Goal: Task Accomplishment & Management: Use online tool/utility

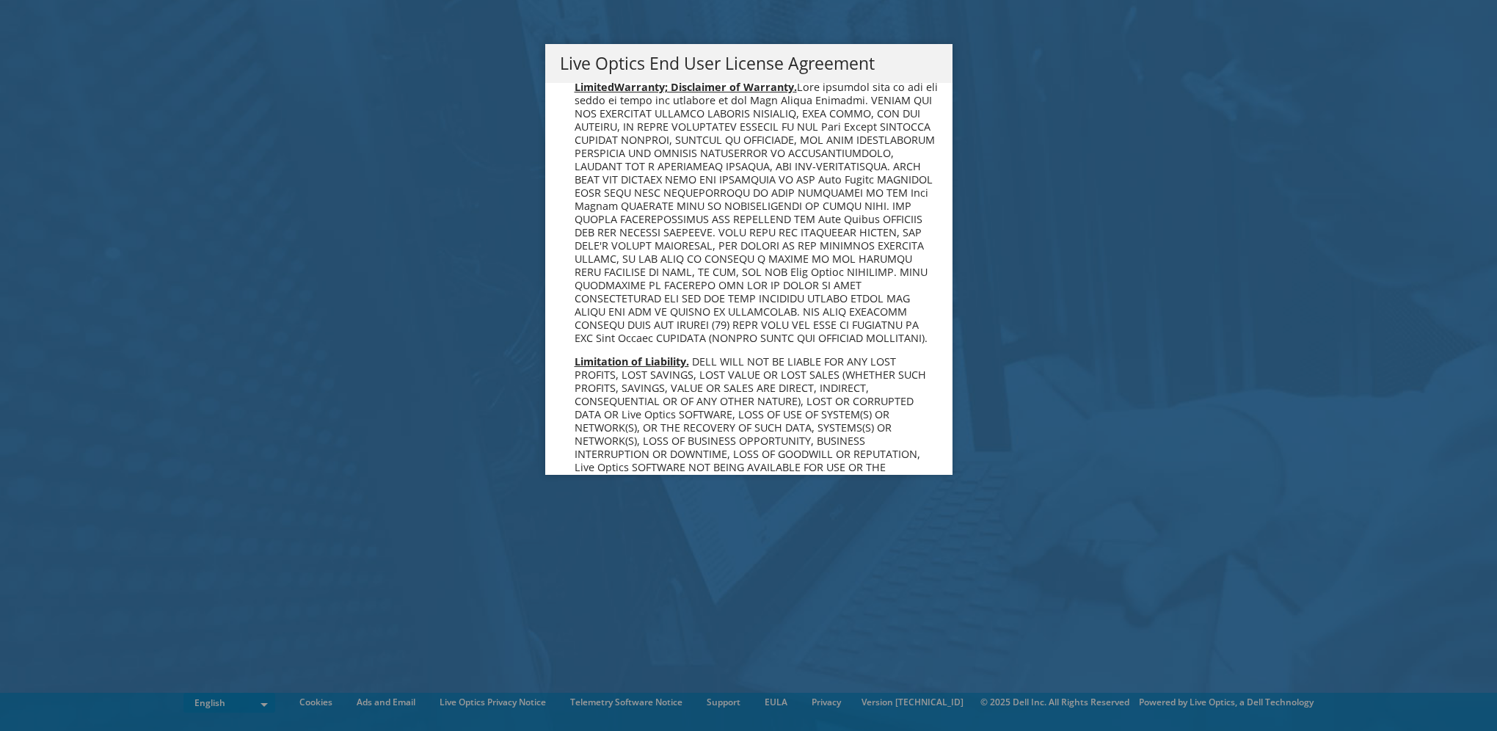
scroll to position [5548, 0]
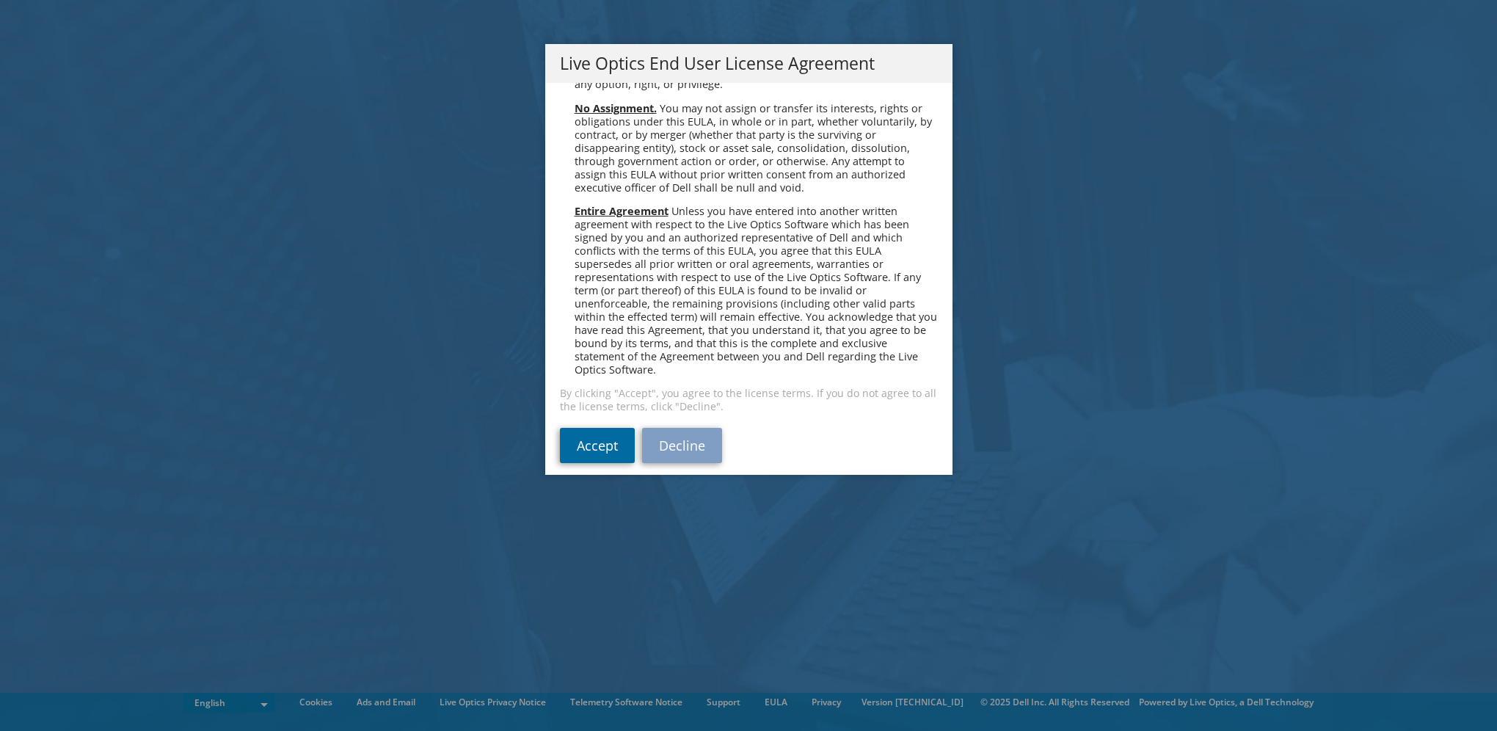
click at [599, 428] on link "Accept" at bounding box center [597, 445] width 75 height 35
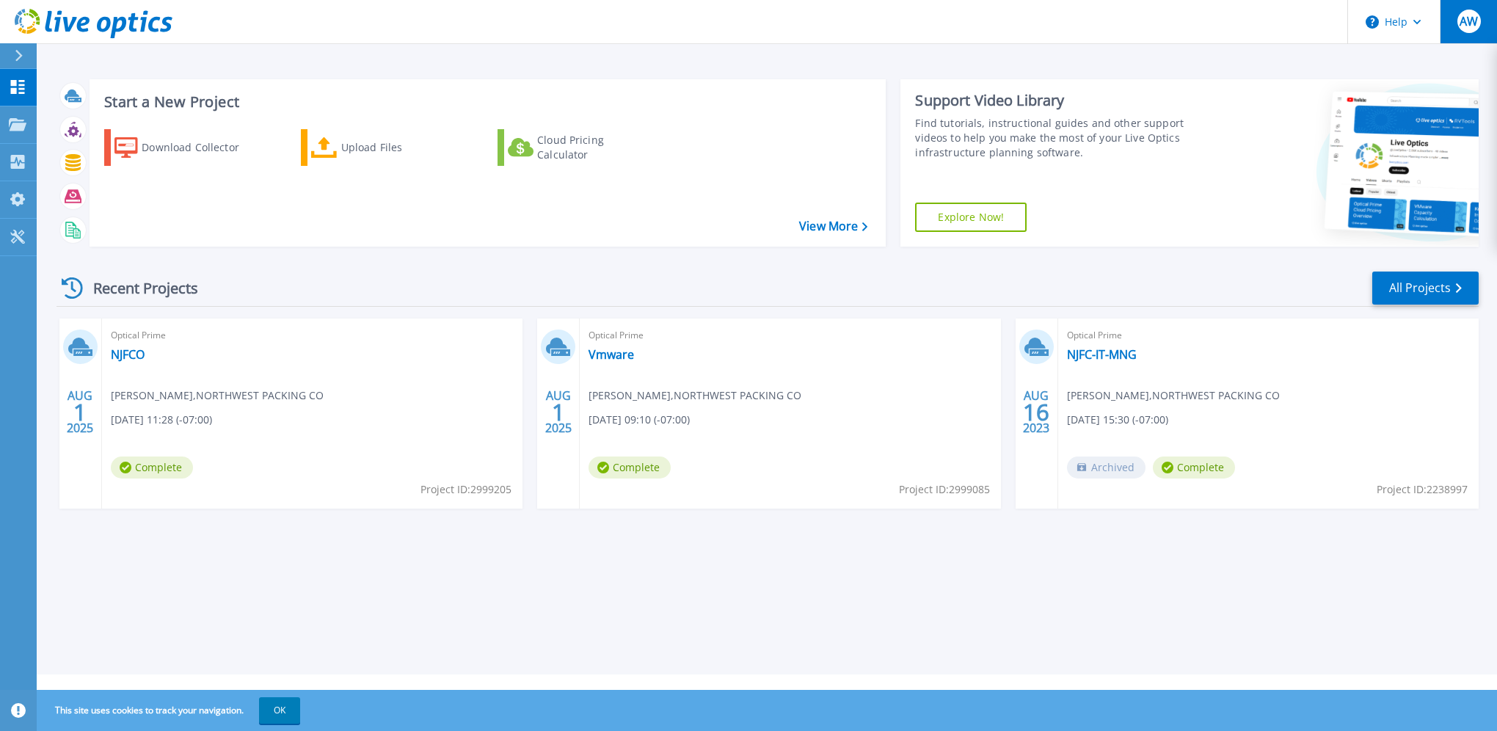
click at [1472, 18] on span "AW" at bounding box center [1468, 21] width 18 height 12
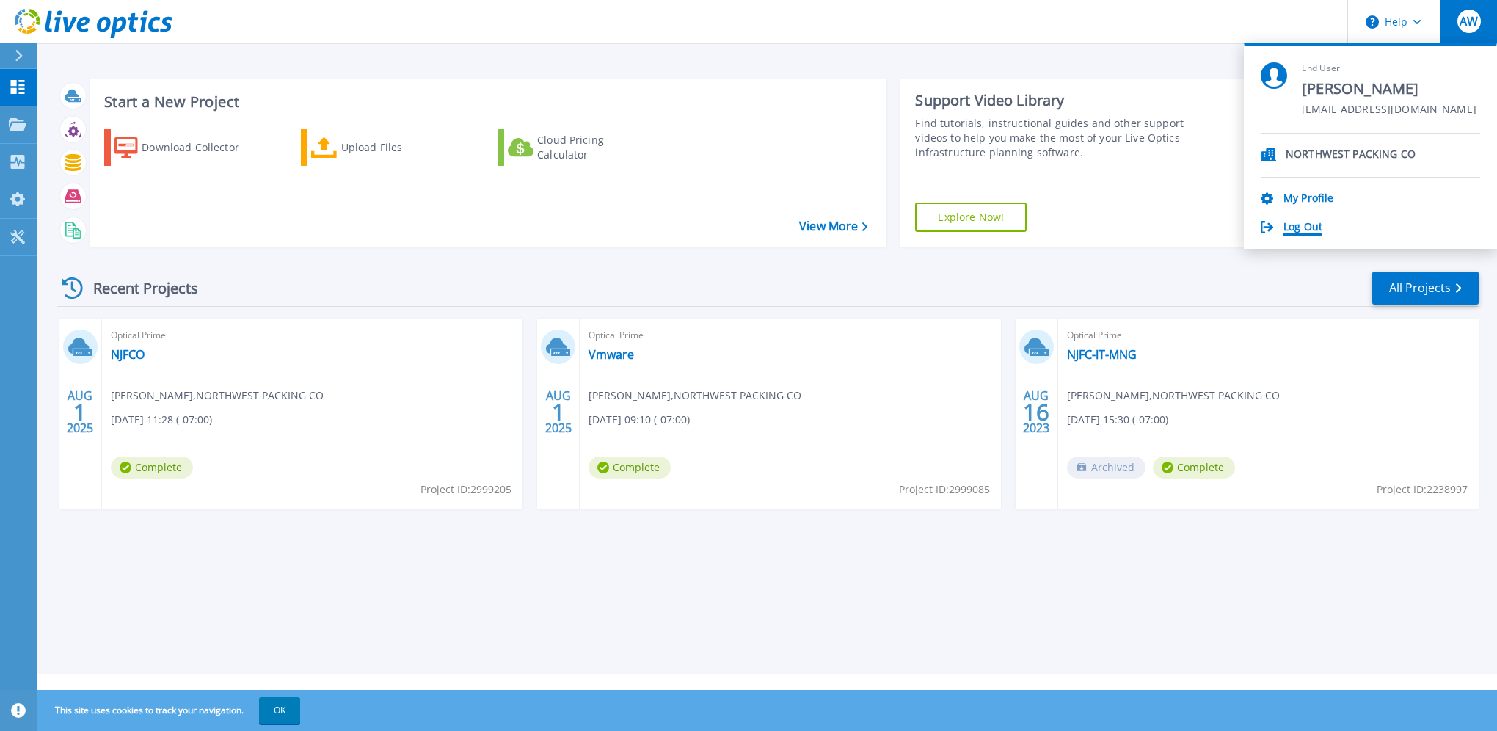
click at [1296, 227] on link "Log Out" at bounding box center [1302, 228] width 39 height 14
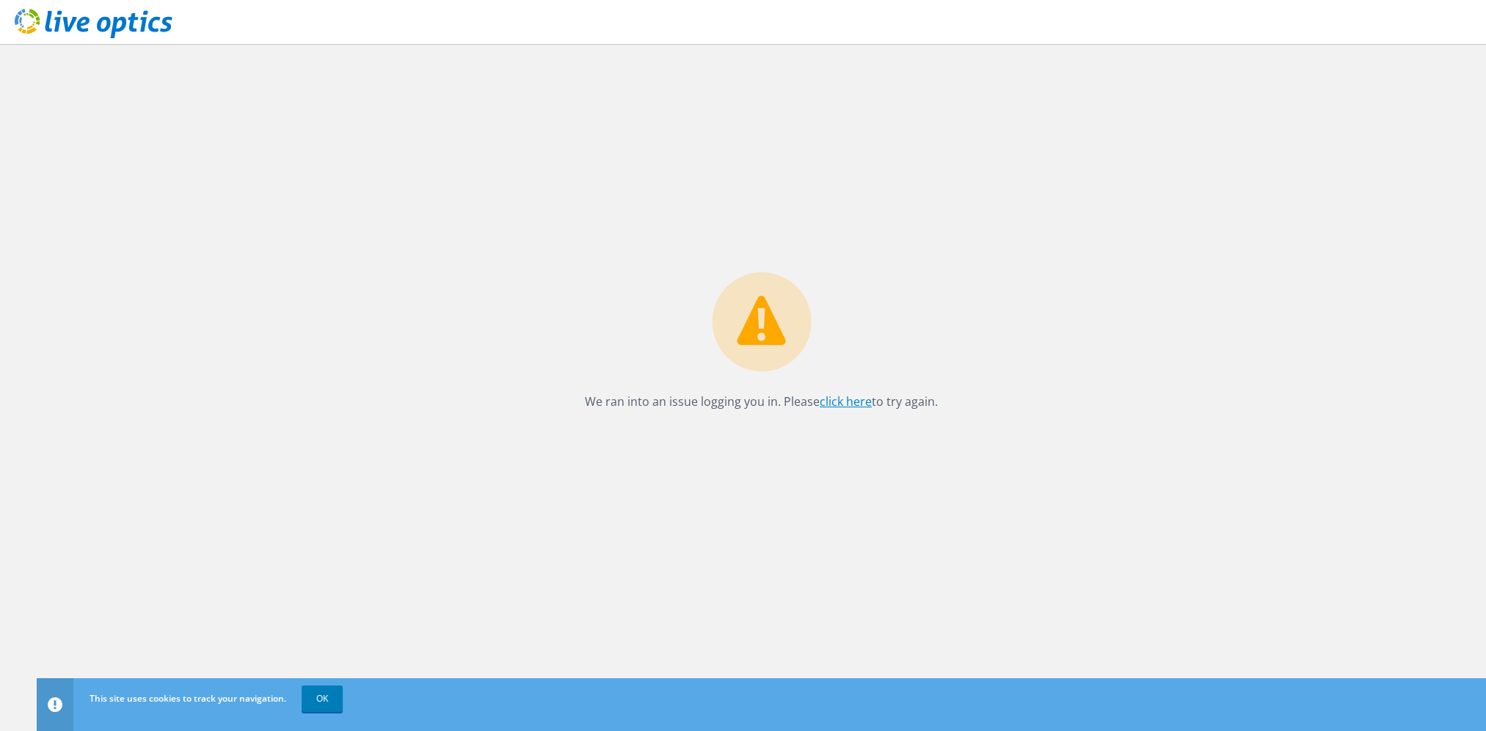
click at [828, 399] on link "click here" at bounding box center [845, 401] width 52 height 16
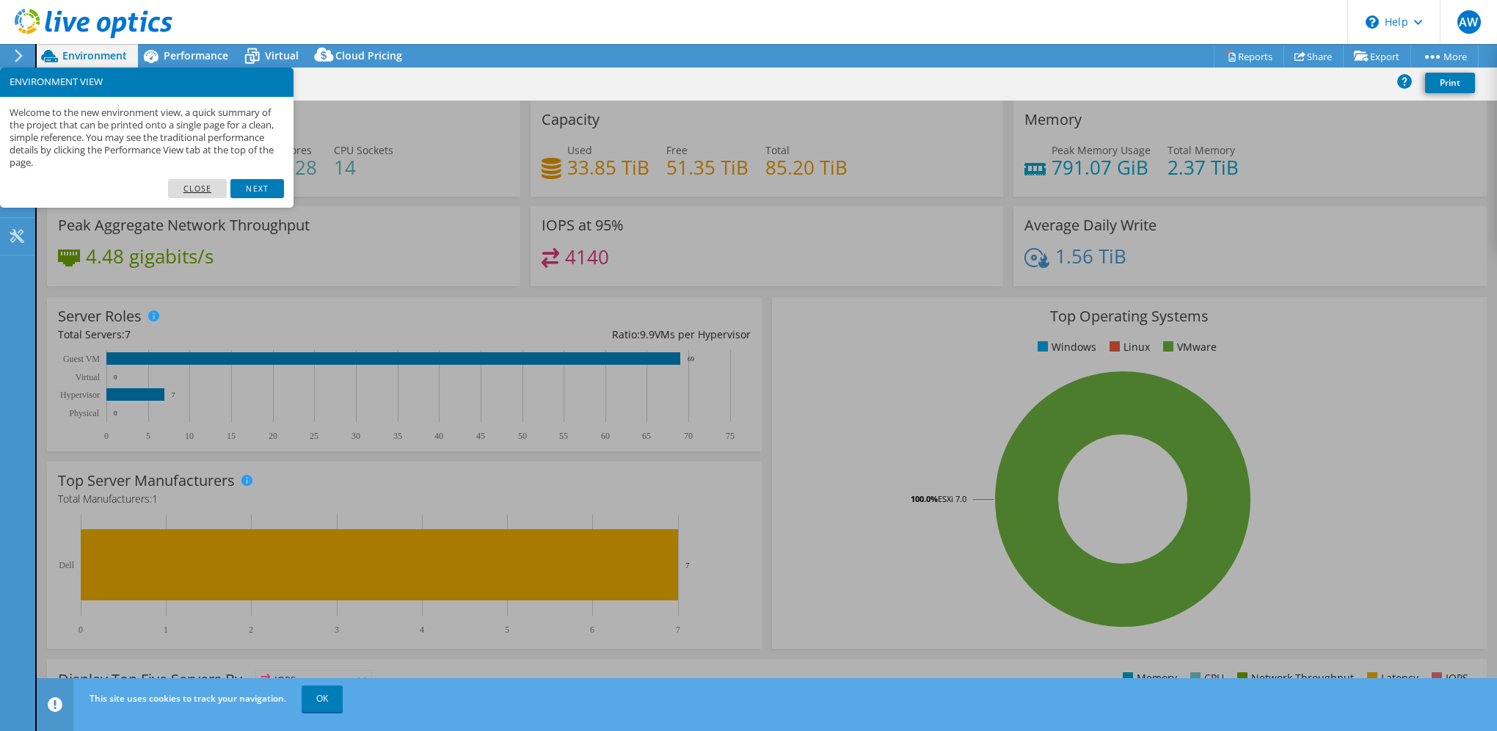
click at [208, 190] on link "Close" at bounding box center [197, 188] width 59 height 19
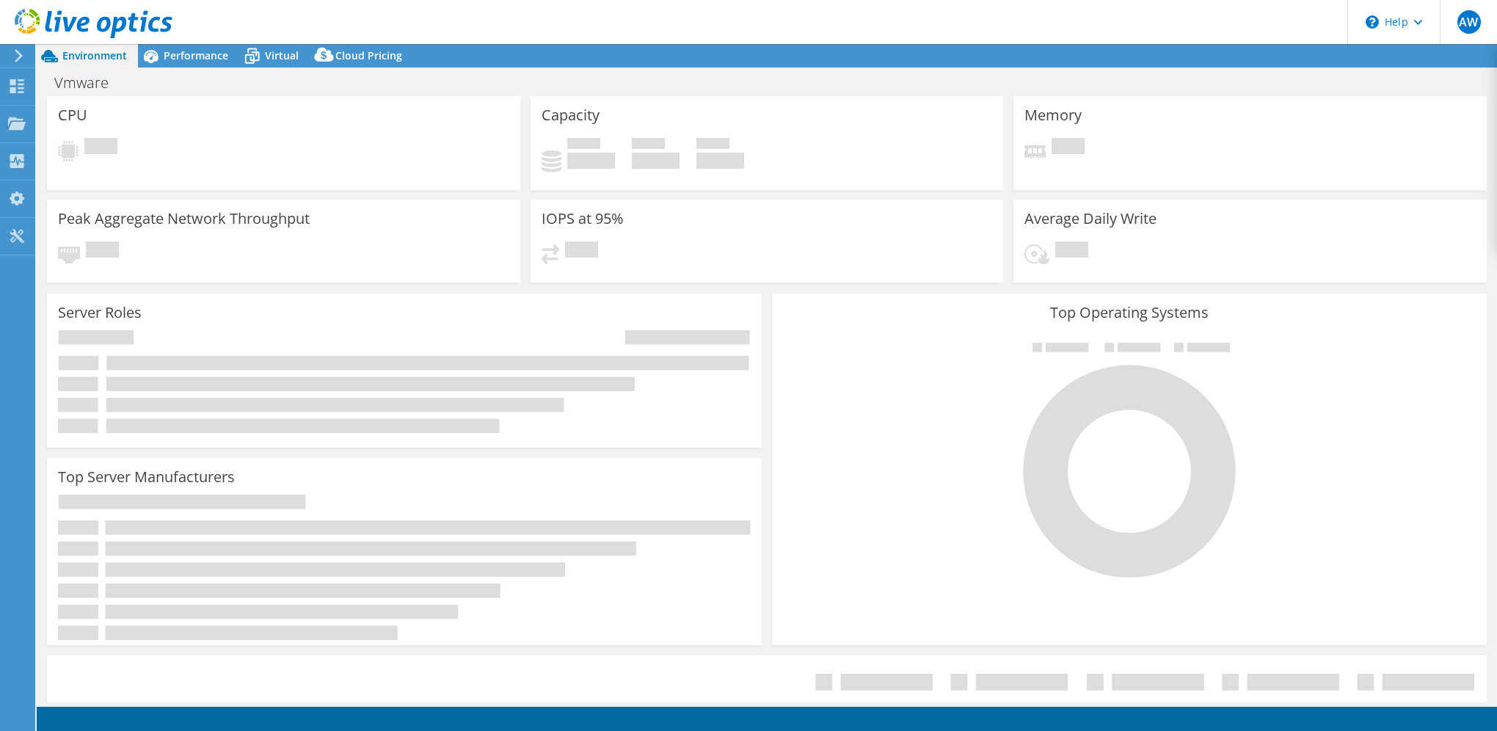
select select "USD"
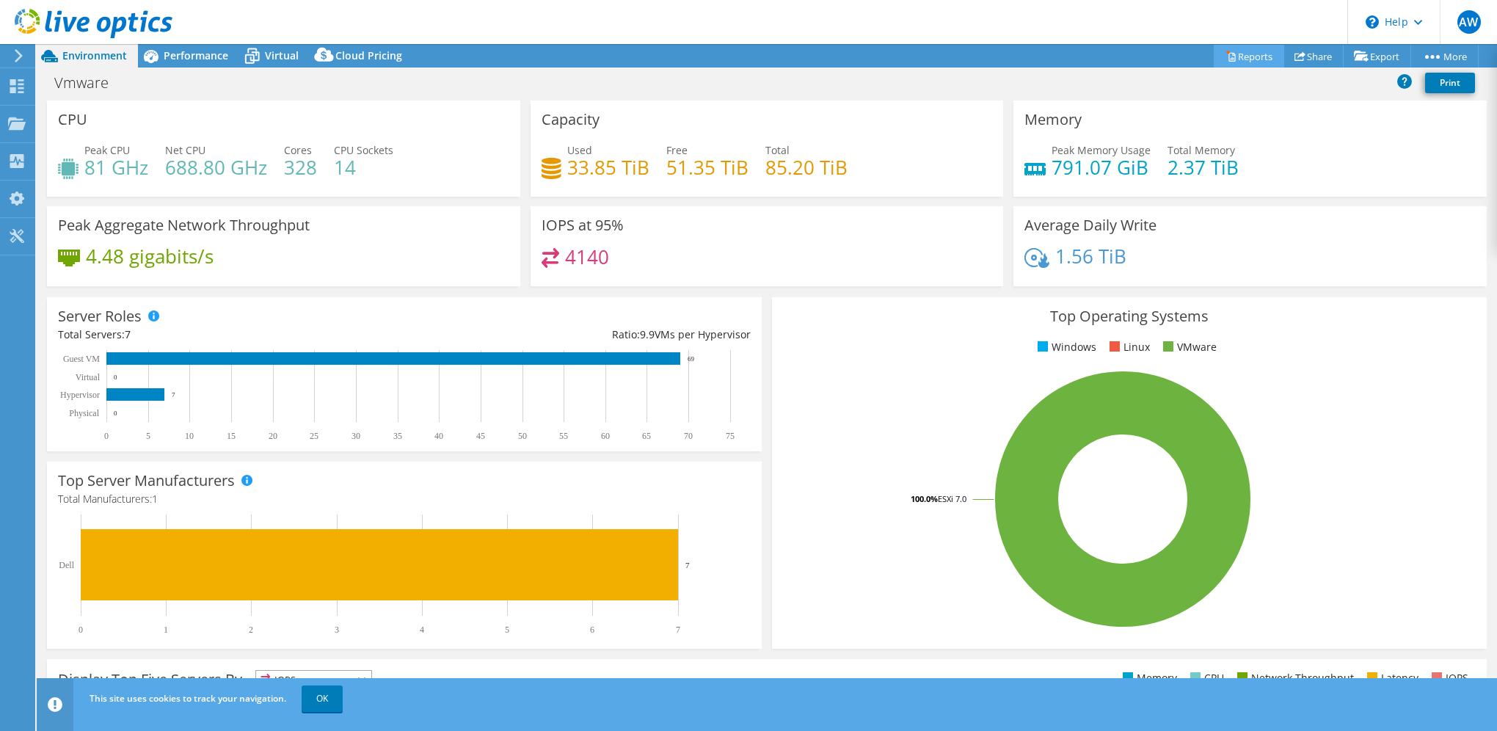
click at [1259, 57] on link "Reports" at bounding box center [1248, 56] width 70 height 23
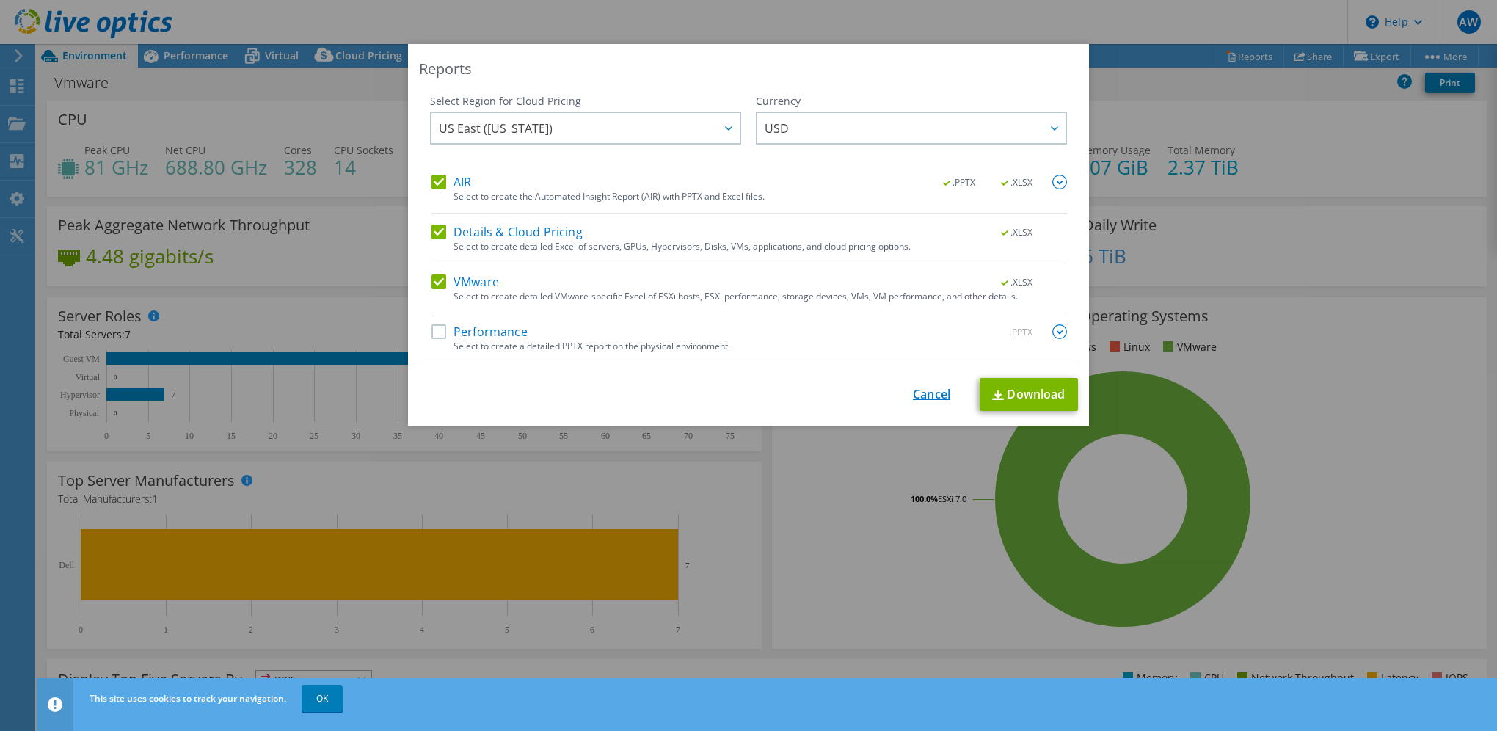
click at [919, 393] on link "Cancel" at bounding box center [931, 394] width 37 height 14
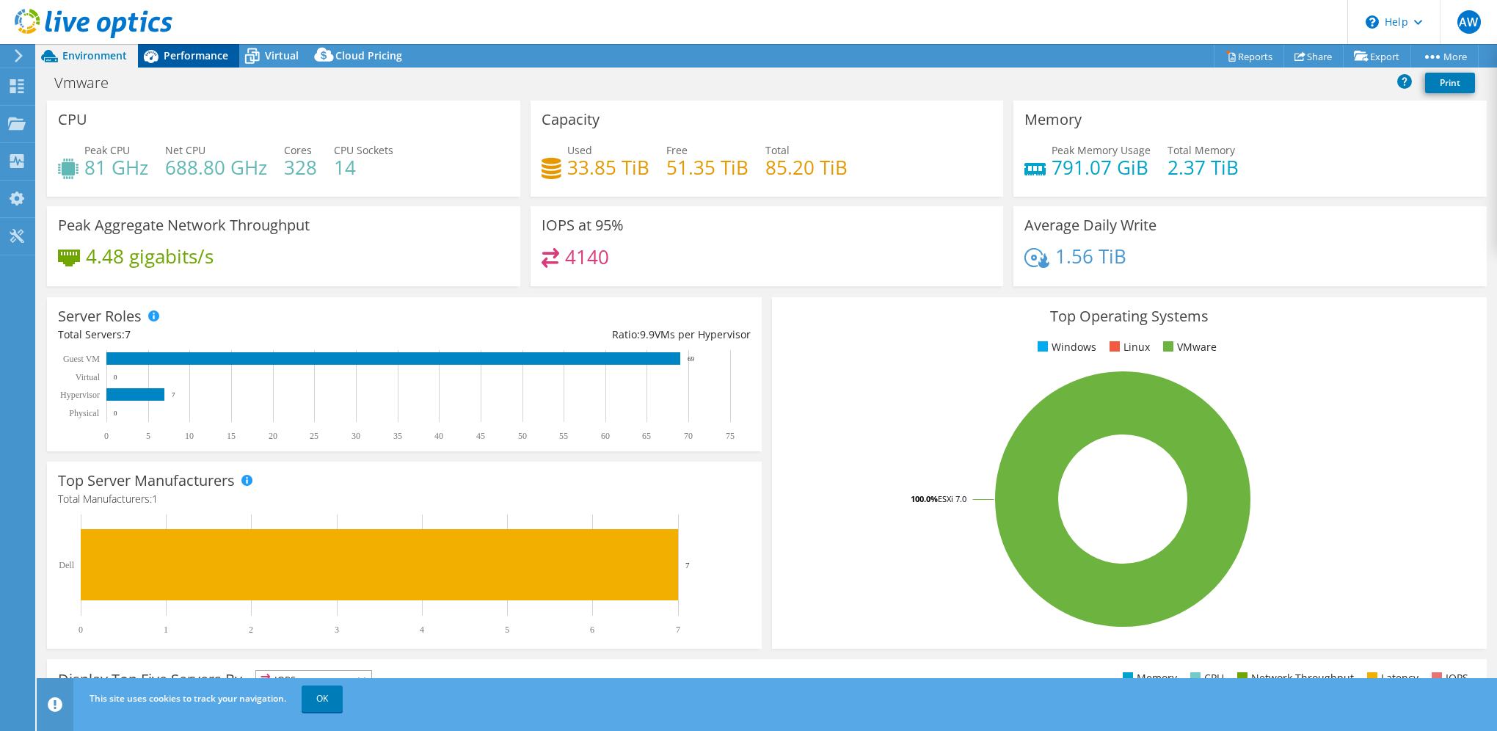
click at [194, 62] on div "Performance" at bounding box center [188, 55] width 101 height 23
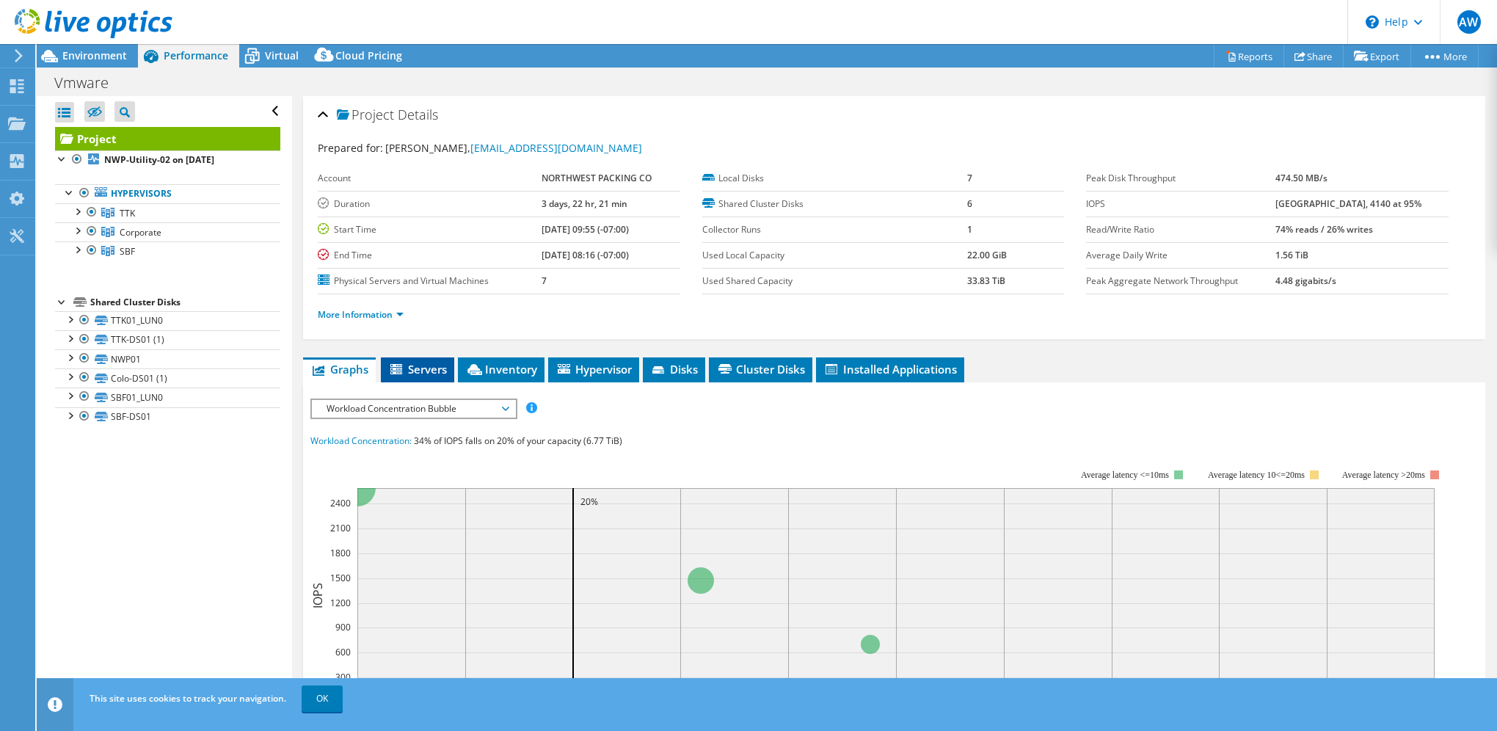
click at [406, 366] on span "Servers" at bounding box center [417, 369] width 59 height 15
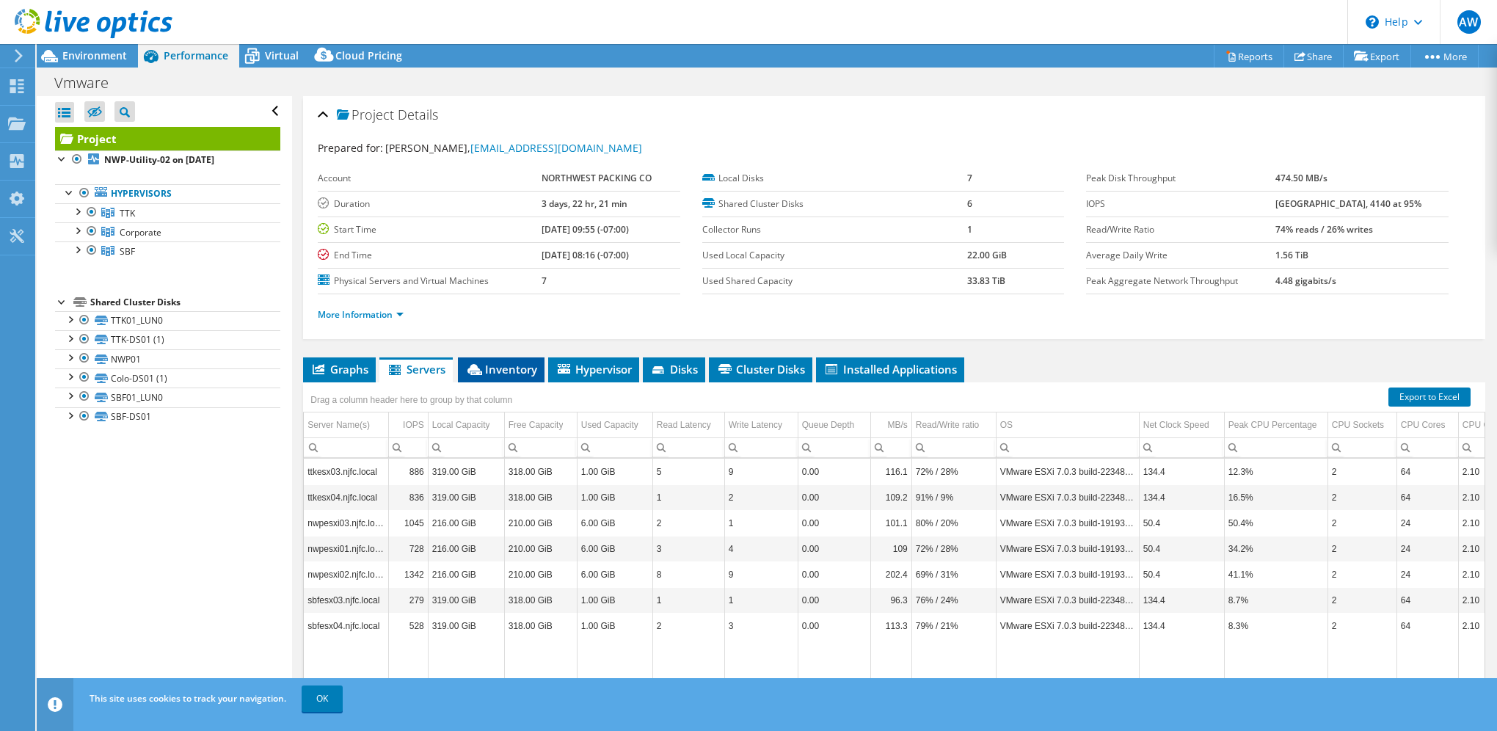
click at [514, 371] on span "Inventory" at bounding box center [501, 369] width 72 height 15
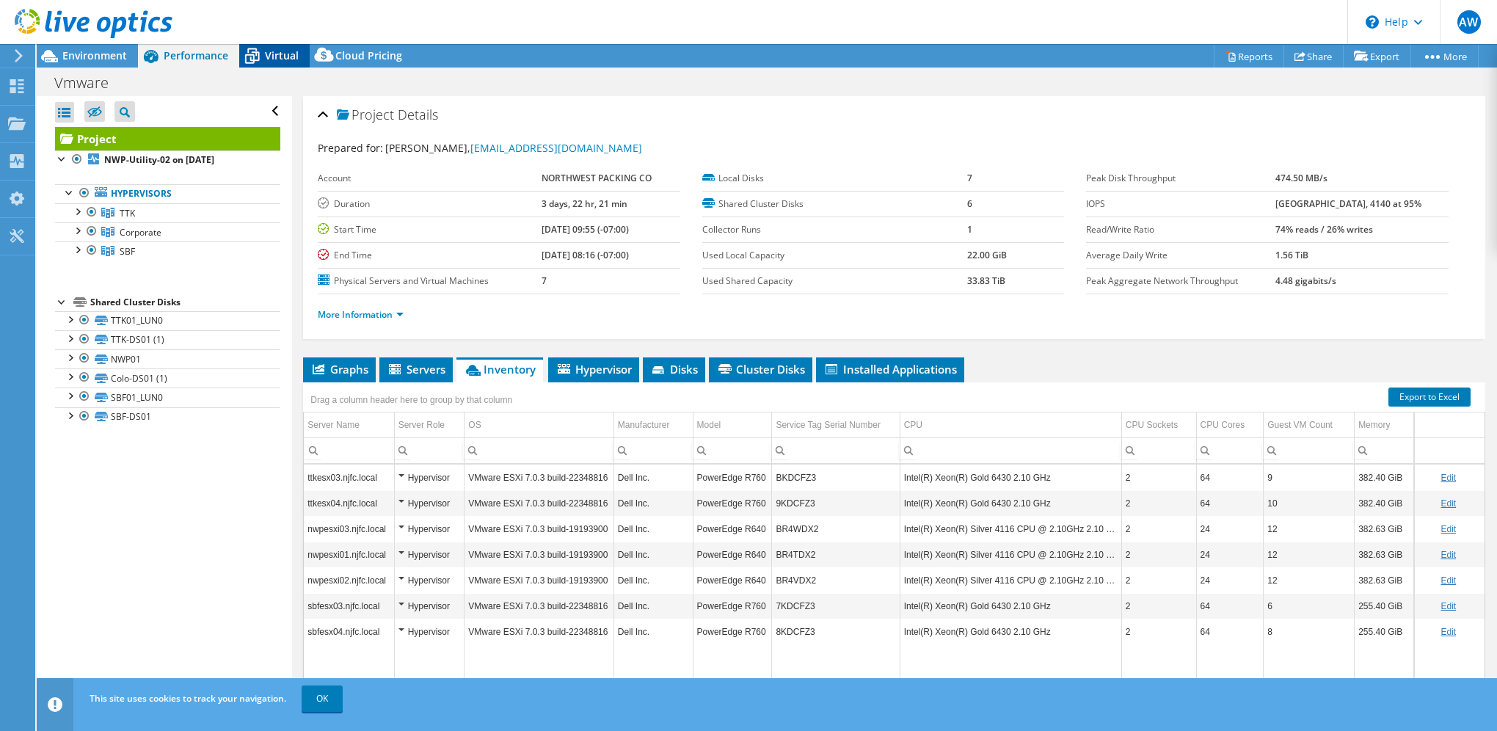
click at [280, 55] on span "Virtual" at bounding box center [282, 55] width 34 height 14
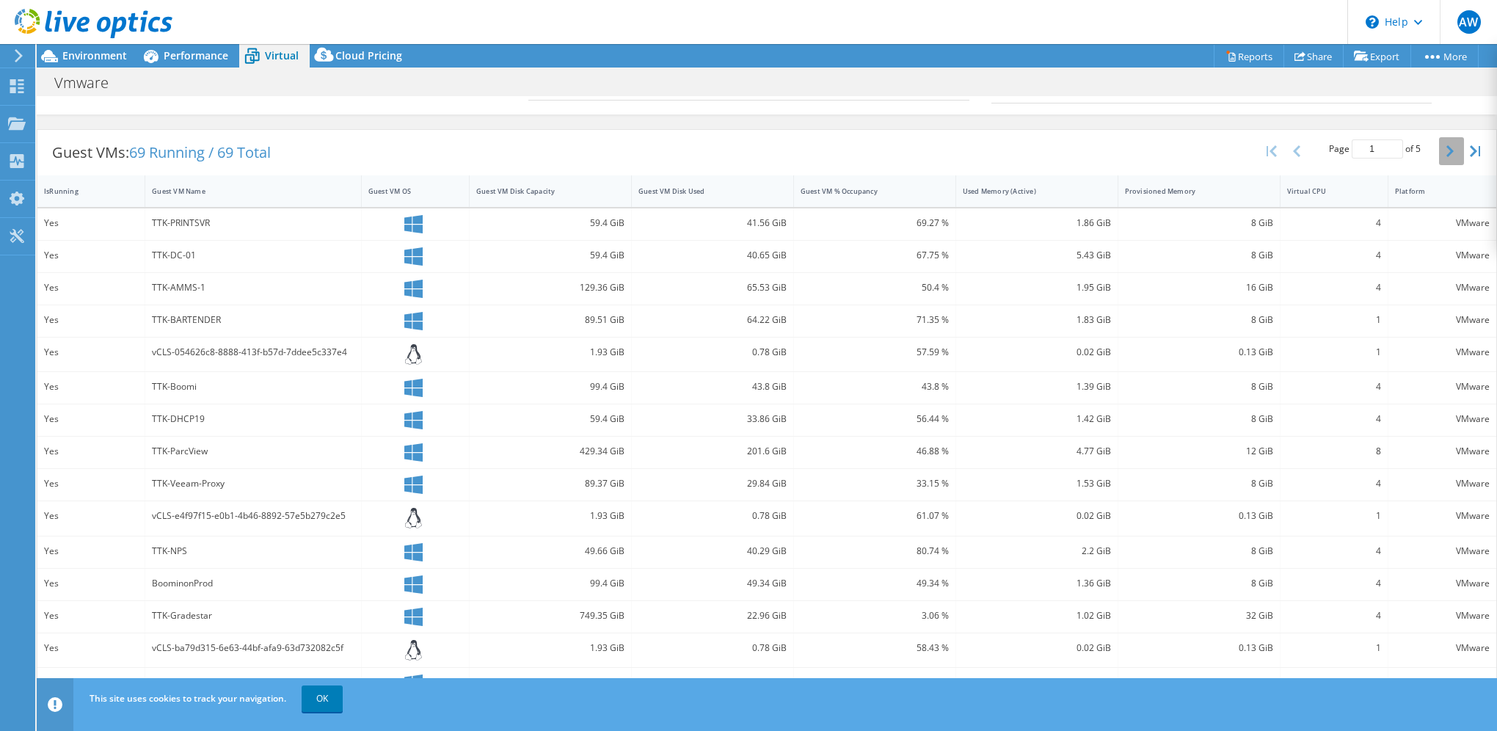
click at [1446, 145] on icon "button" at bounding box center [1449, 151] width 7 height 12
type input "2"
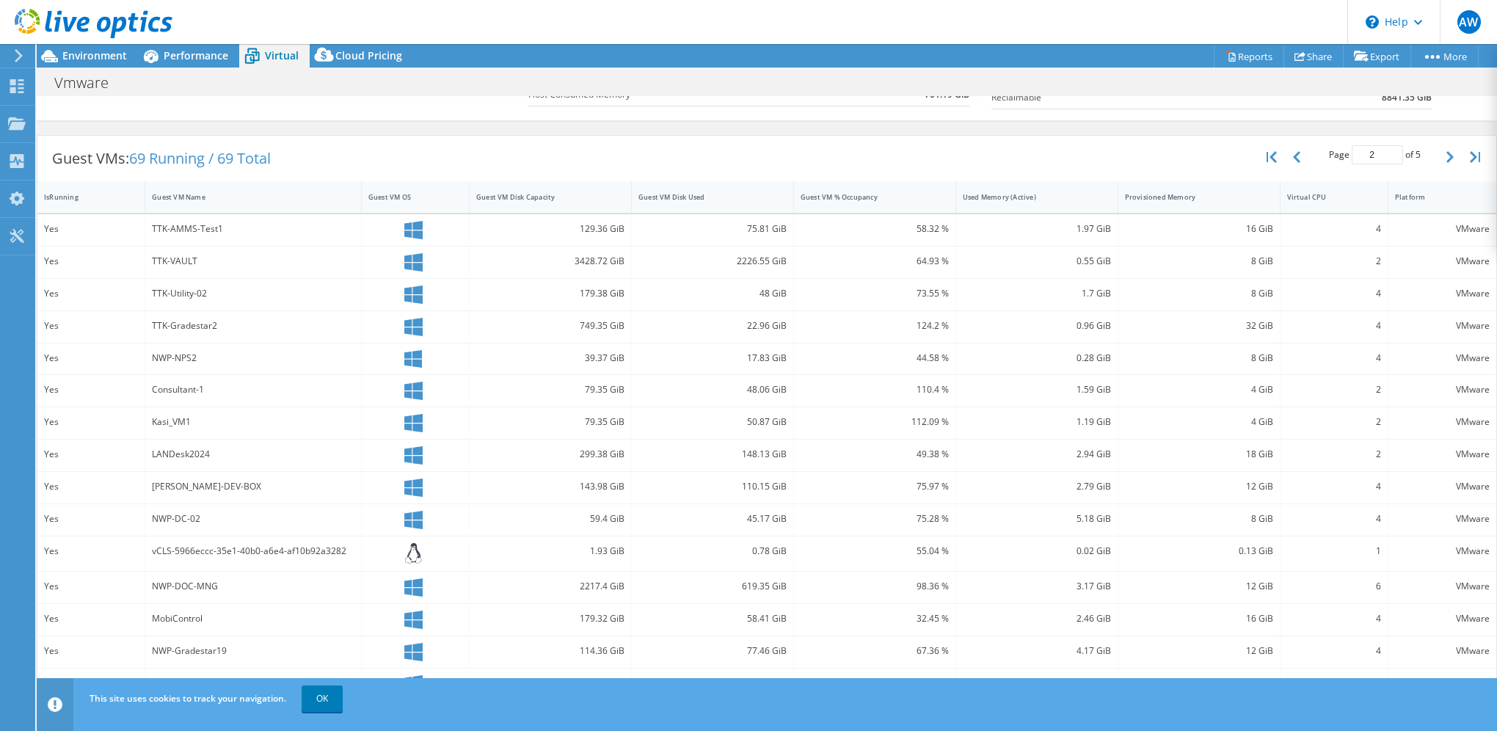
scroll to position [45, 0]
click at [185, 385] on div "Consultant-1" at bounding box center [253, 390] width 202 height 16
click at [405, 386] on icon at bounding box center [413, 391] width 18 height 18
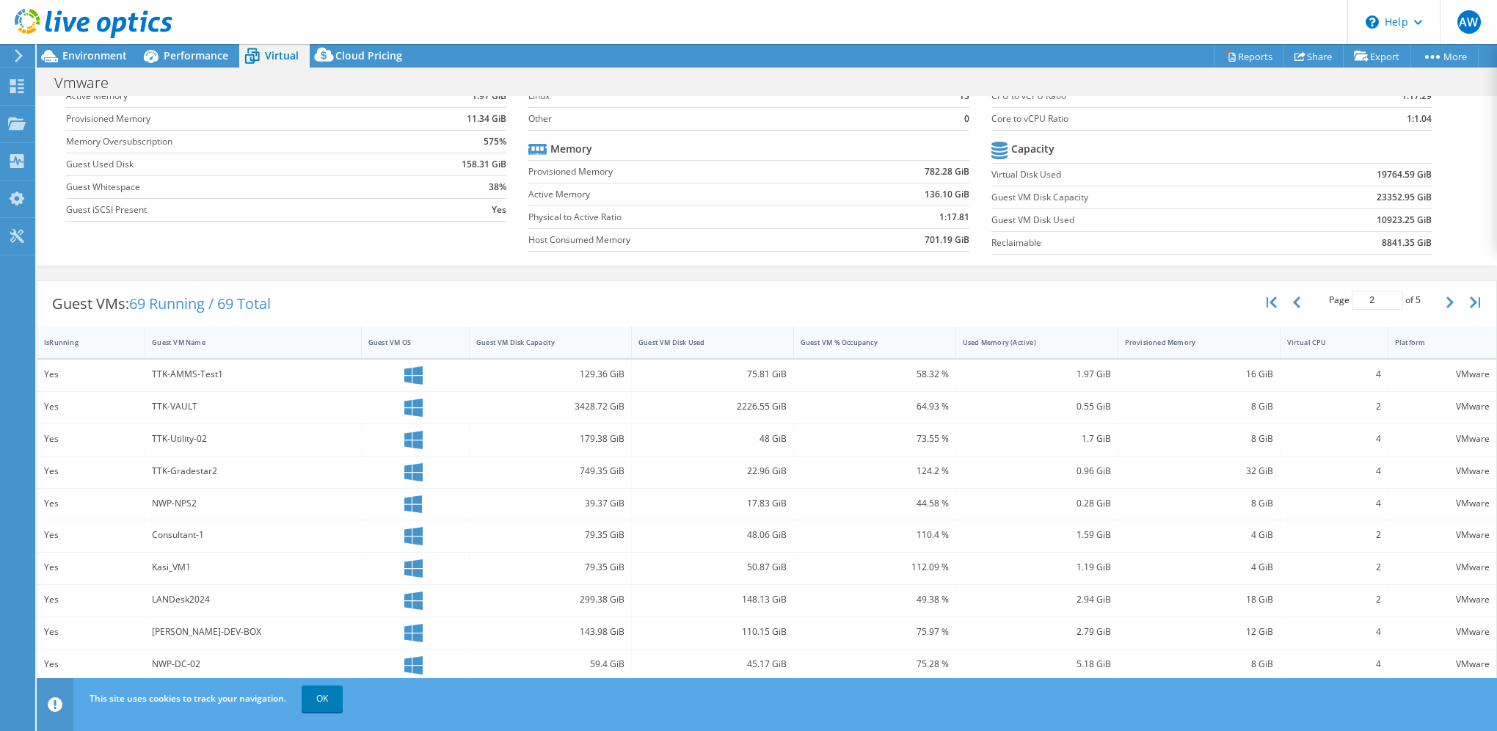
scroll to position [0, 0]
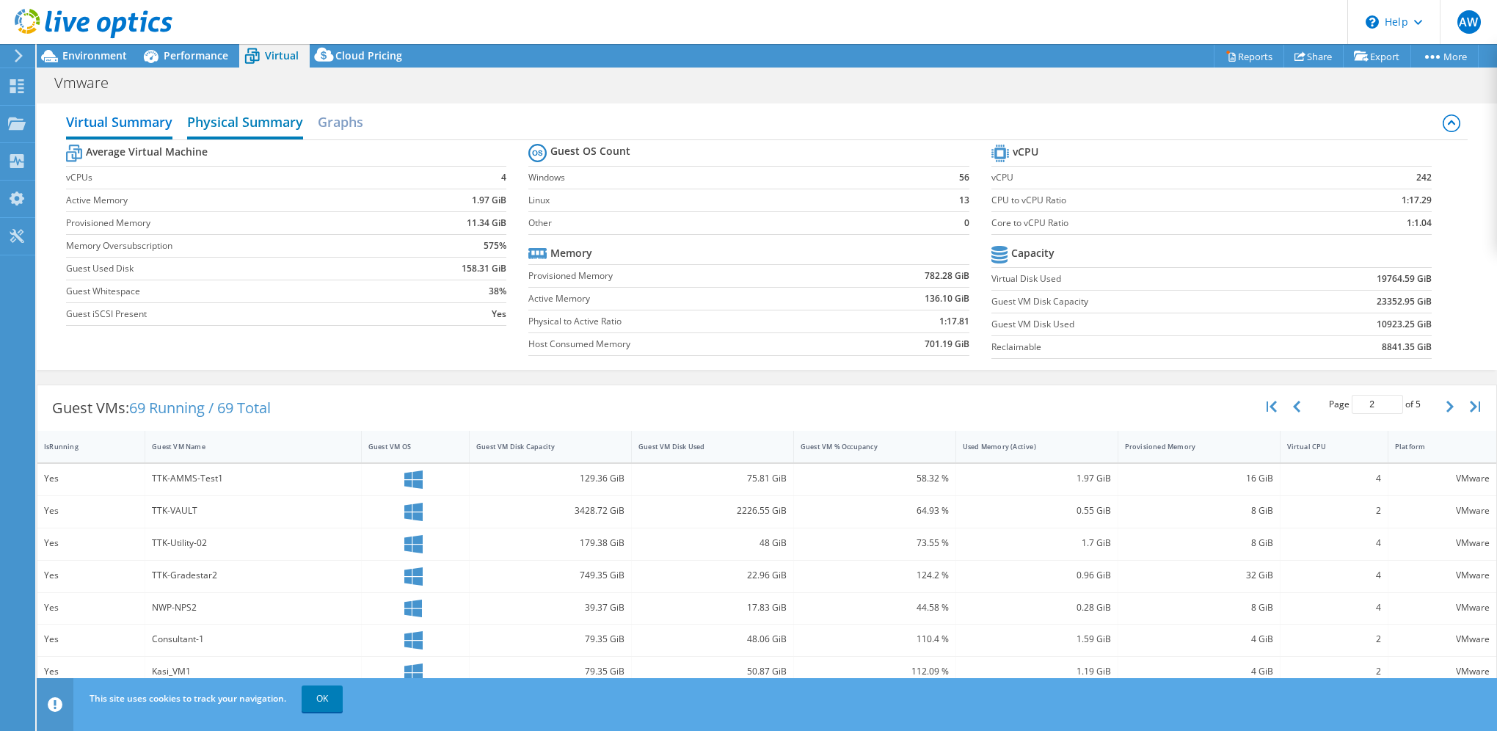
click at [253, 123] on h2 "Physical Summary" at bounding box center [245, 123] width 116 height 32
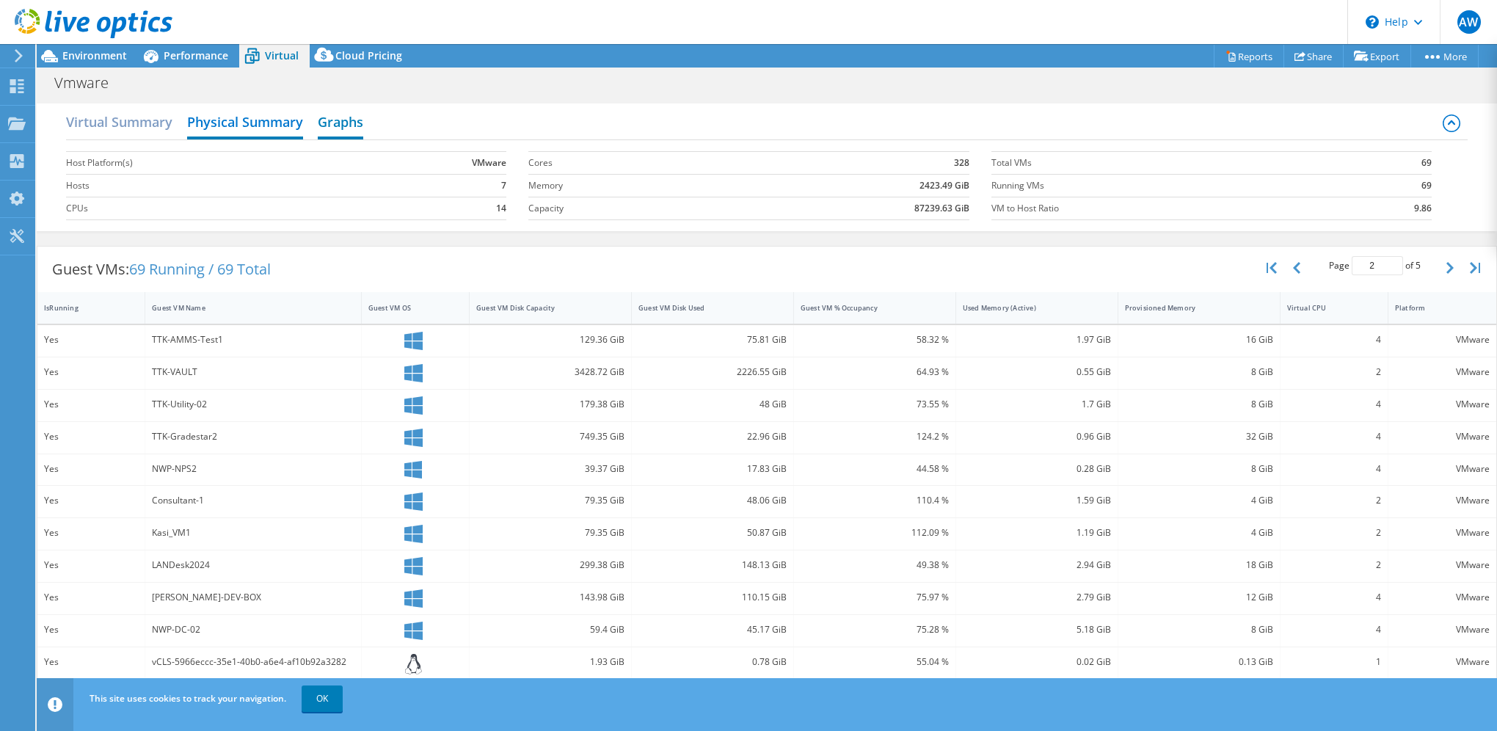
click at [332, 122] on h2 "Graphs" at bounding box center [340, 123] width 45 height 32
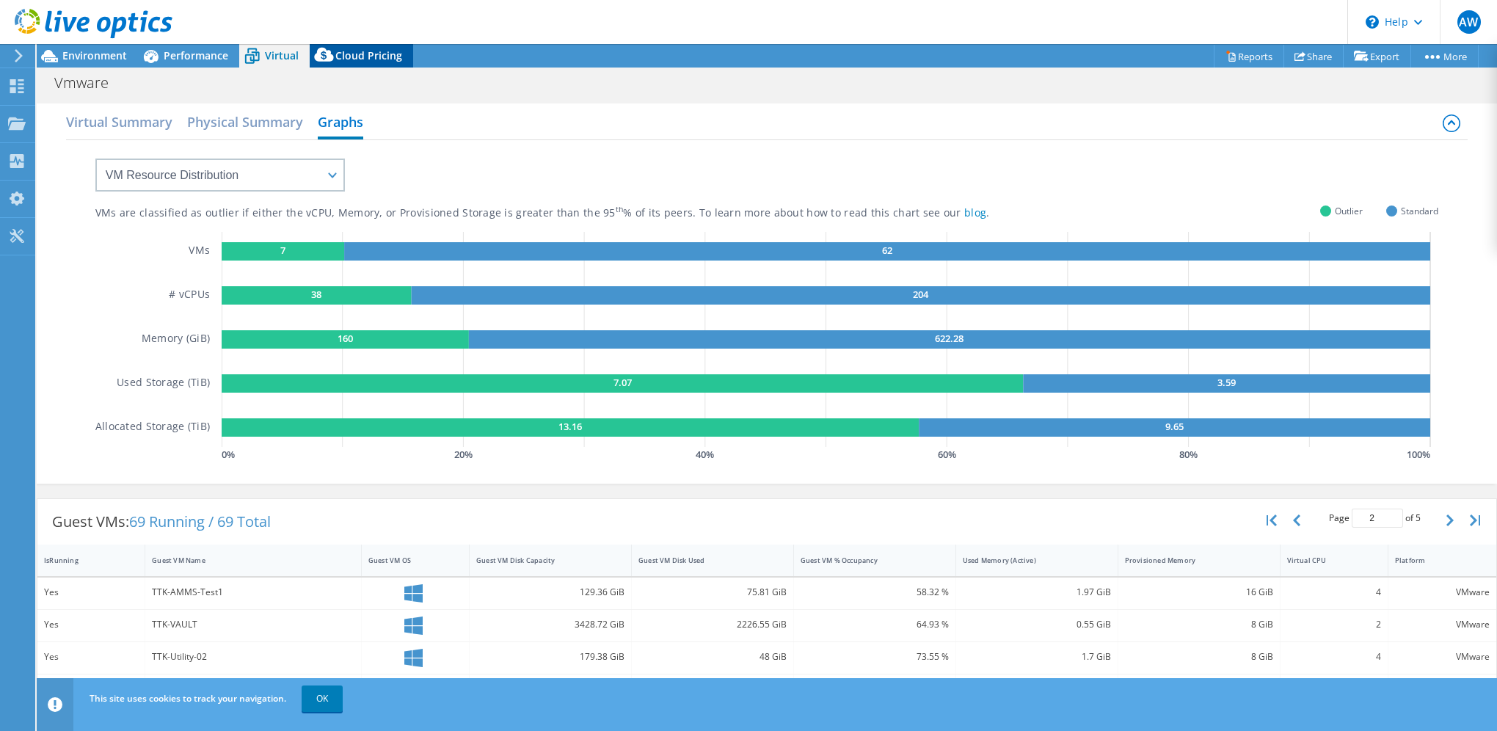
click at [343, 56] on span "Cloud Pricing" at bounding box center [368, 55] width 67 height 14
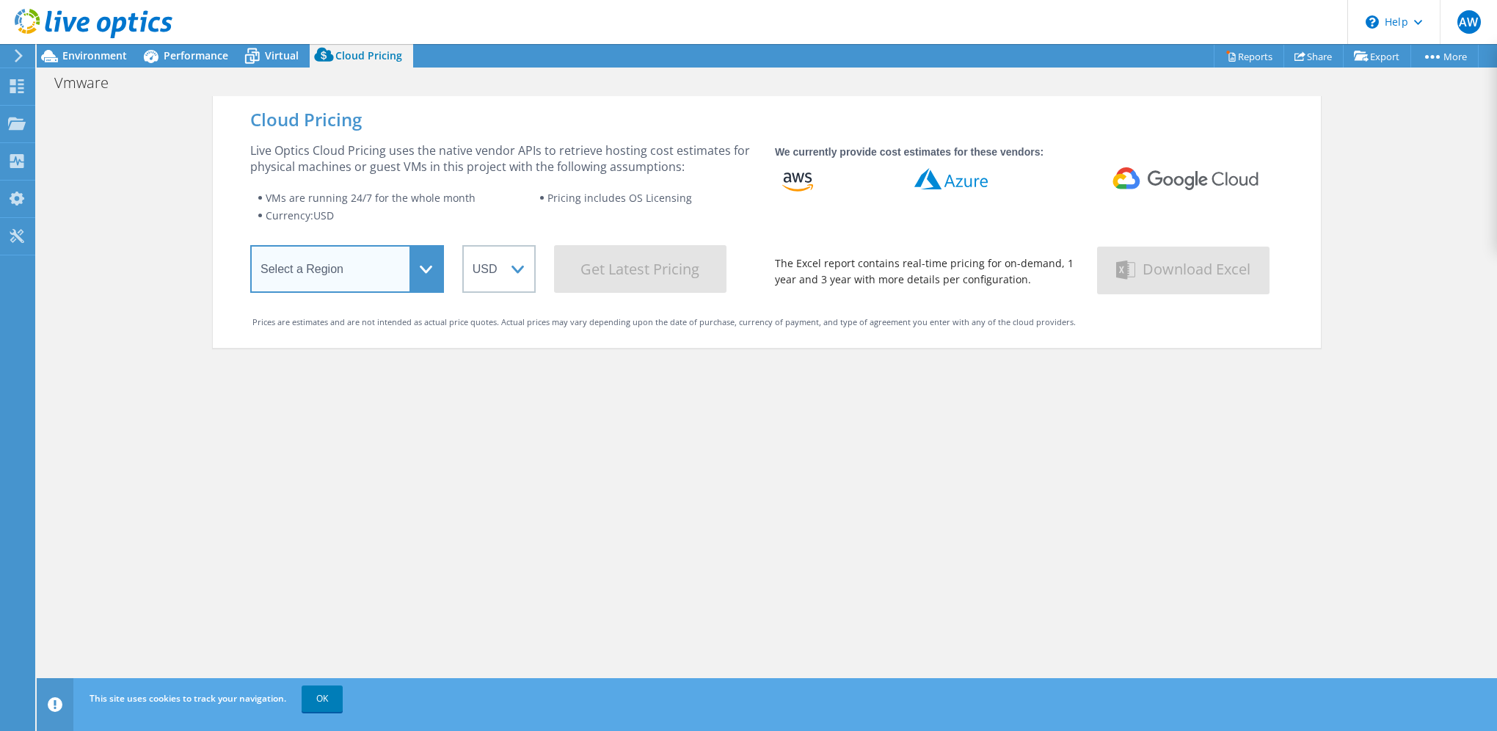
click at [414, 266] on select "Select a Region Asia Pacific (Hong Kong) Asia Pacific (Mumbai) Asia Pacific (Se…" at bounding box center [347, 269] width 194 height 48
select select "USWest"
click at [250, 247] on select "Select a Region Asia Pacific (Hong Kong) Asia Pacific (Mumbai) Asia Pacific (Se…" at bounding box center [347, 269] width 194 height 48
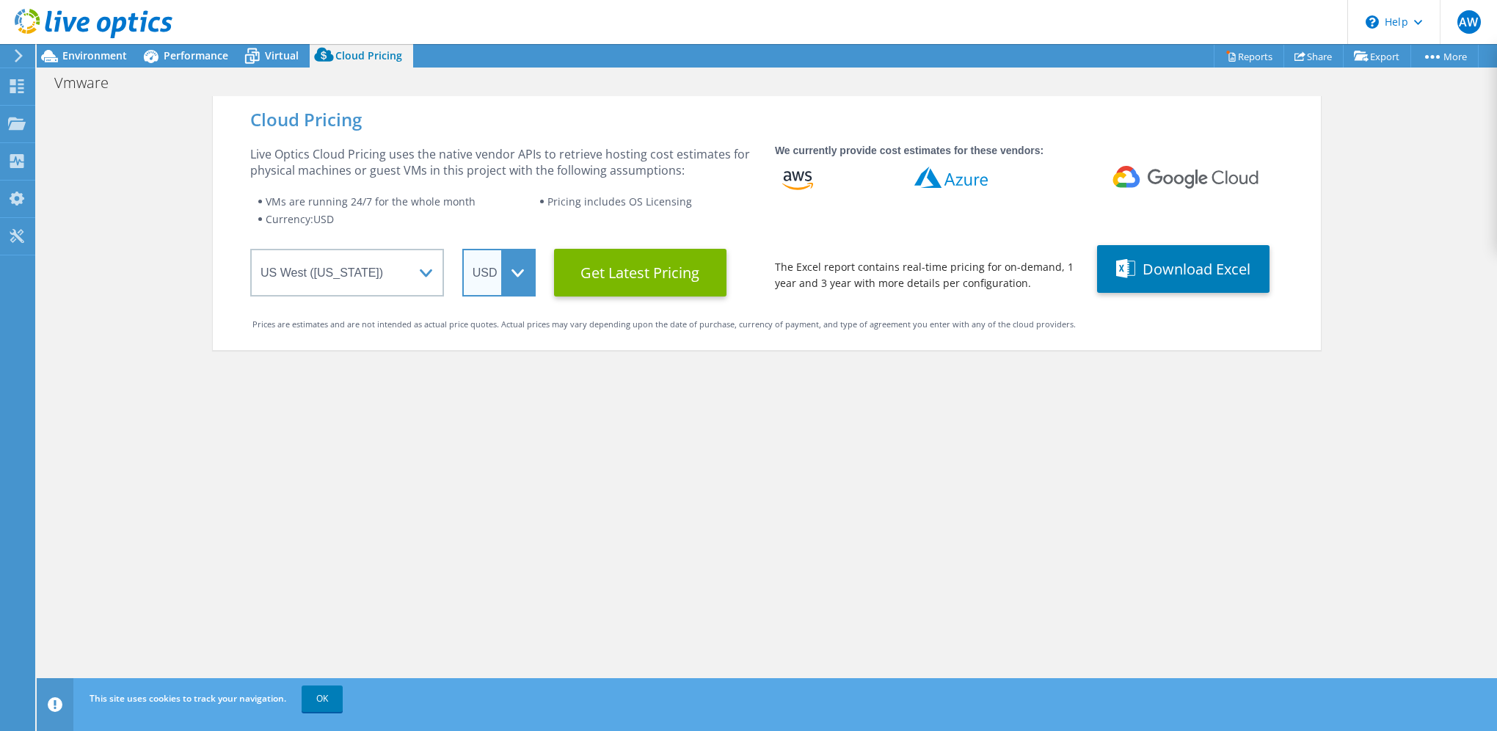
click at [517, 279] on select "ARS AUD BRL CAD CHF CLP CNY DKK EUR GBP HKD HUF INR JPY MXN MYR NOK NZD PEN SEK…" at bounding box center [498, 273] width 73 height 48
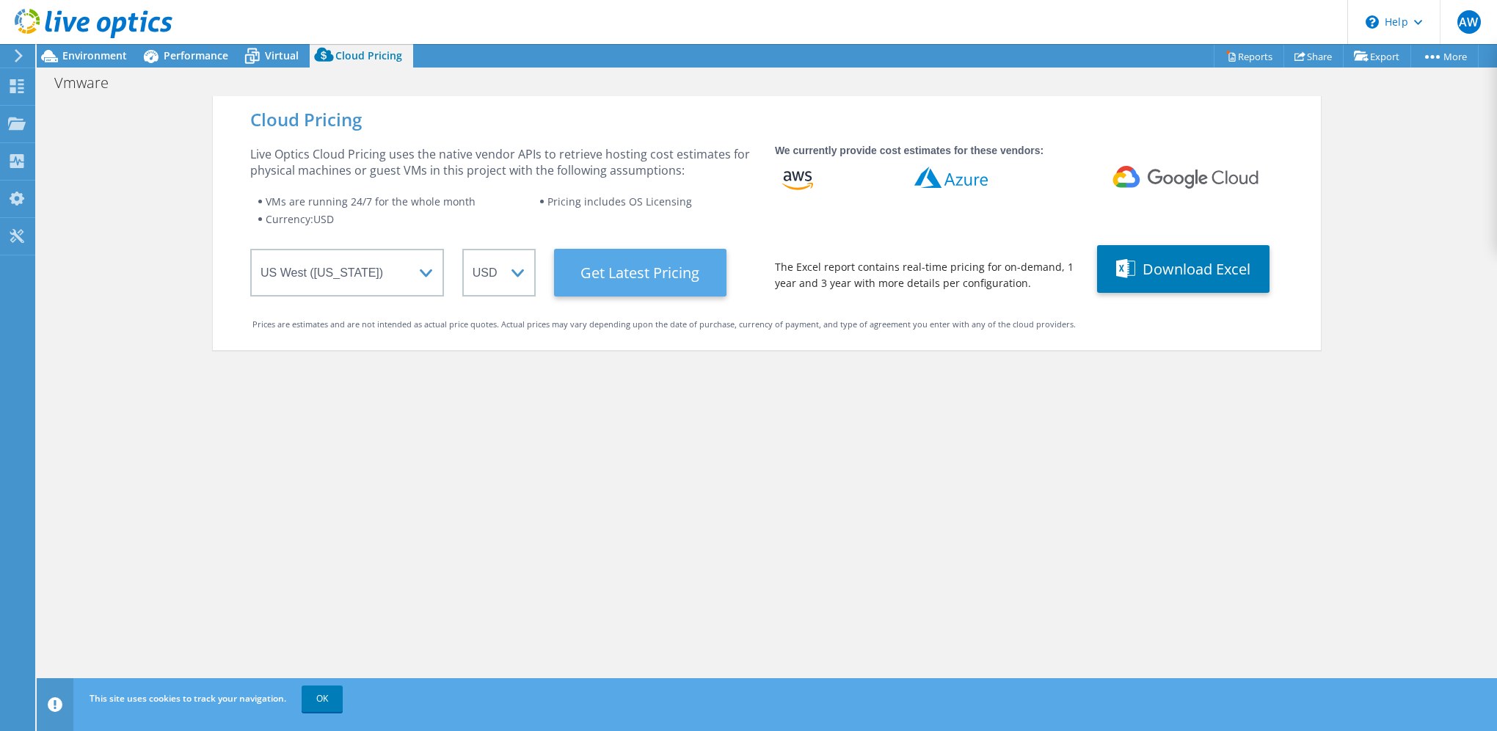
click at [609, 270] on Latest "Get Latest Pricing" at bounding box center [640, 273] width 172 height 48
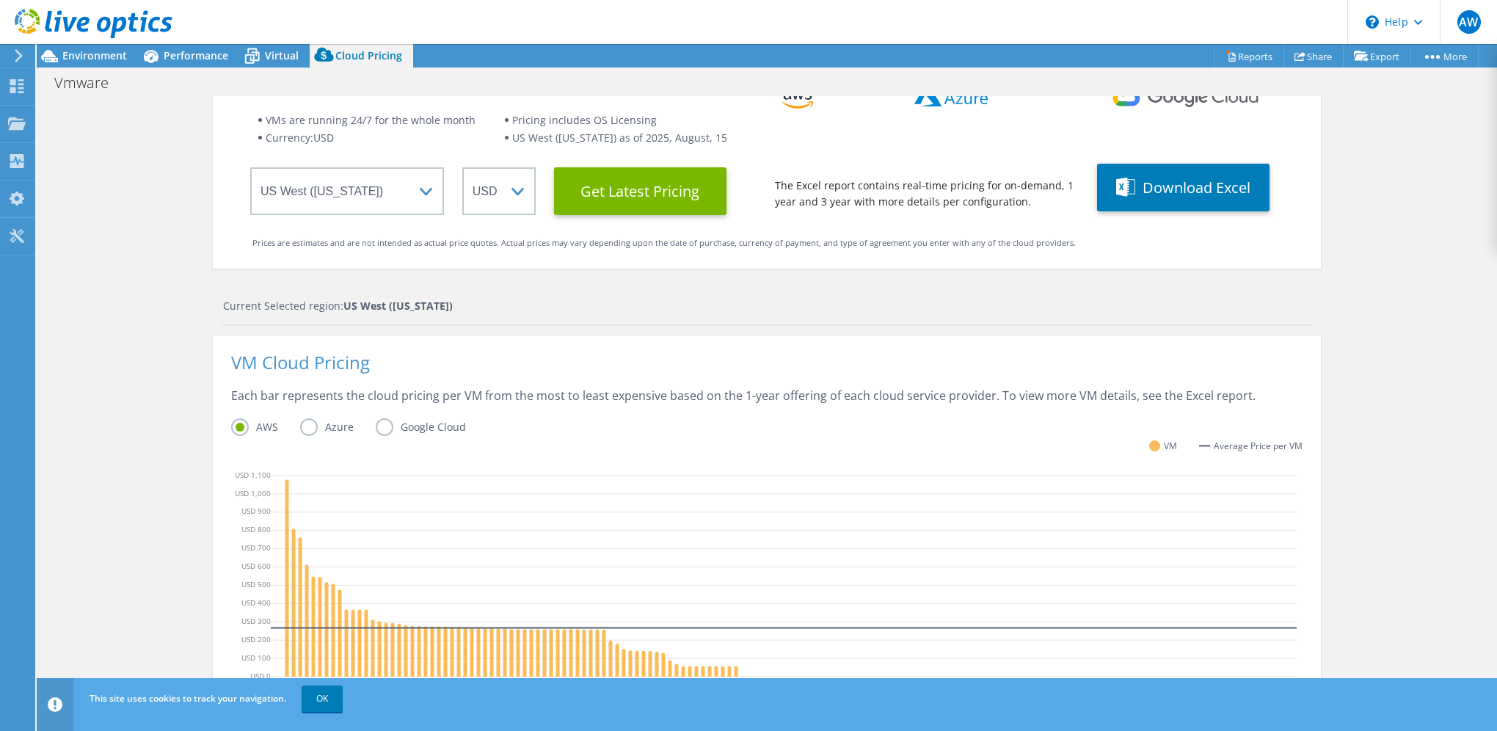
scroll to position [6, 0]
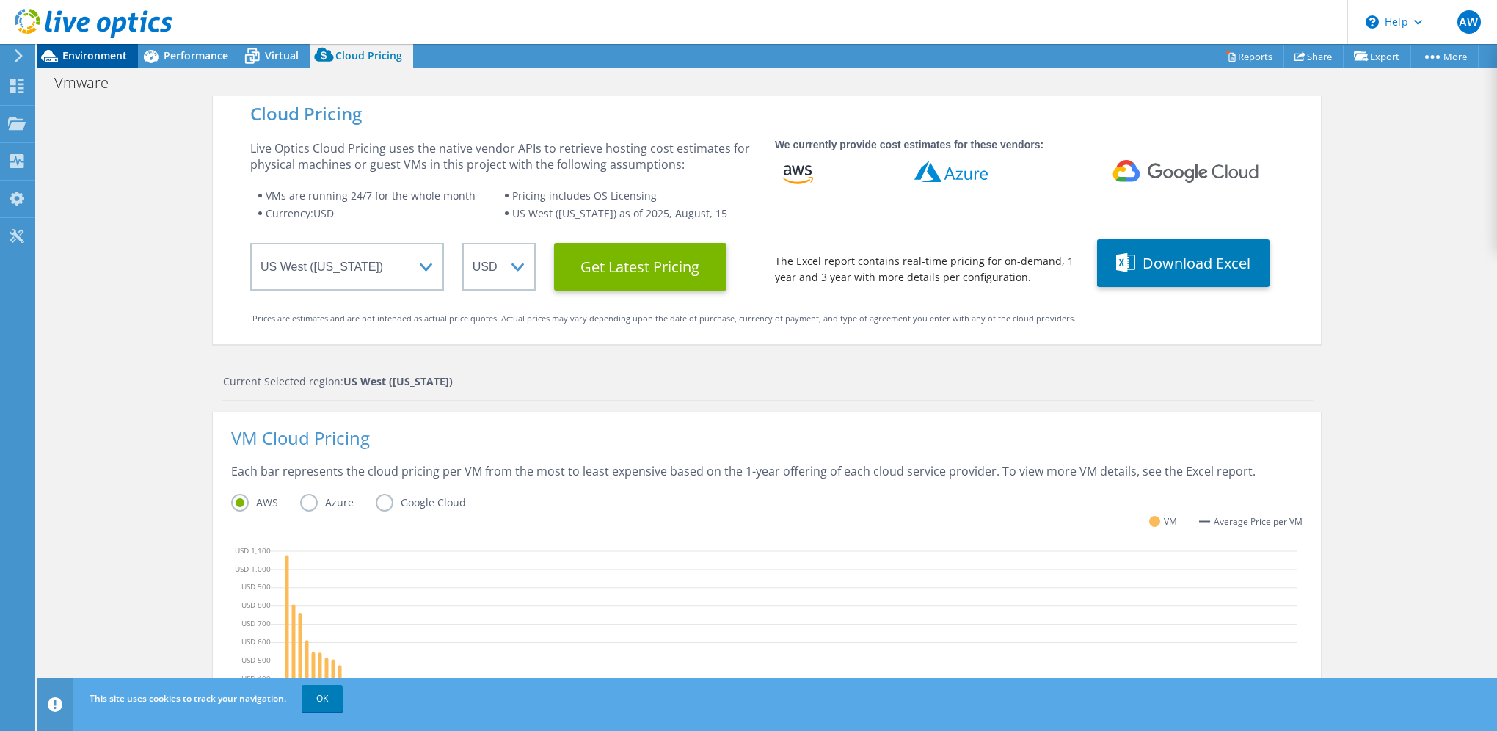
click at [92, 56] on span "Environment" at bounding box center [94, 55] width 65 height 14
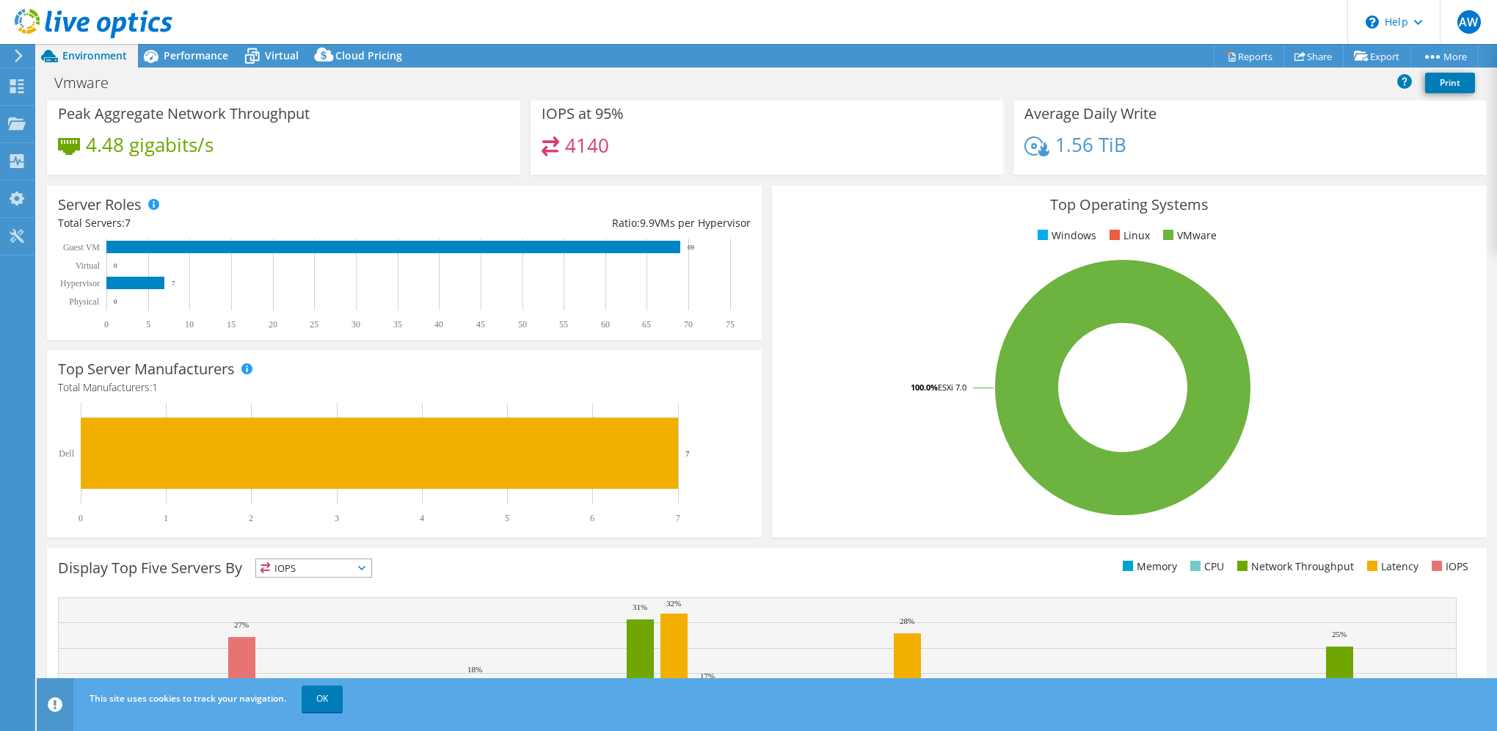
scroll to position [248, 0]
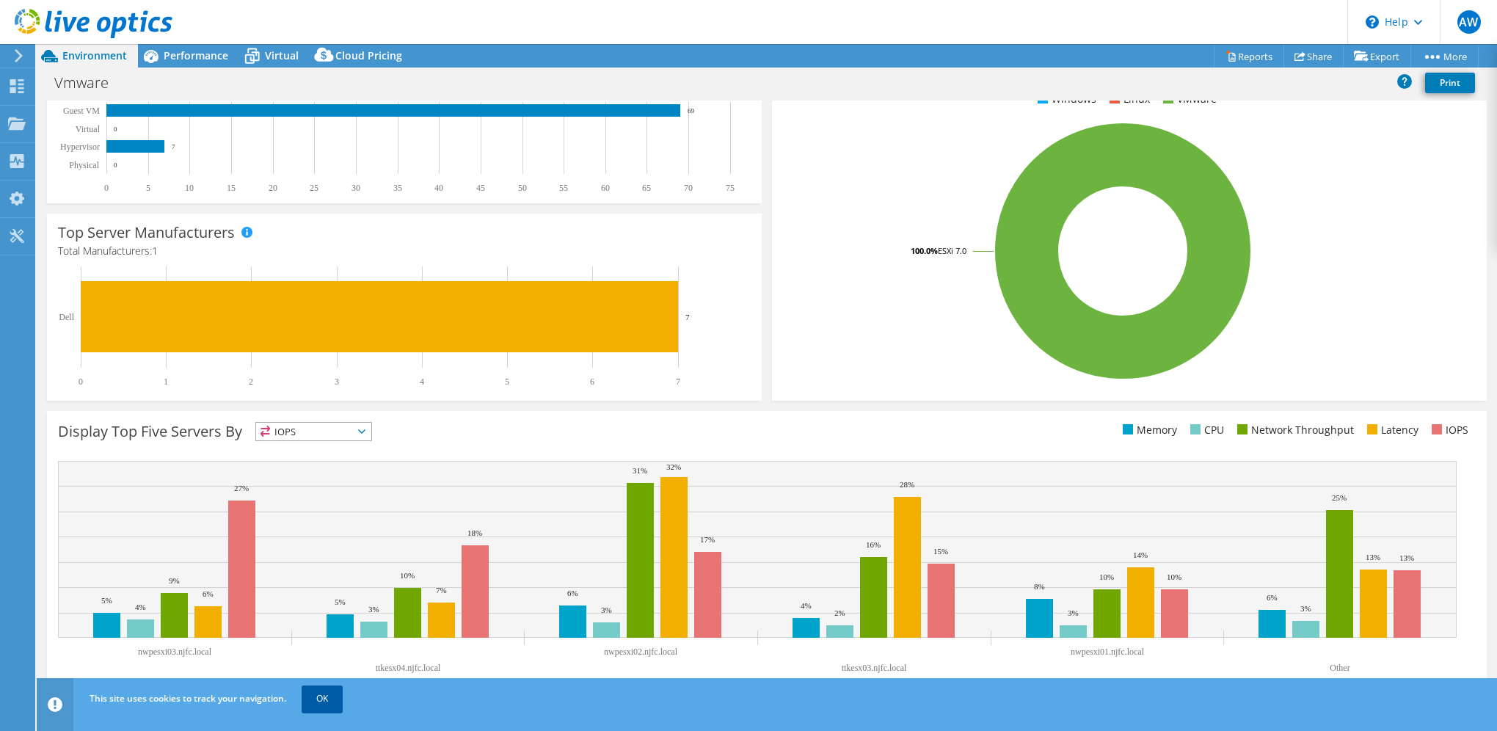
click at [337, 705] on link "OK" at bounding box center [322, 698] width 41 height 26
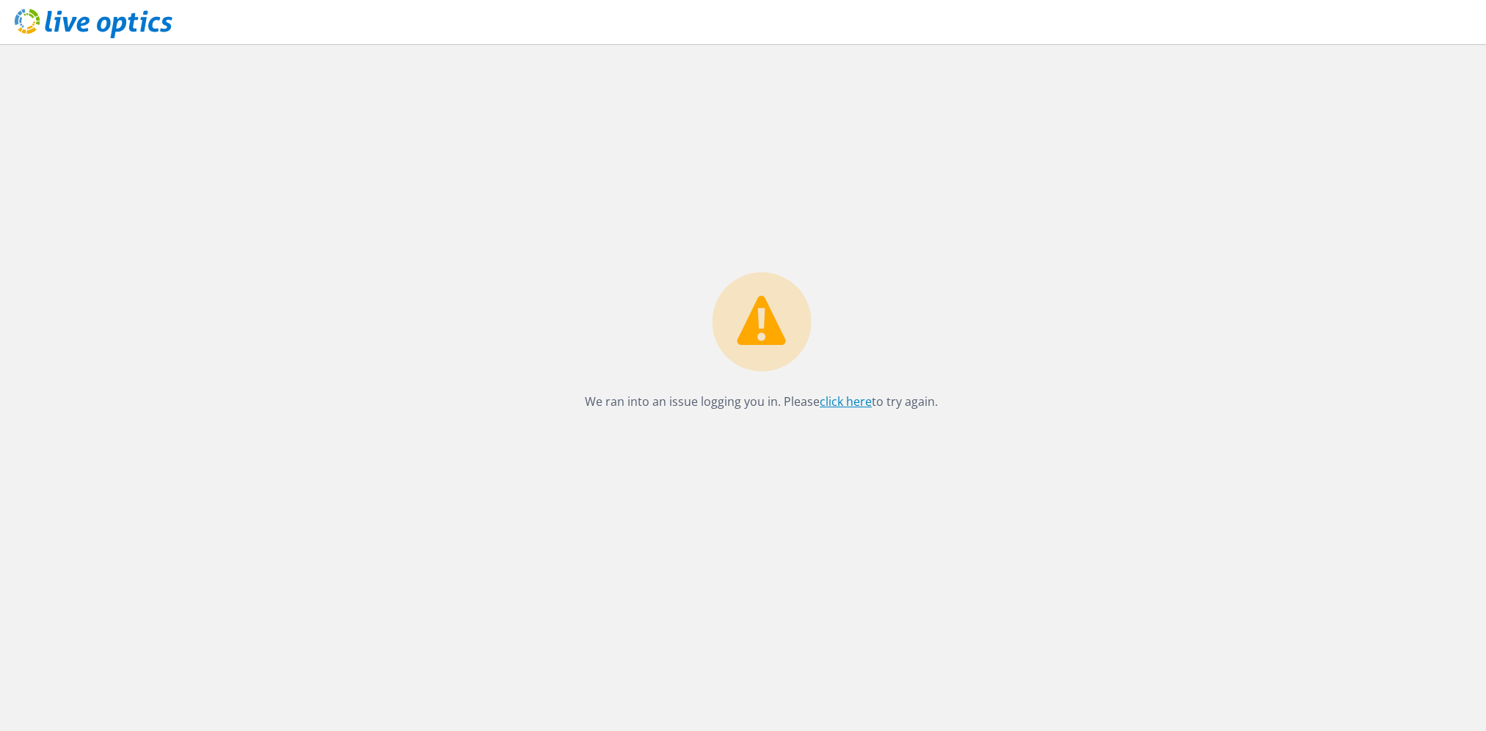
click at [848, 402] on link "click here" at bounding box center [845, 401] width 52 height 16
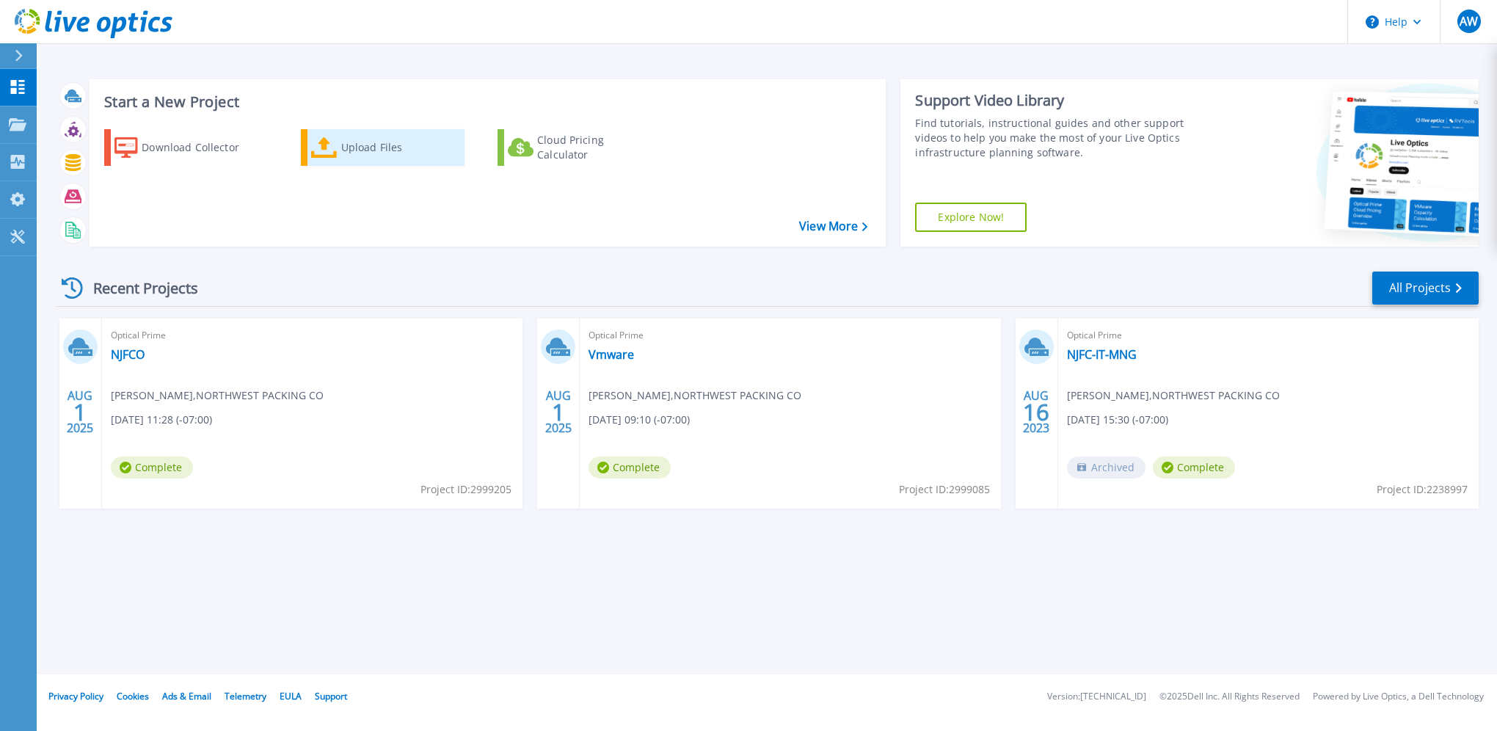
click at [370, 145] on div "Upload Files" at bounding box center [399, 147] width 117 height 29
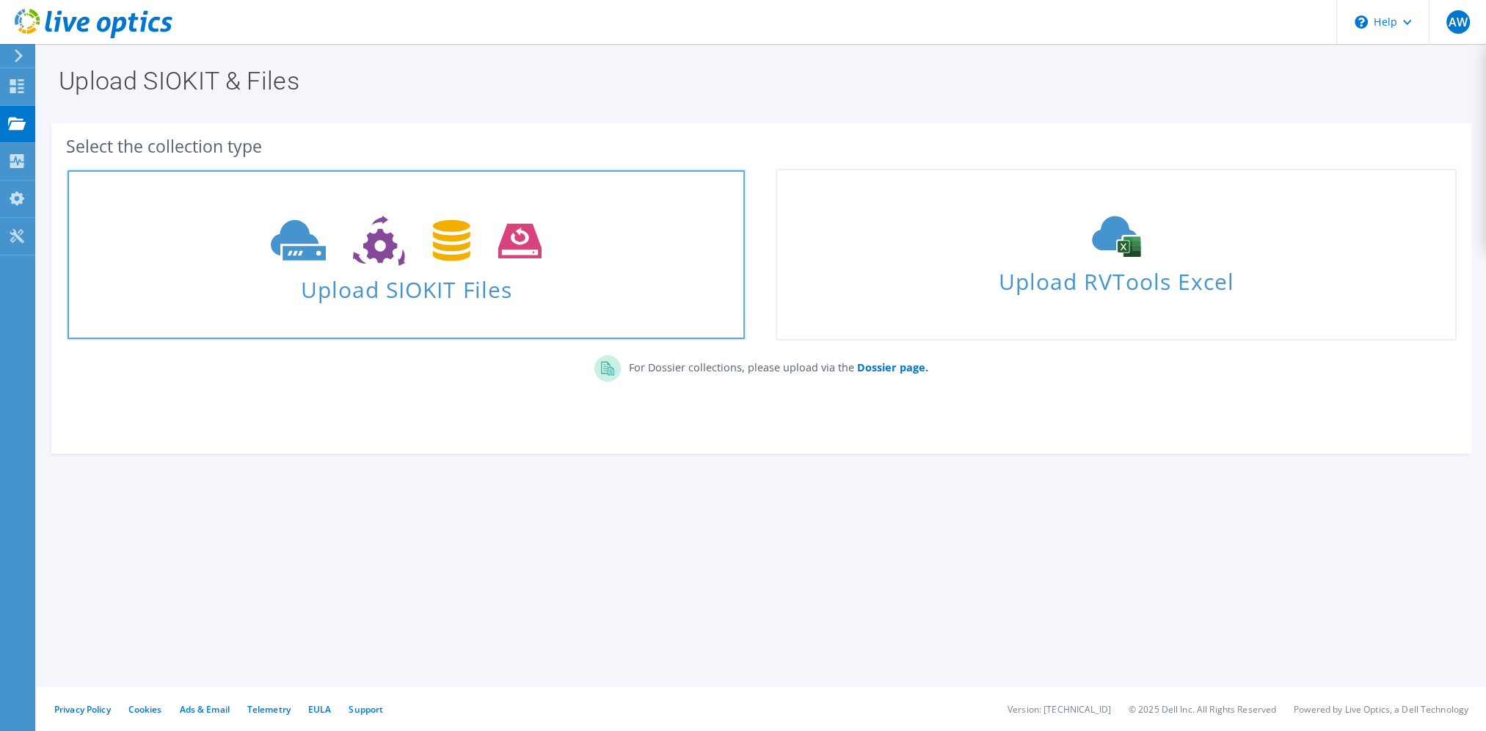
click at [382, 291] on span "Upload SIOKIT Files" at bounding box center [405, 285] width 677 height 32
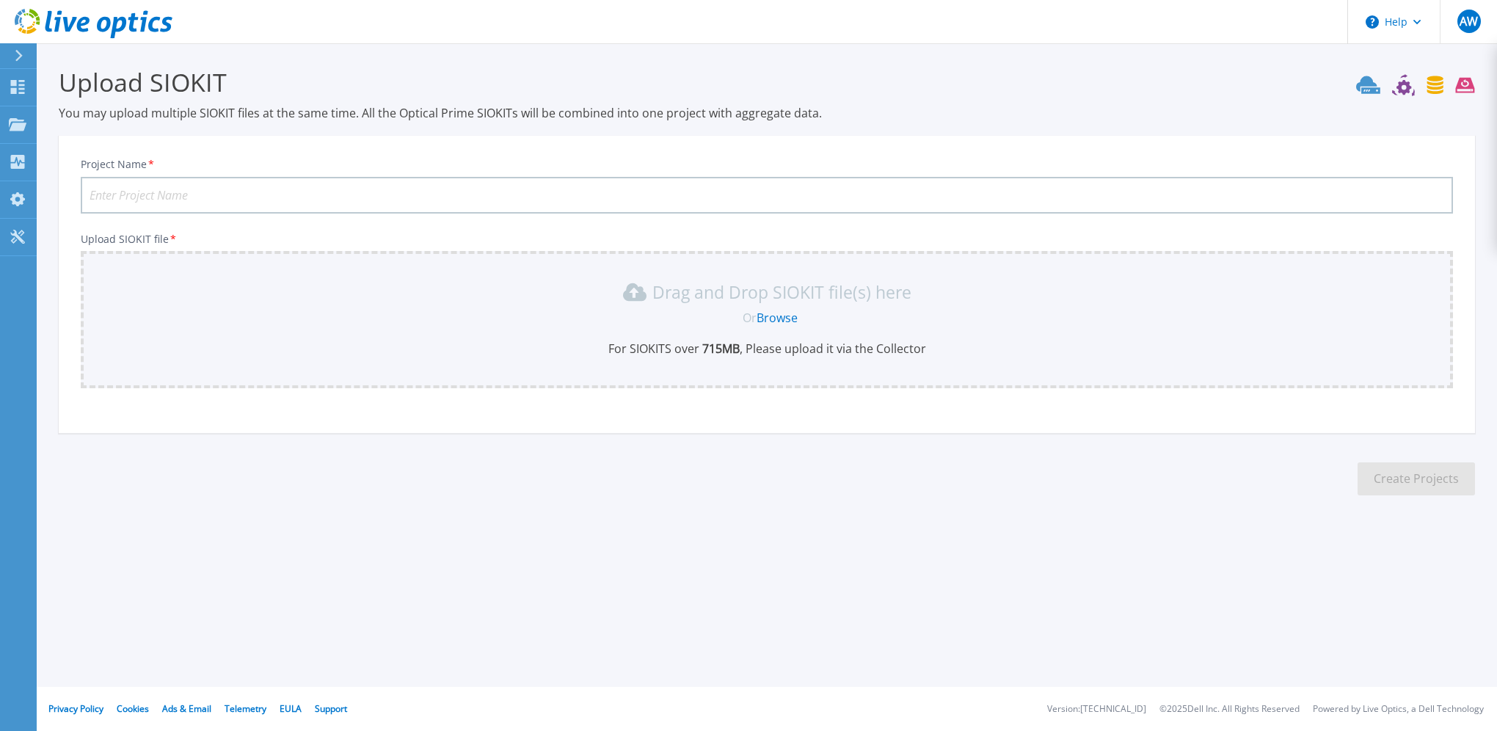
click at [778, 315] on link "Browse" at bounding box center [776, 318] width 41 height 16
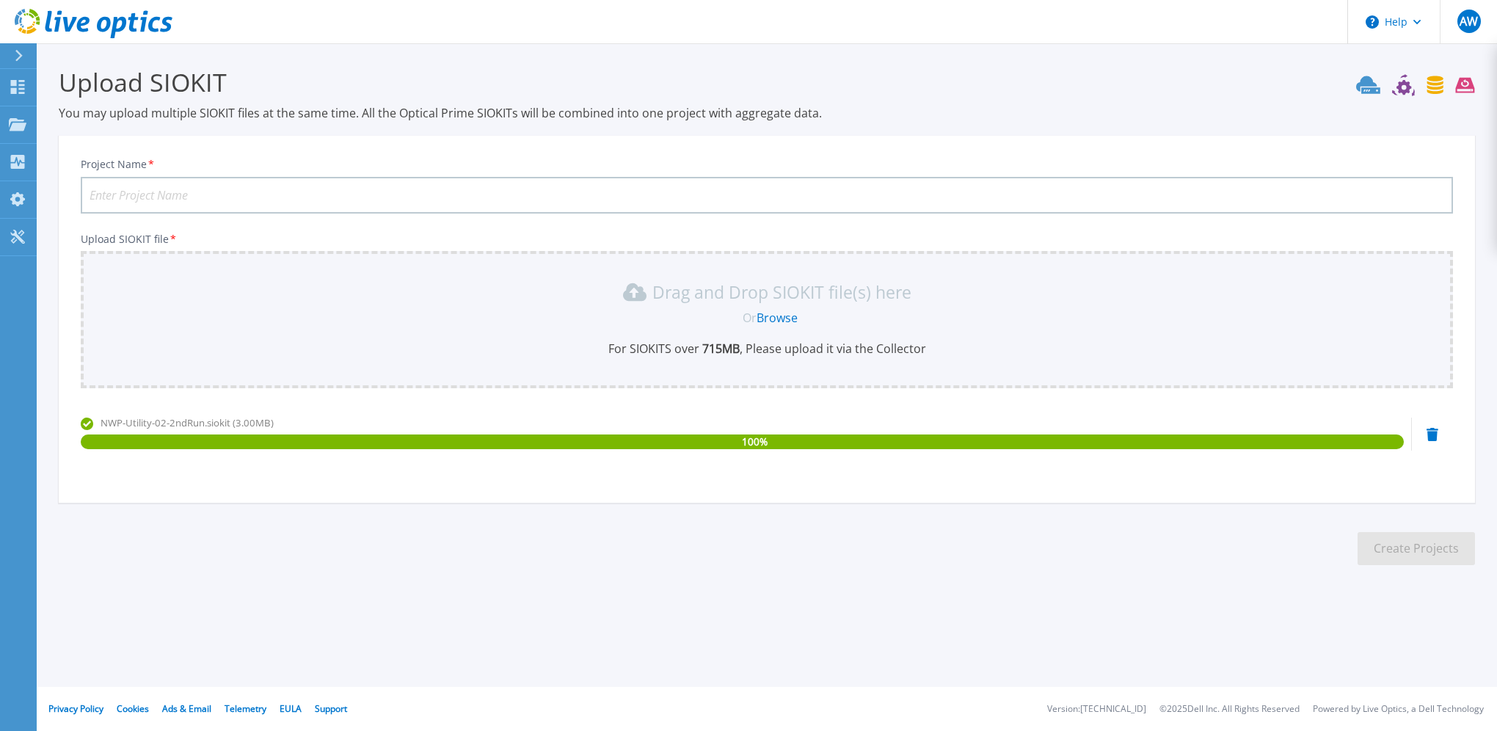
click at [1120, 474] on div "NWP-Utility-02-2ndRun.siokit (3.00MB) 100 %" at bounding box center [742, 446] width 1323 height 62
click at [379, 190] on input "Project Name *" at bounding box center [767, 195] width 1372 height 37
click at [144, 185] on input "Host" at bounding box center [767, 195] width 1372 height 37
type input "New Corp Host Sizing"
click at [1417, 553] on button "Create Projects" at bounding box center [1415, 548] width 117 height 33
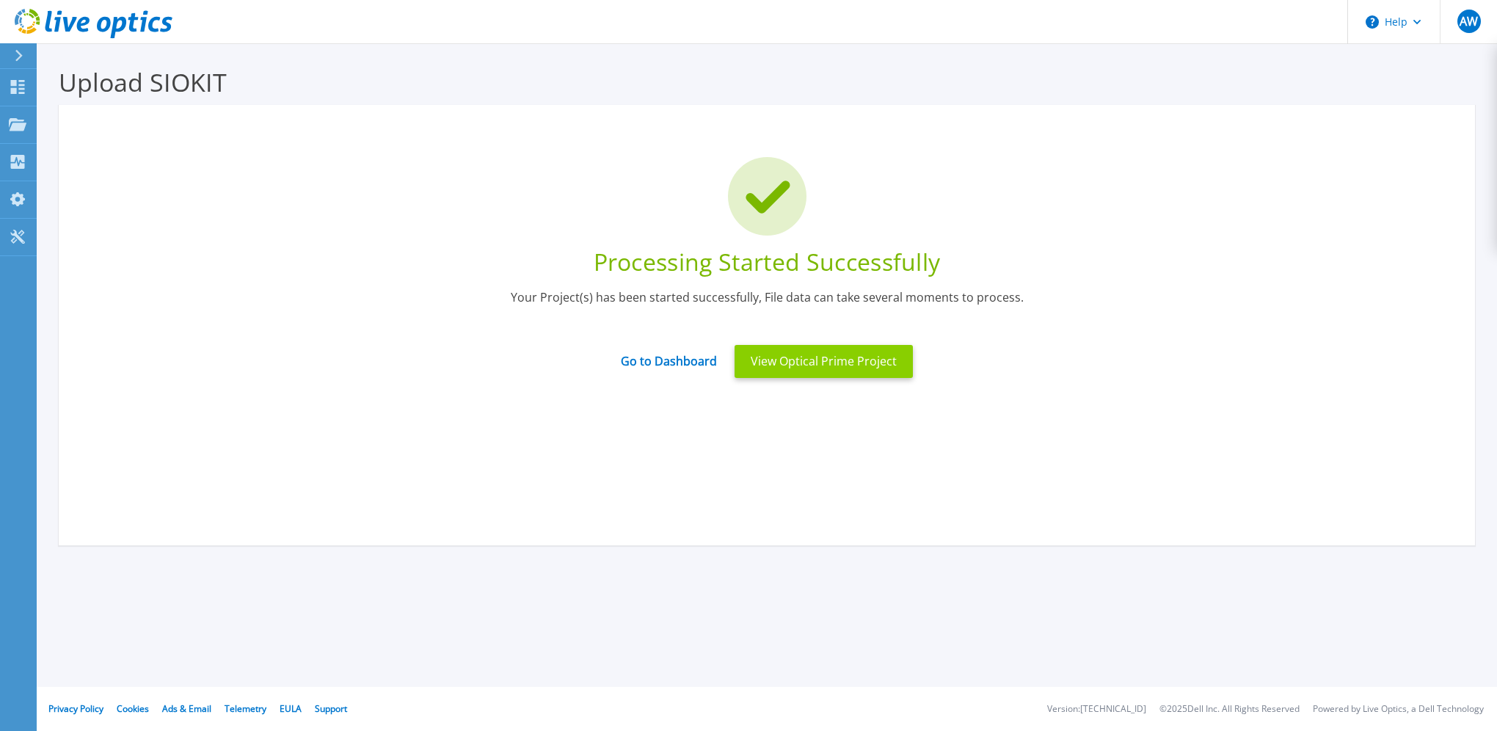
click at [783, 365] on button "View Optical Prime Project" at bounding box center [823, 361] width 178 height 33
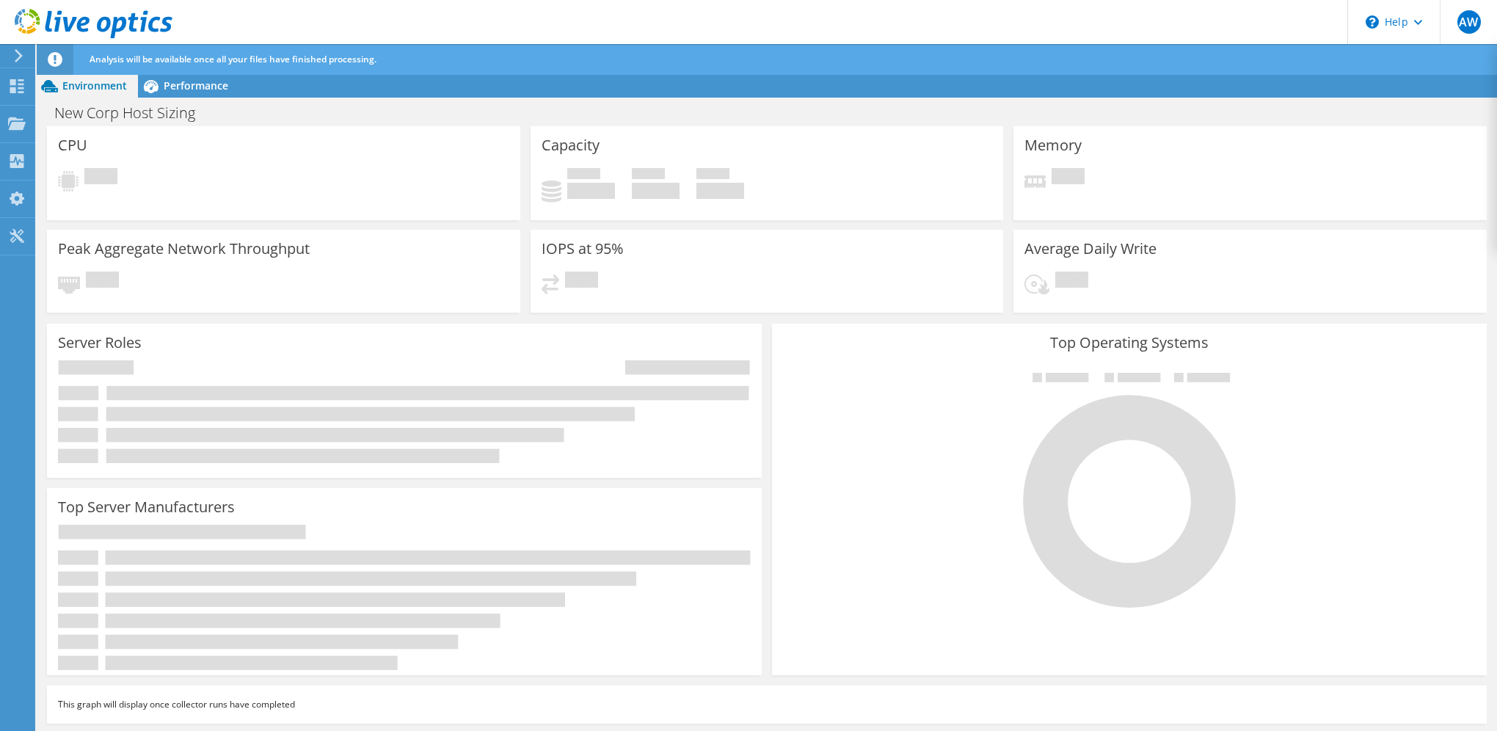
click at [67, 21] on icon at bounding box center [94, 24] width 158 height 30
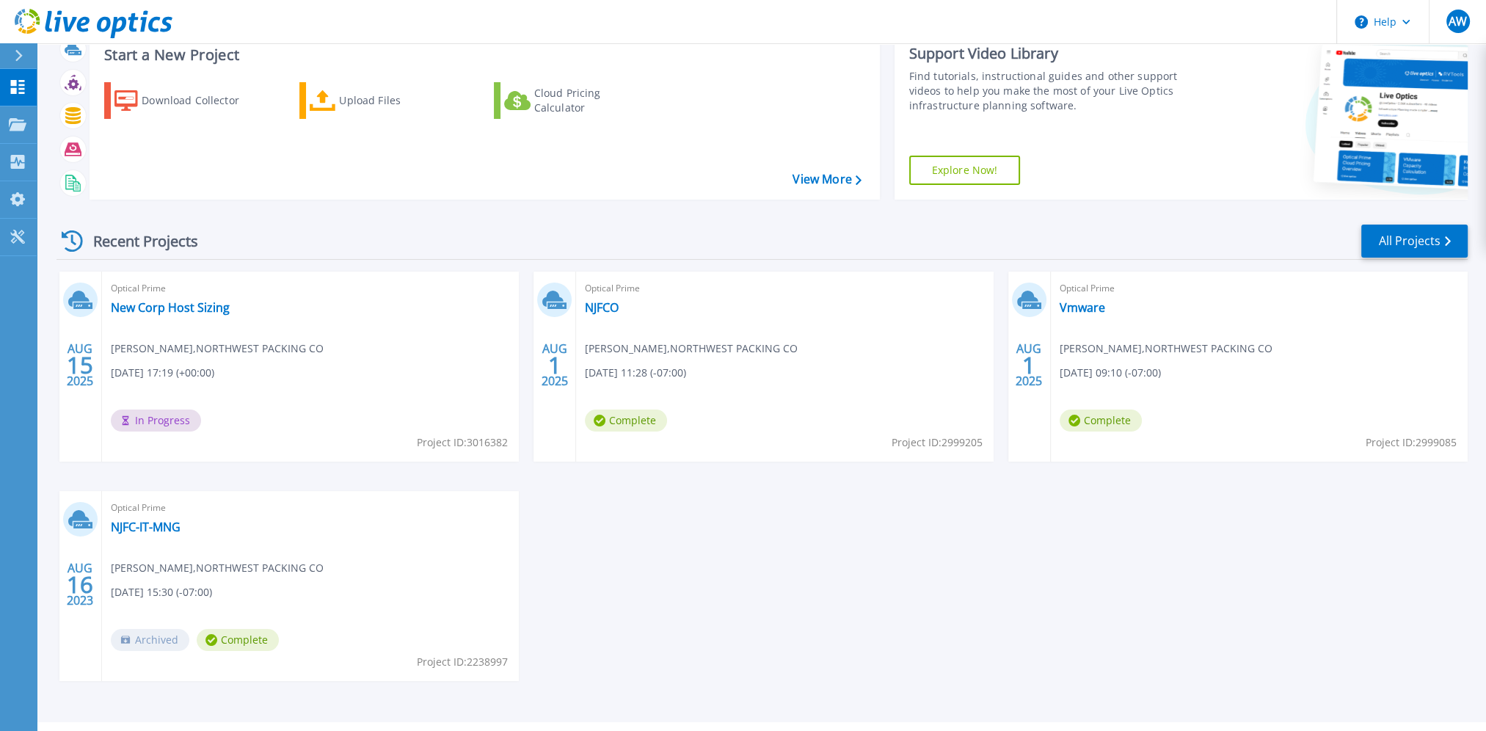
scroll to position [73, 0]
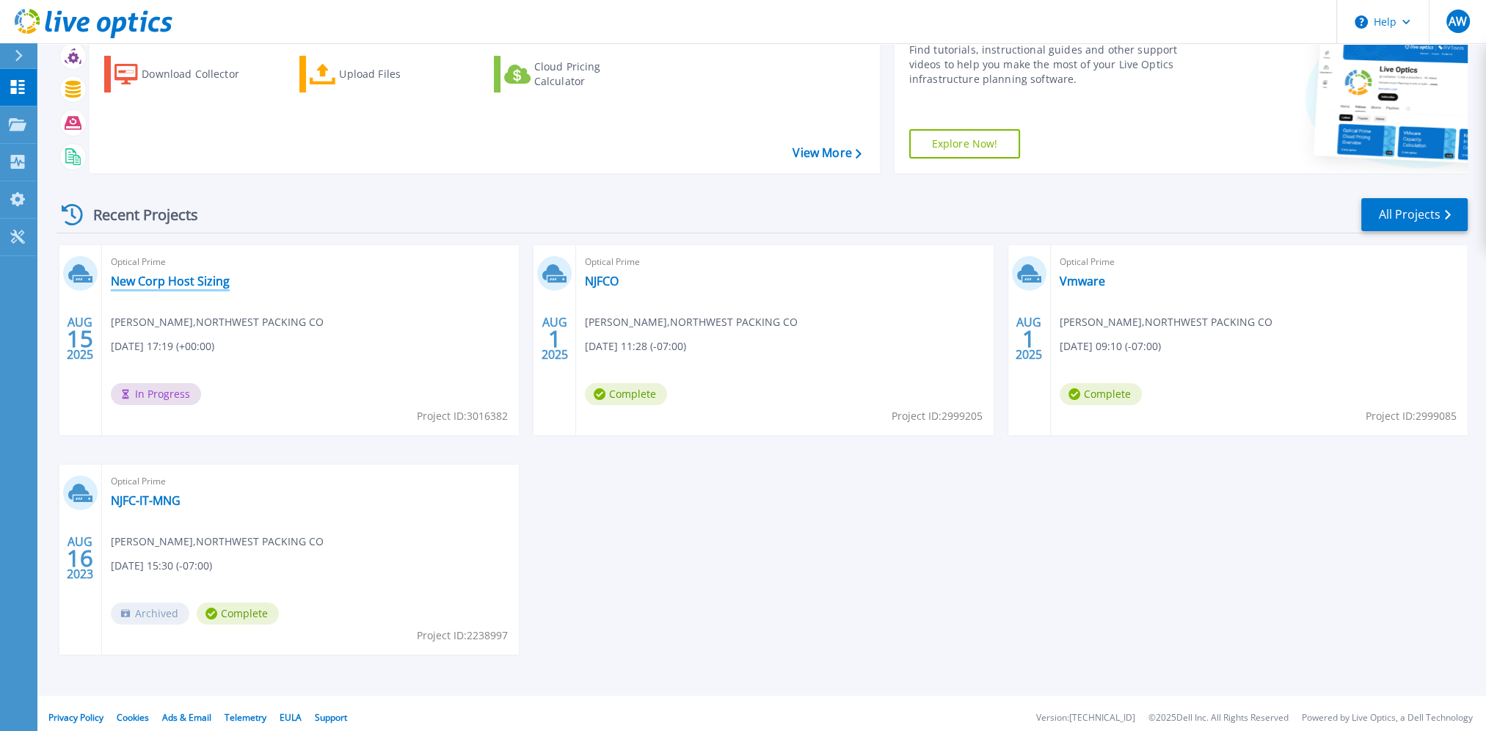
click at [169, 284] on link "New Corp Host Sizing" at bounding box center [170, 281] width 119 height 15
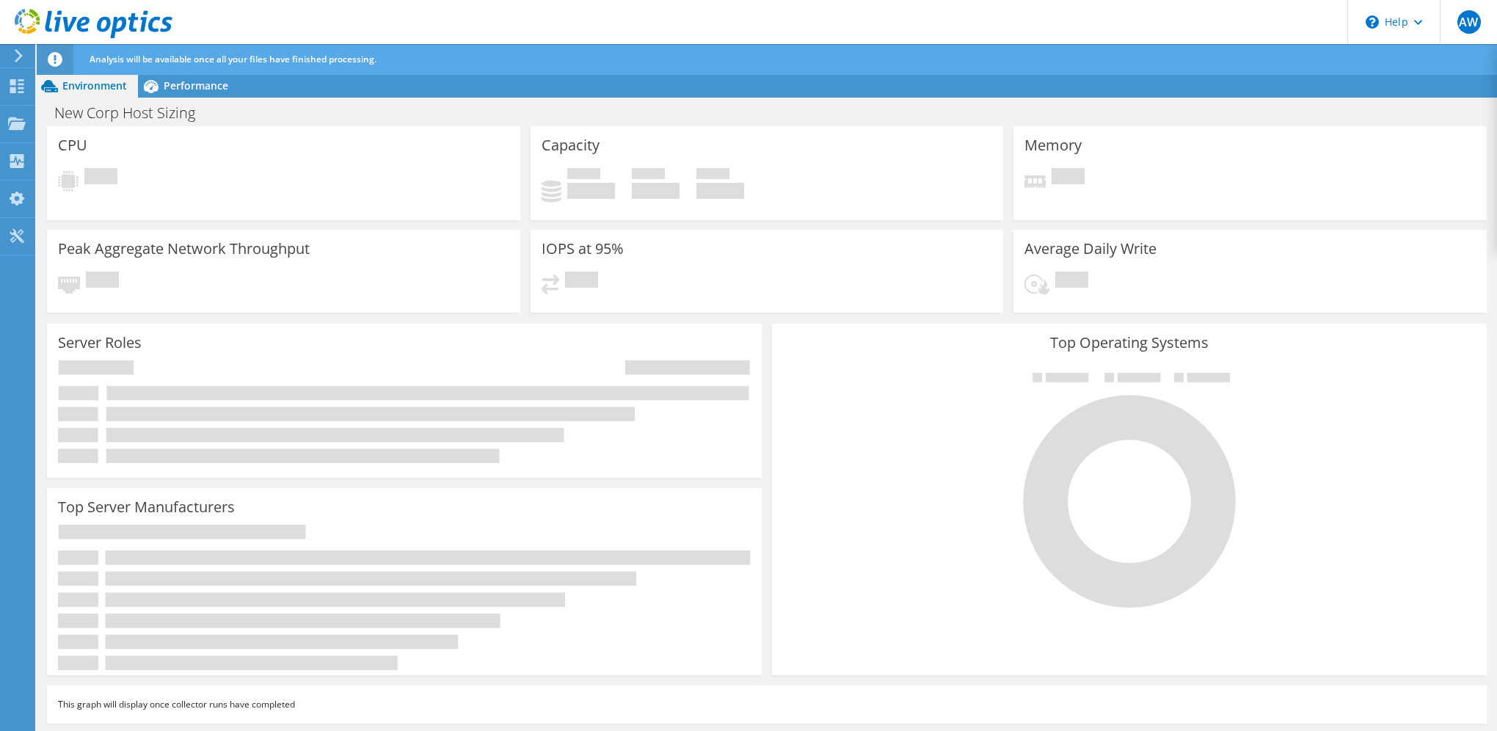
click at [252, 166] on div "CPU Pending" at bounding box center [283, 173] width 473 height 94
click at [202, 94] on div "Performance" at bounding box center [188, 85] width 101 height 23
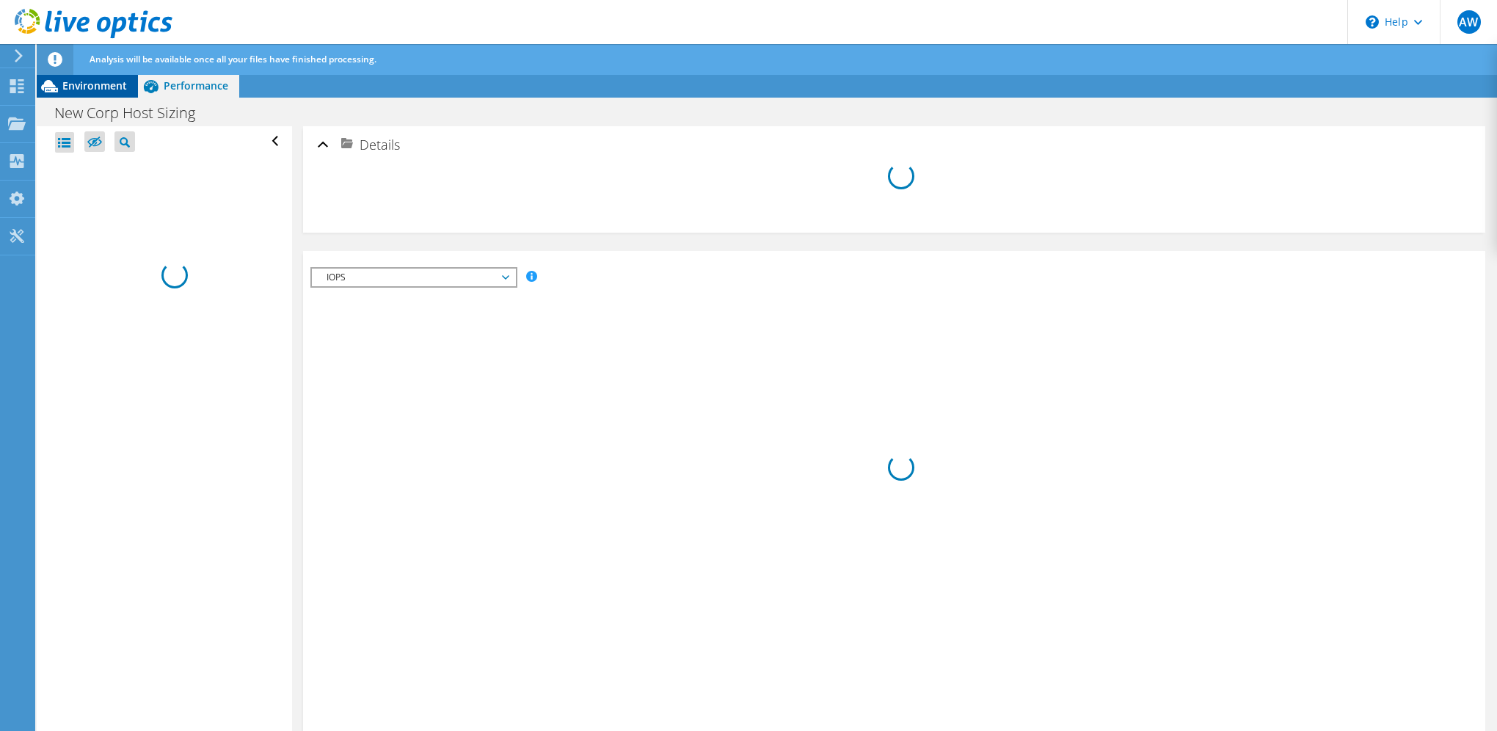
click at [94, 85] on span "Environment" at bounding box center [94, 86] width 65 height 14
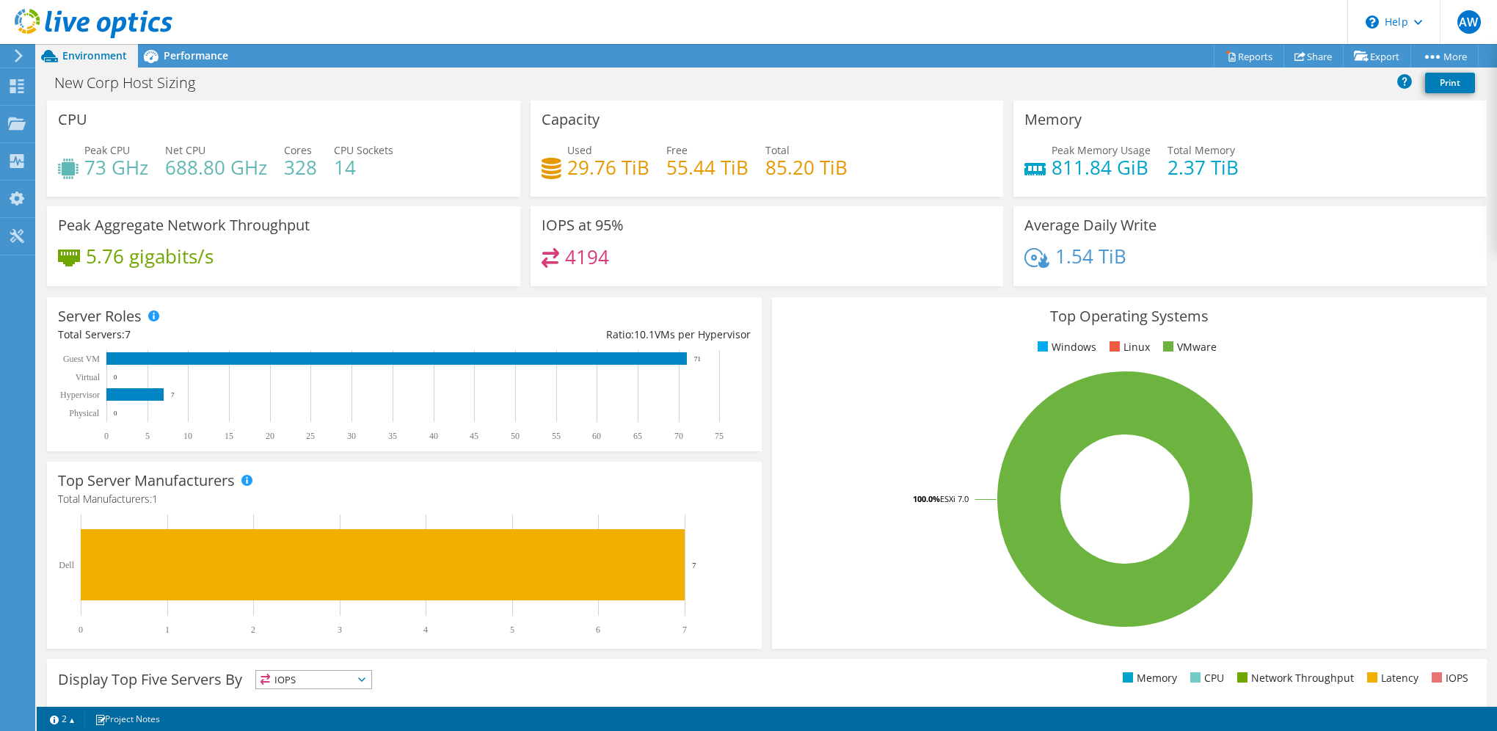
click at [1037, 344] on span at bounding box center [1042, 346] width 10 height 10
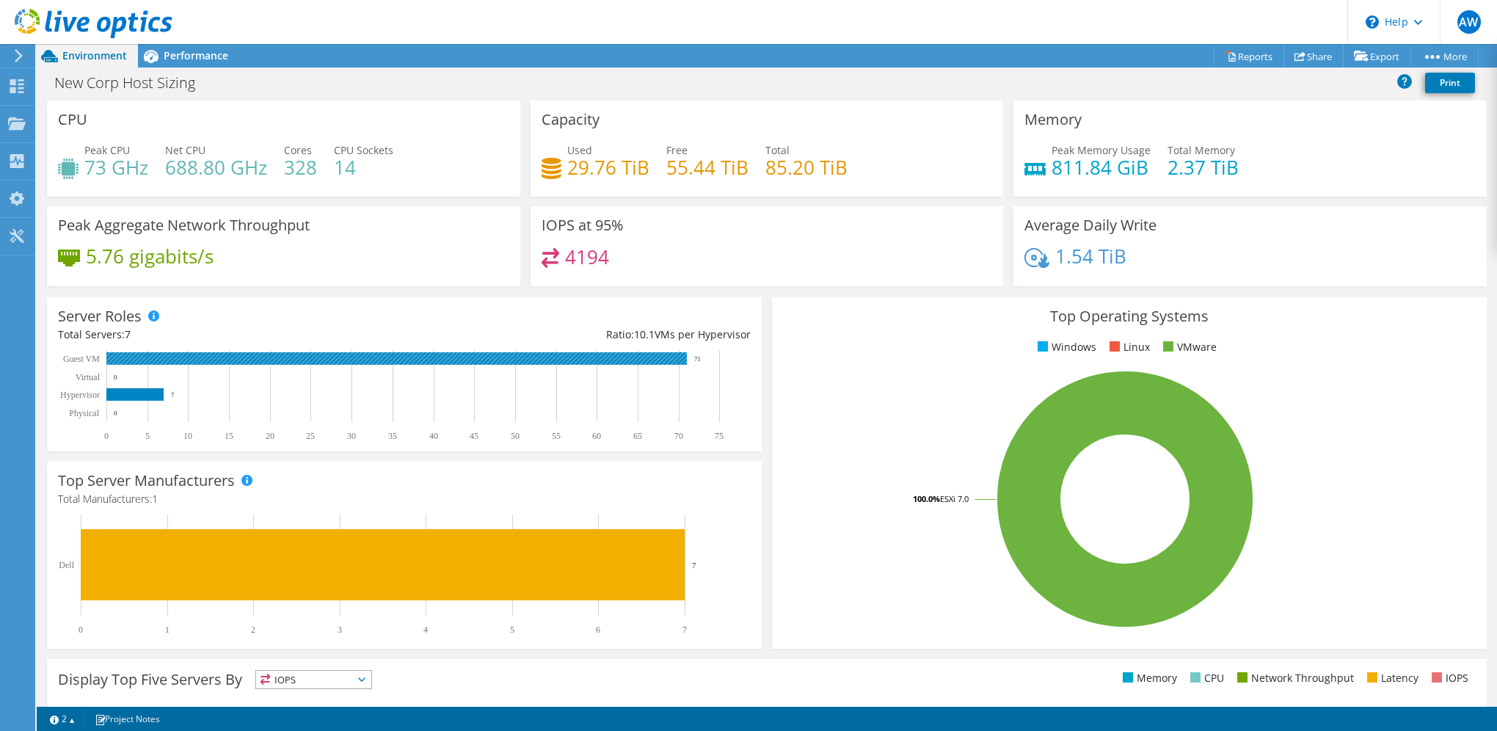
click at [548, 357] on rect at bounding box center [396, 358] width 580 height 12
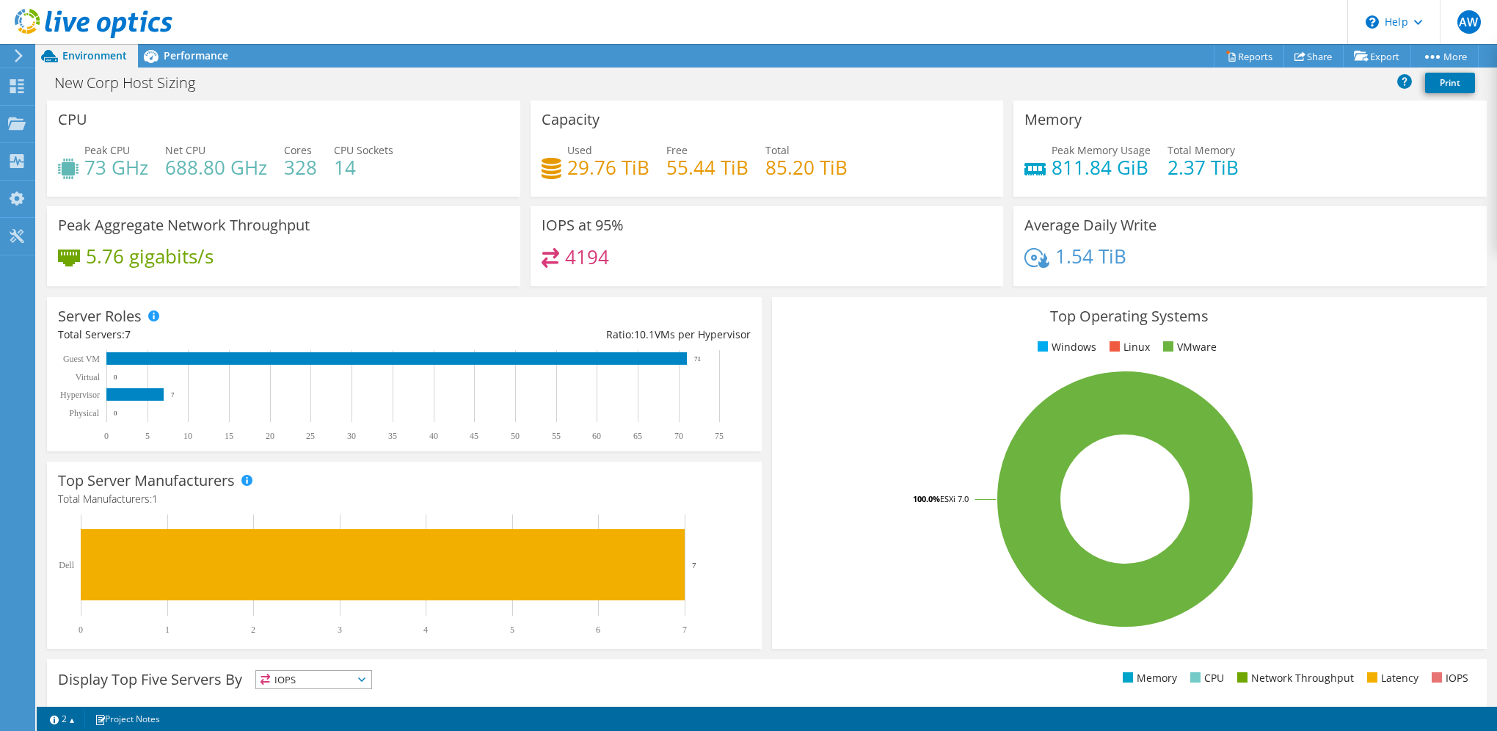
scroll to position [293, 0]
click at [1203, 375] on rect at bounding box center [1125, 498] width 685 height 257
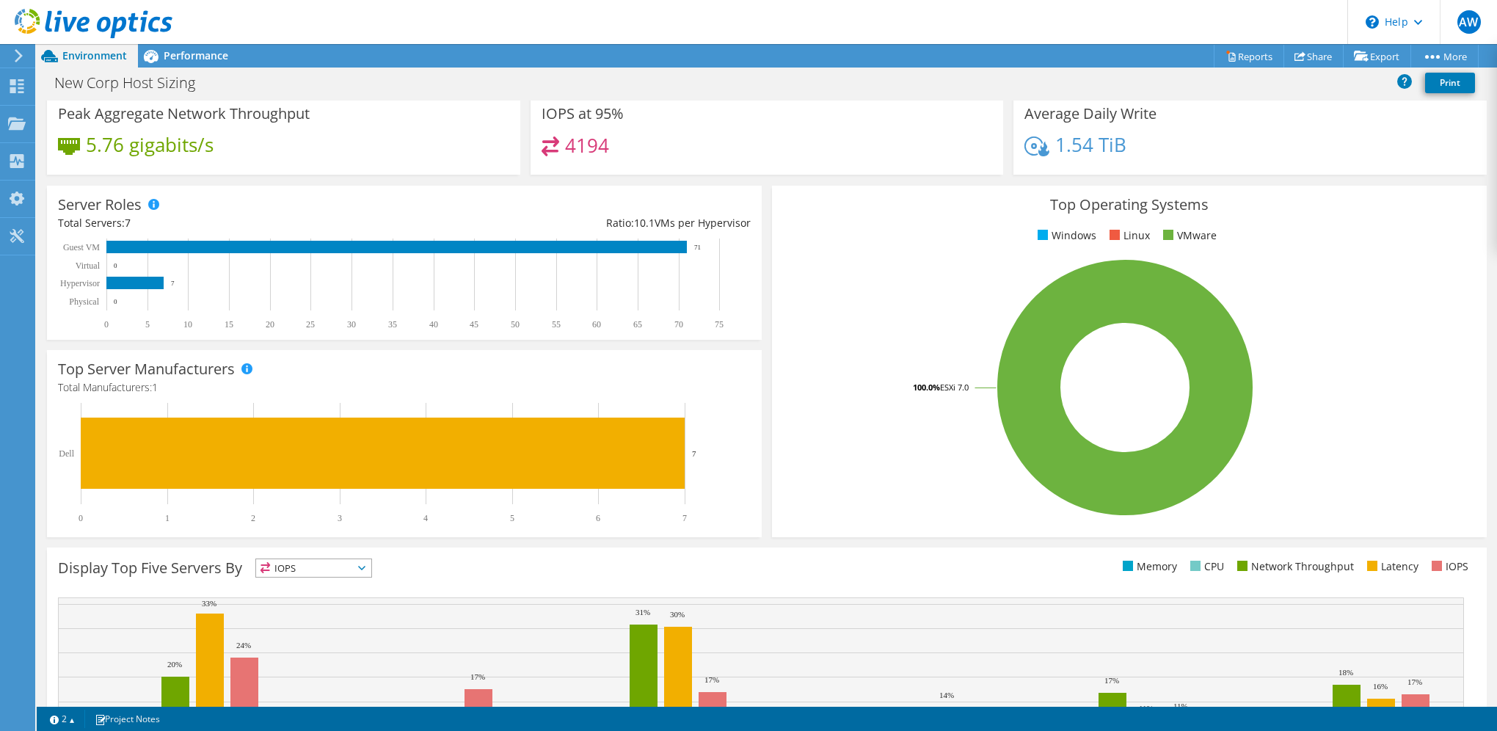
scroll to position [112, 0]
click at [1437, 85] on link "Print" at bounding box center [1450, 83] width 50 height 21
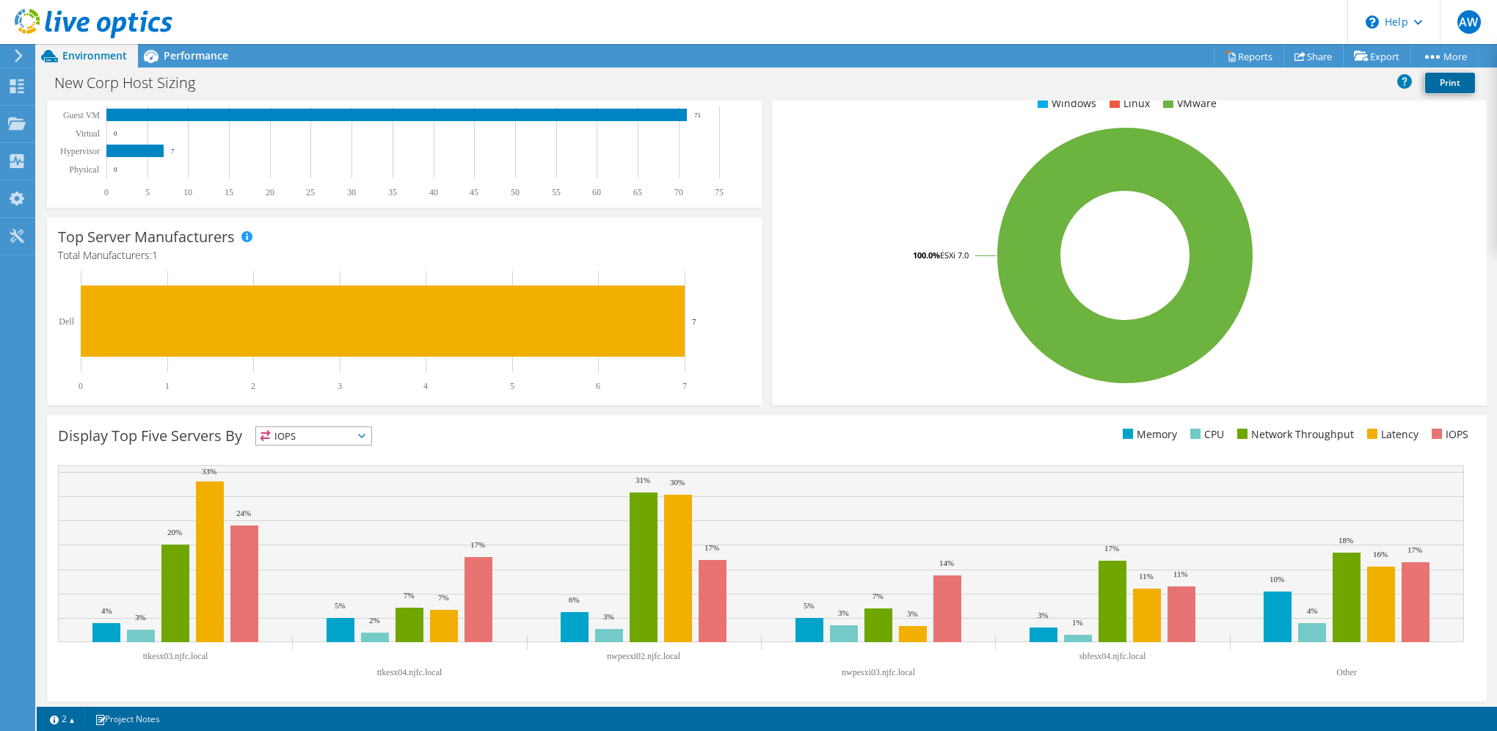
scroll to position [248, 0]
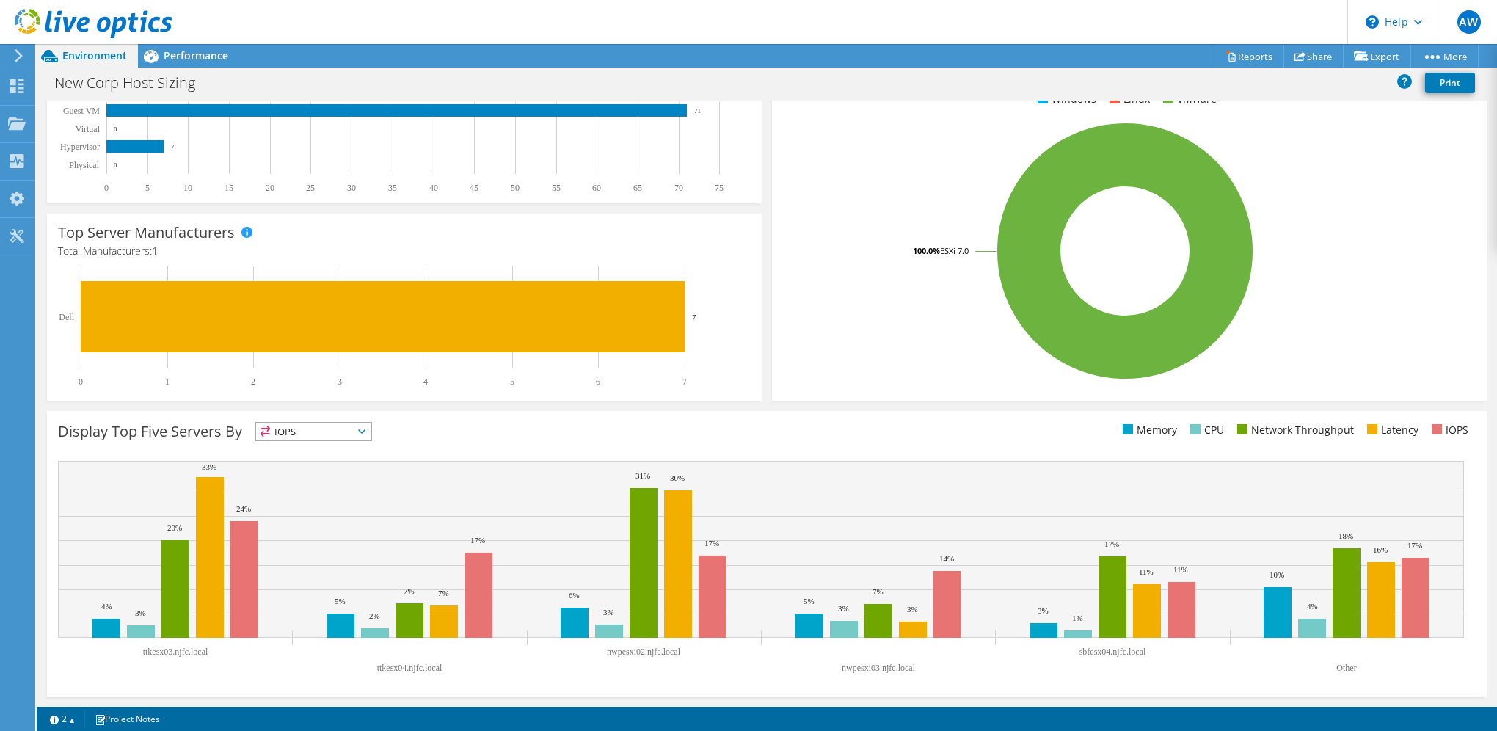
click at [364, 434] on span "IOPS" at bounding box center [313, 432] width 115 height 18
click at [307, 485] on li "CPU" at bounding box center [313, 491] width 115 height 21
click at [365, 429] on icon at bounding box center [361, 431] width 7 height 4
click at [328, 446] on li "IOPS" at bounding box center [313, 450] width 115 height 21
click at [437, 440] on div "Display Top Five Servers By IOPS IOPS" at bounding box center [412, 434] width 709 height 24
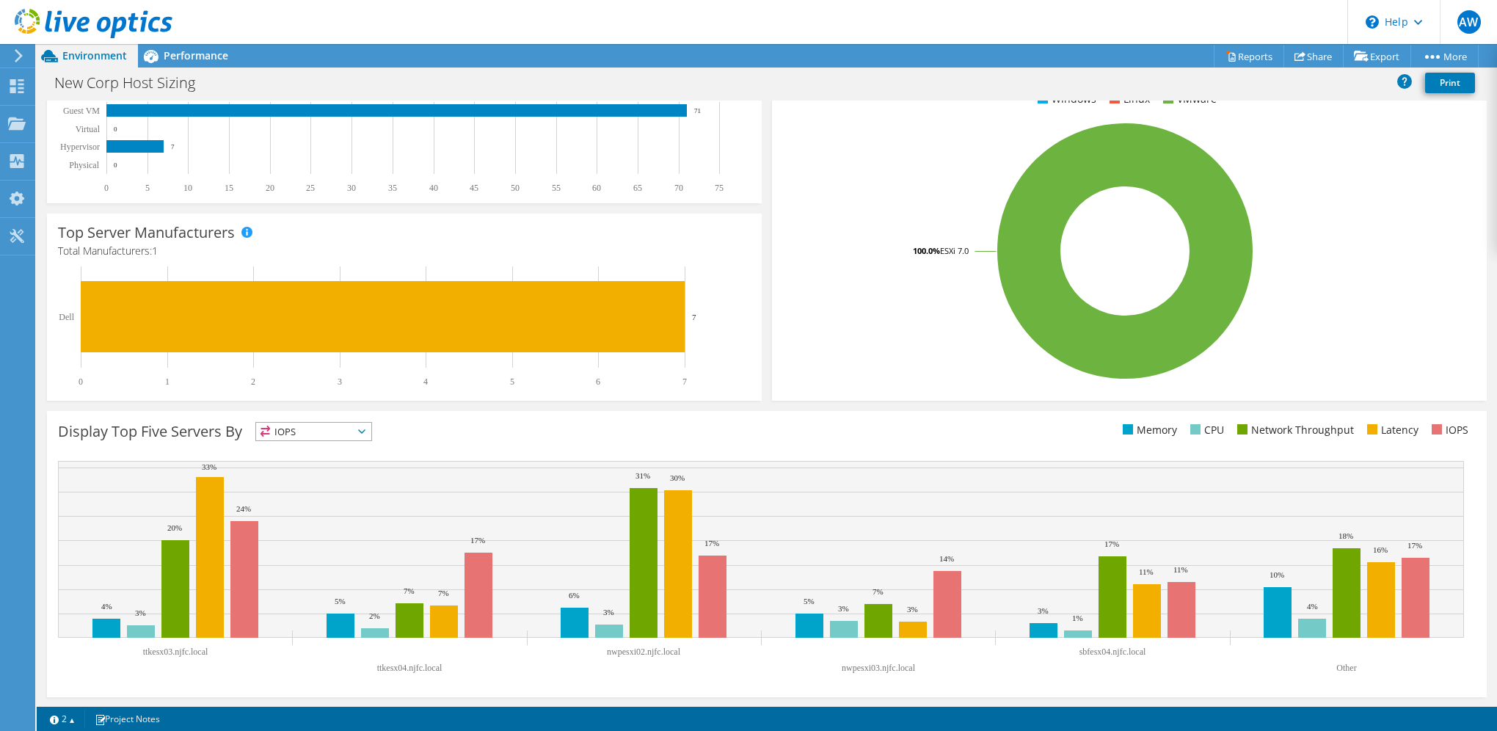
scroll to position [295, 0]
click at [371, 433] on span "IOPS" at bounding box center [313, 432] width 115 height 18
click at [336, 528] on li "Latency" at bounding box center [313, 532] width 115 height 21
click at [365, 429] on icon at bounding box center [361, 431] width 7 height 4
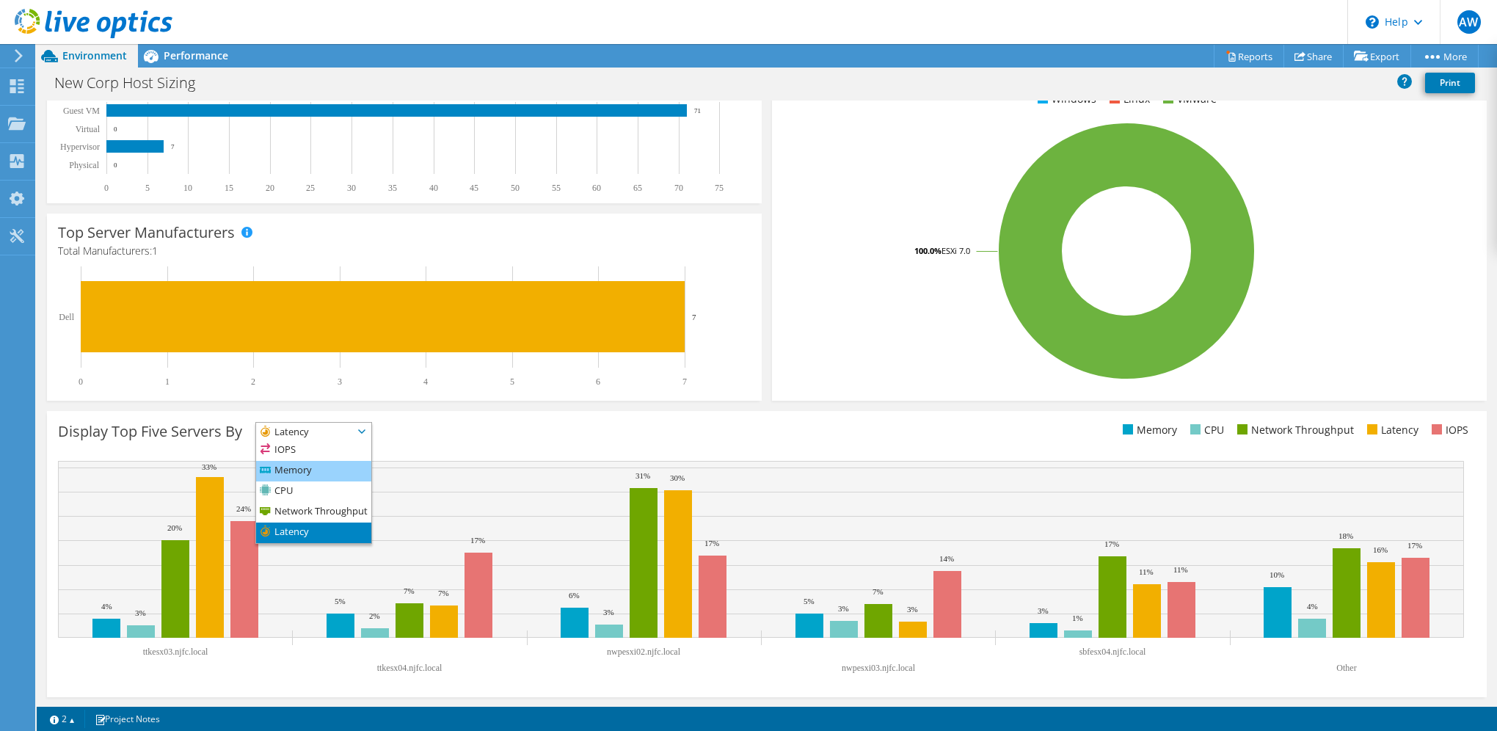
click at [344, 470] on li "Memory" at bounding box center [313, 471] width 115 height 21
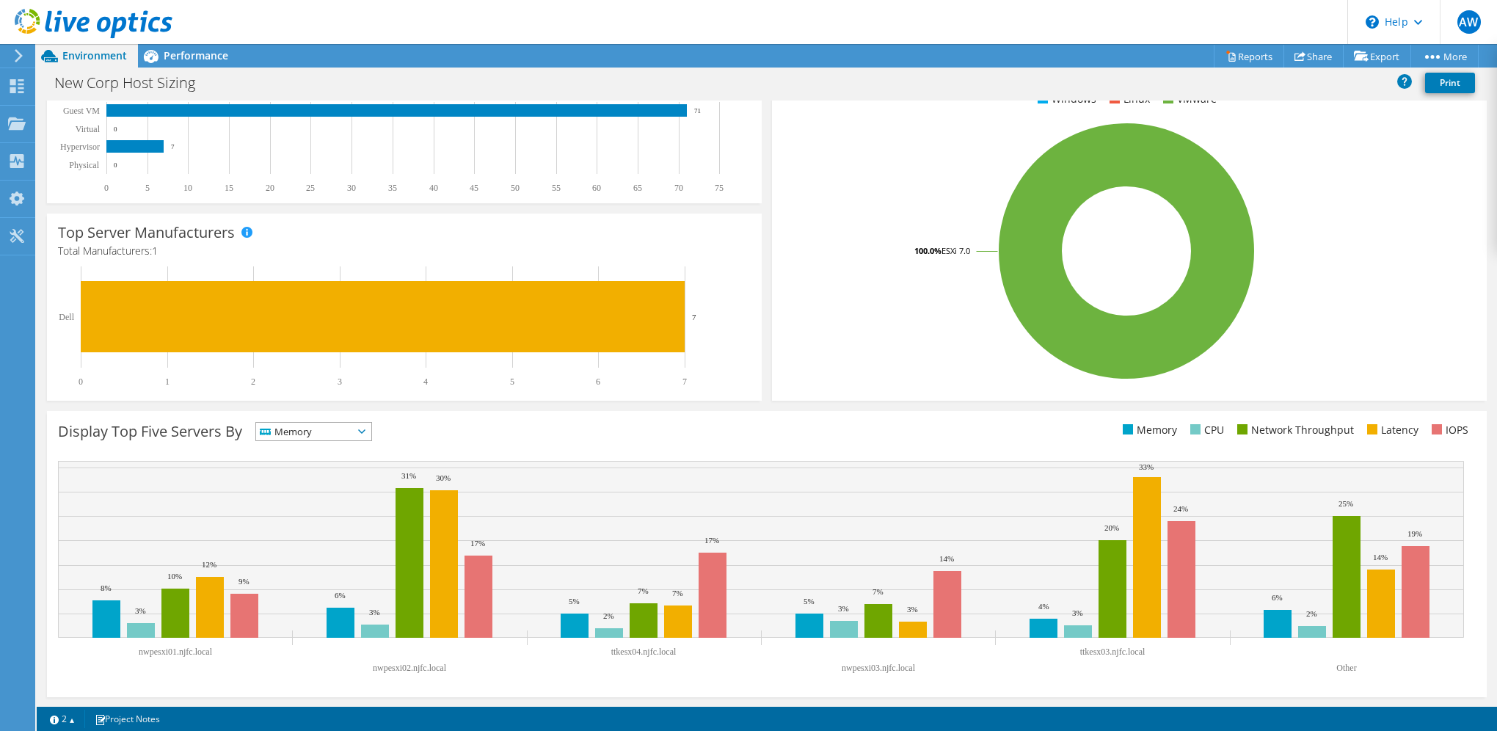
click at [365, 431] on icon at bounding box center [361, 431] width 7 height 4
click at [352, 484] on li "CPU" at bounding box center [313, 491] width 115 height 21
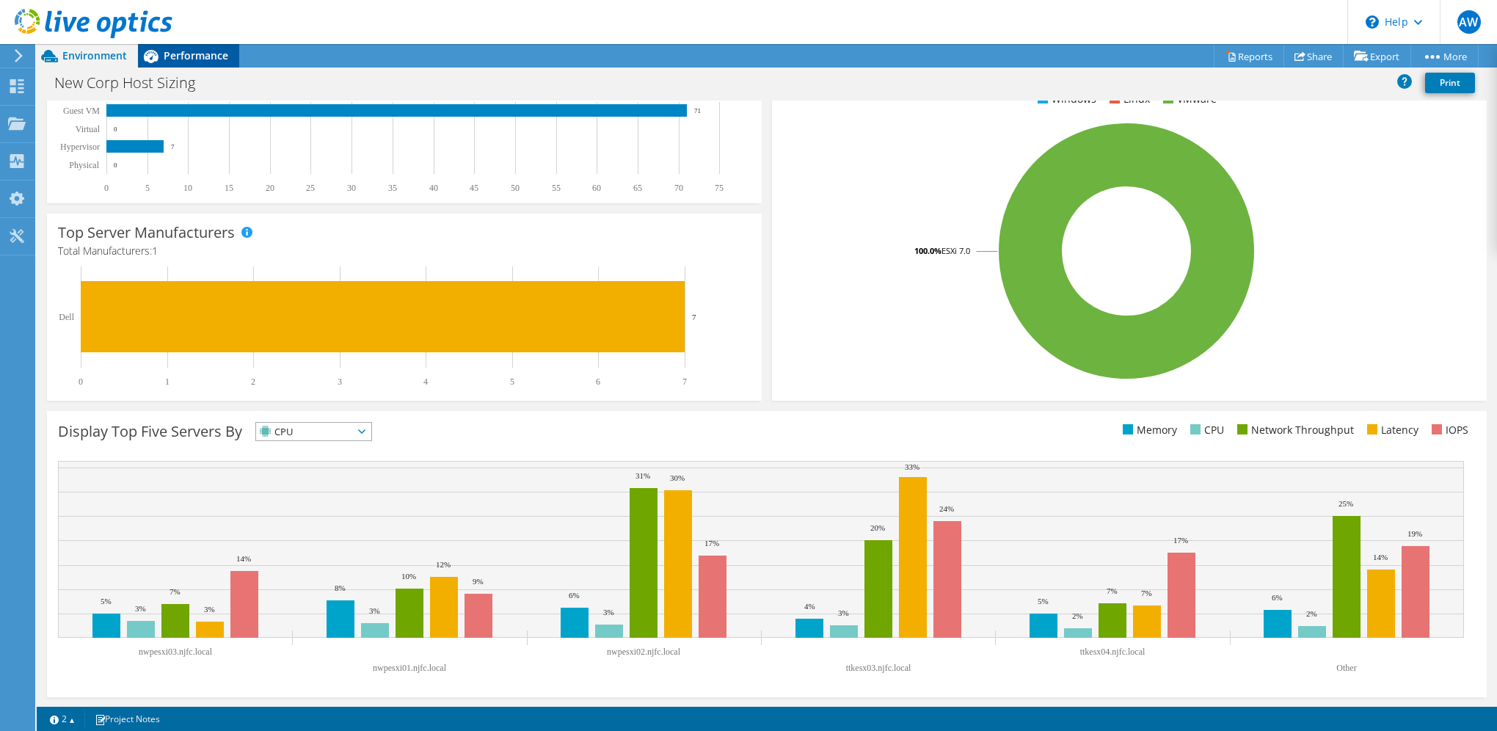
click at [191, 64] on div "Performance" at bounding box center [188, 55] width 101 height 23
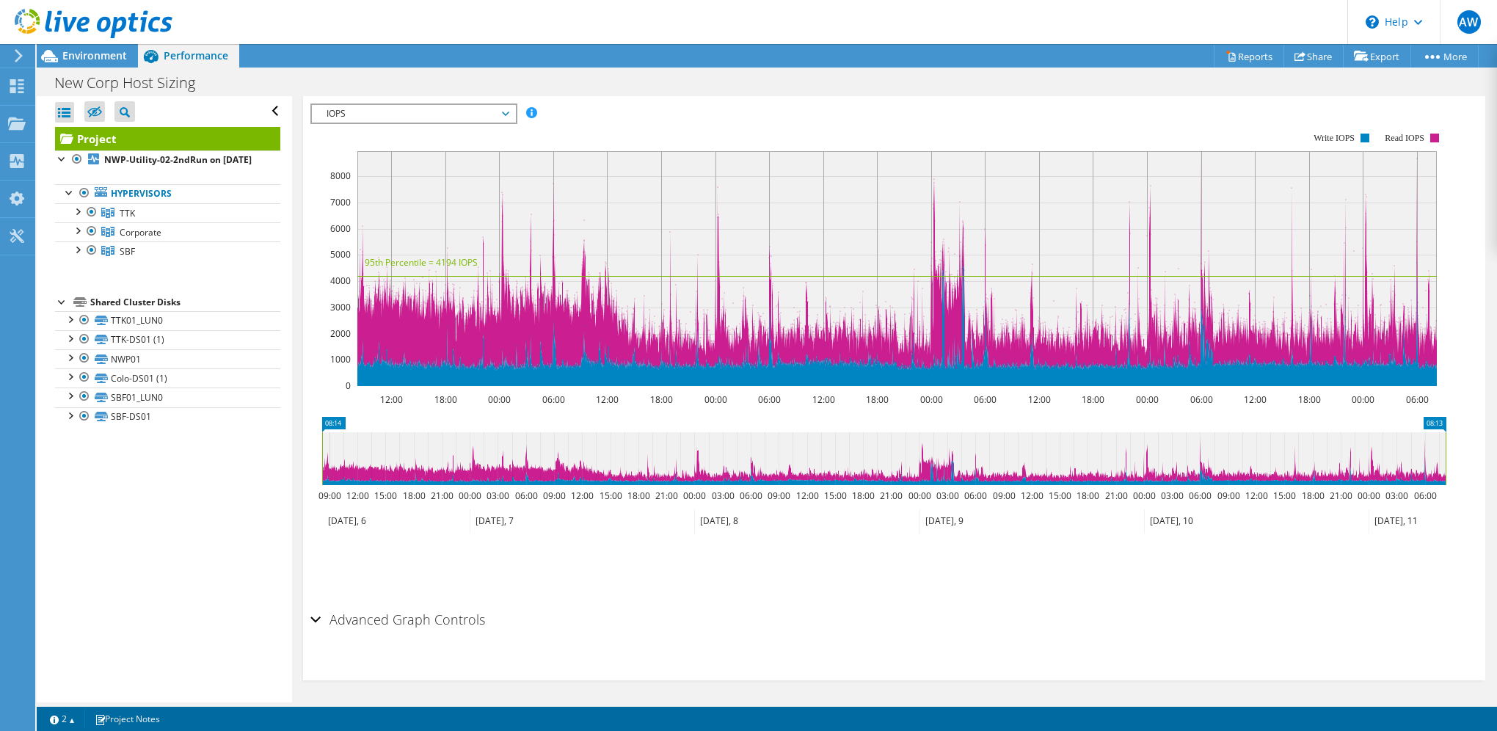
scroll to position [0, 0]
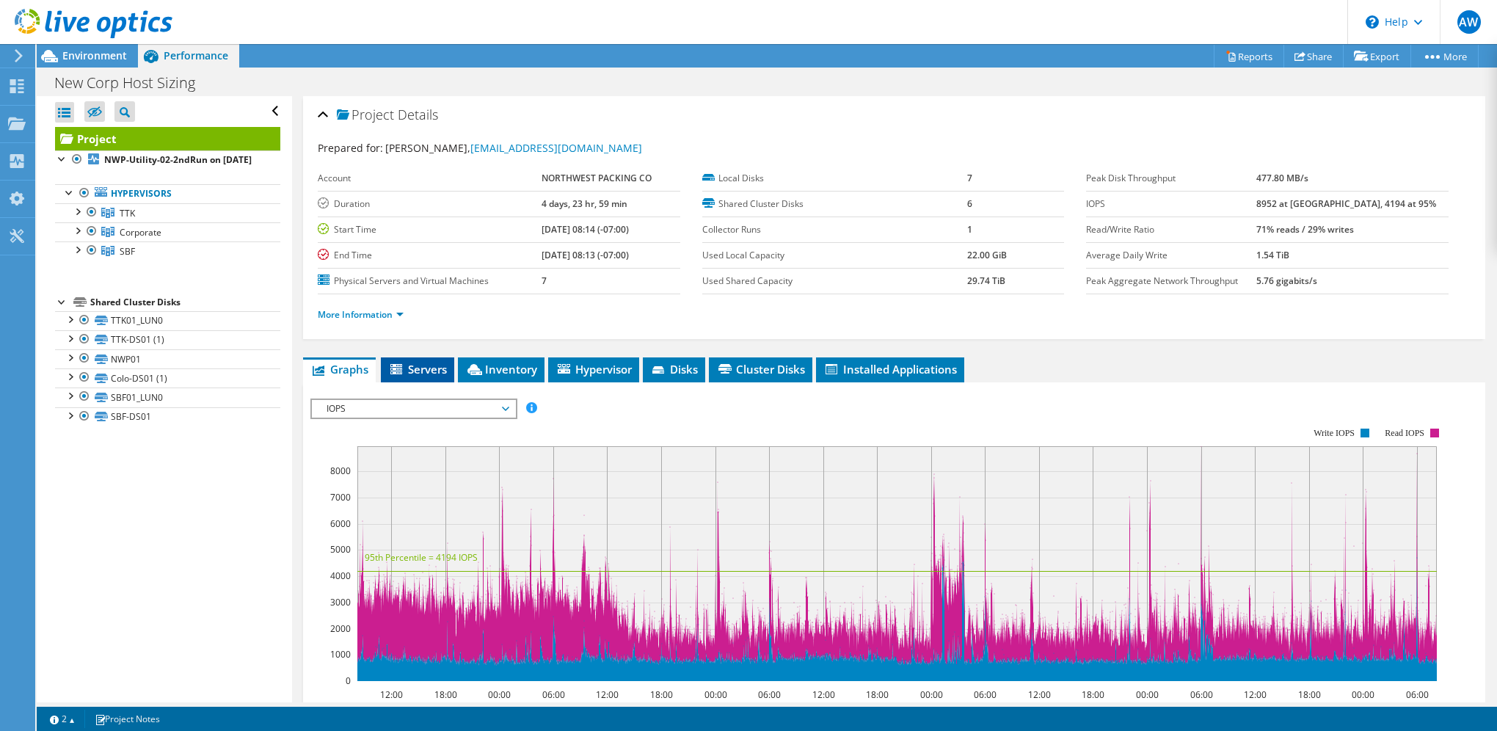
click at [429, 367] on span "Servers" at bounding box center [417, 369] width 59 height 15
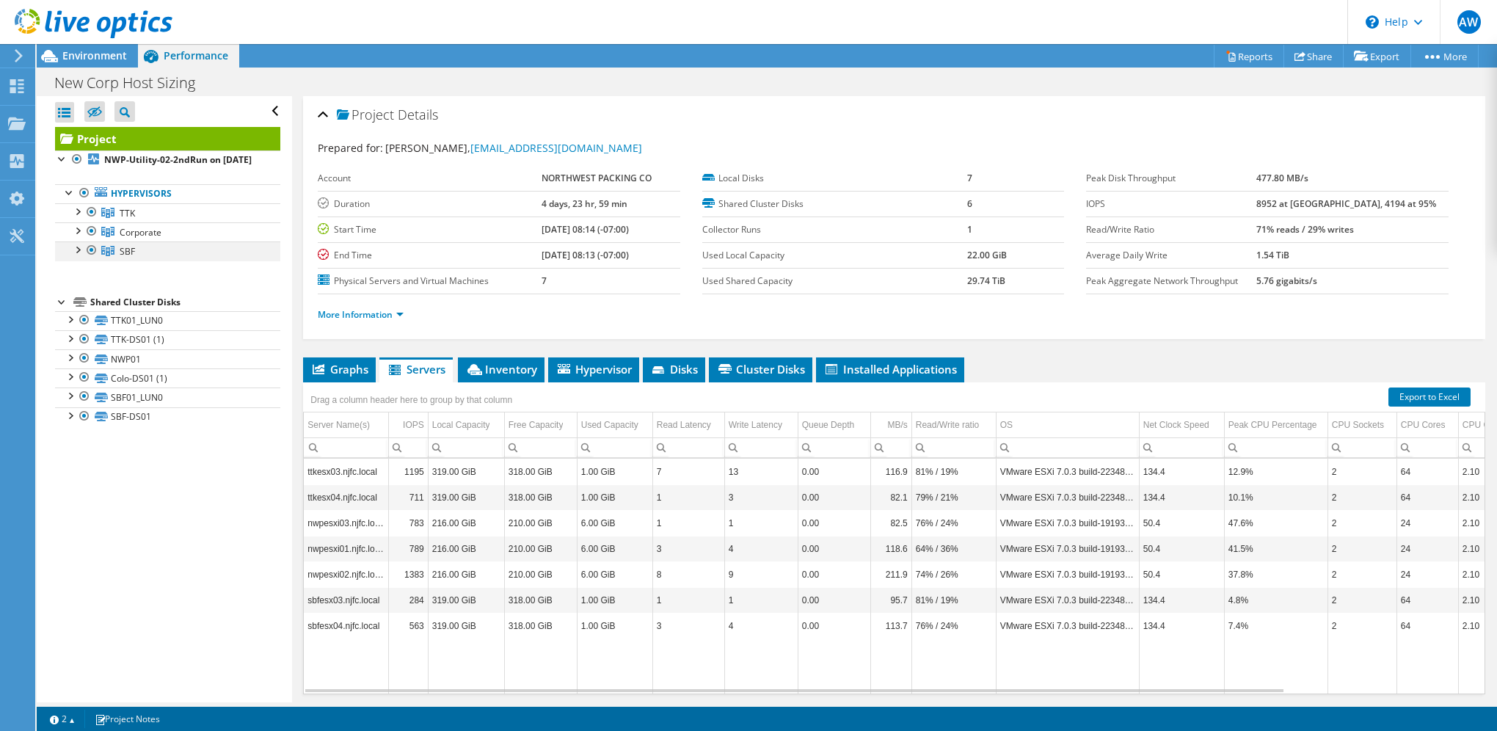
click at [80, 256] on div at bounding box center [77, 248] width 15 height 15
click at [78, 237] on div at bounding box center [77, 229] width 15 height 15
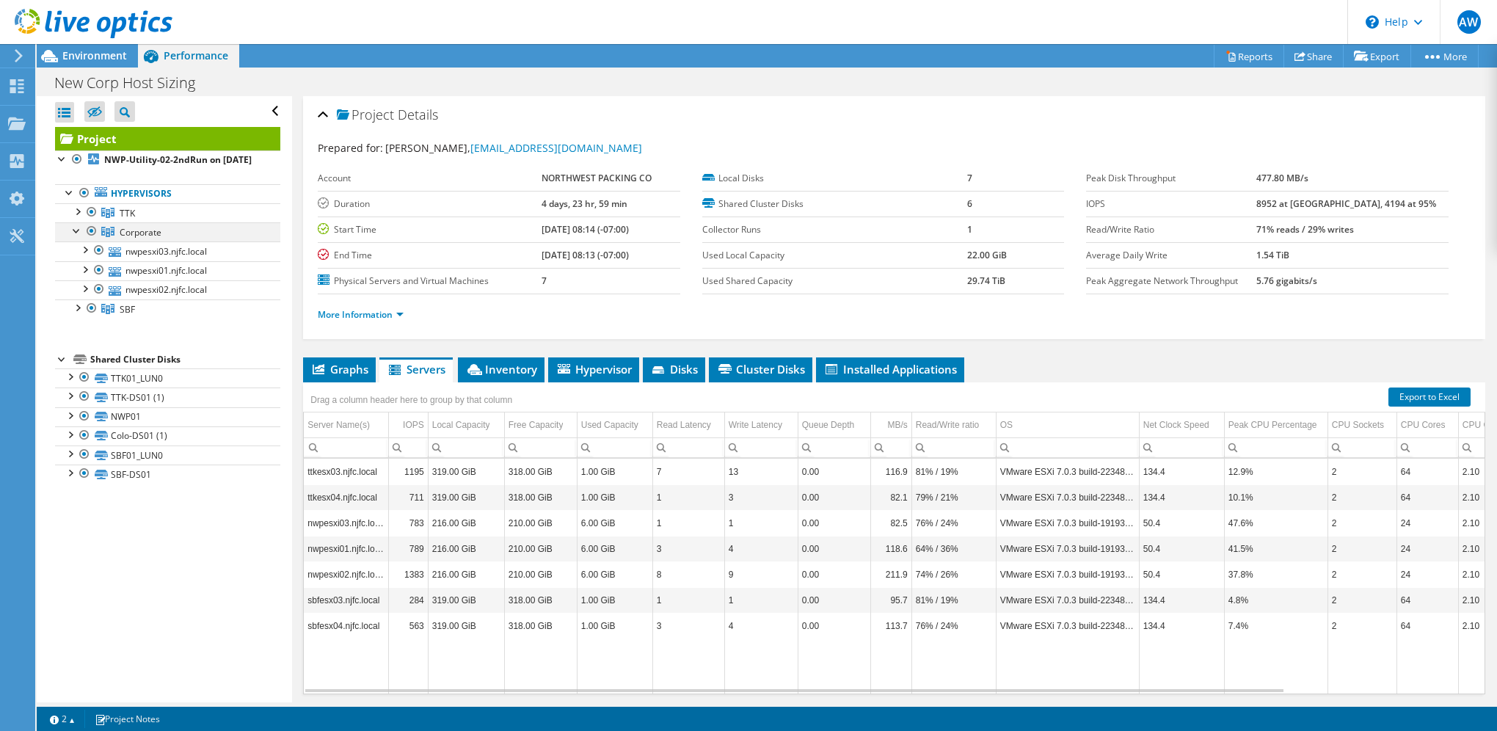
click at [78, 237] on div at bounding box center [77, 229] width 15 height 15
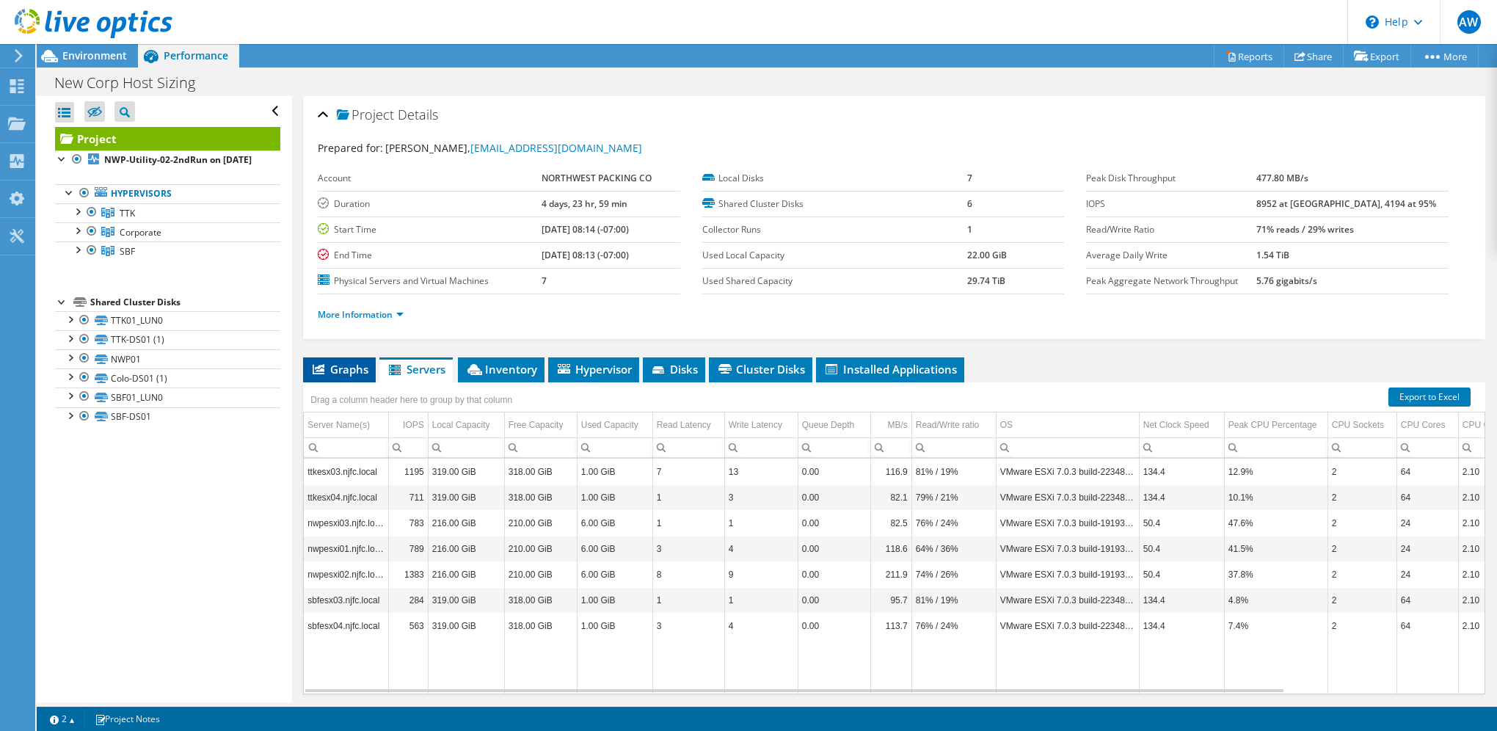
click at [331, 365] on span "Graphs" at bounding box center [339, 369] width 58 height 15
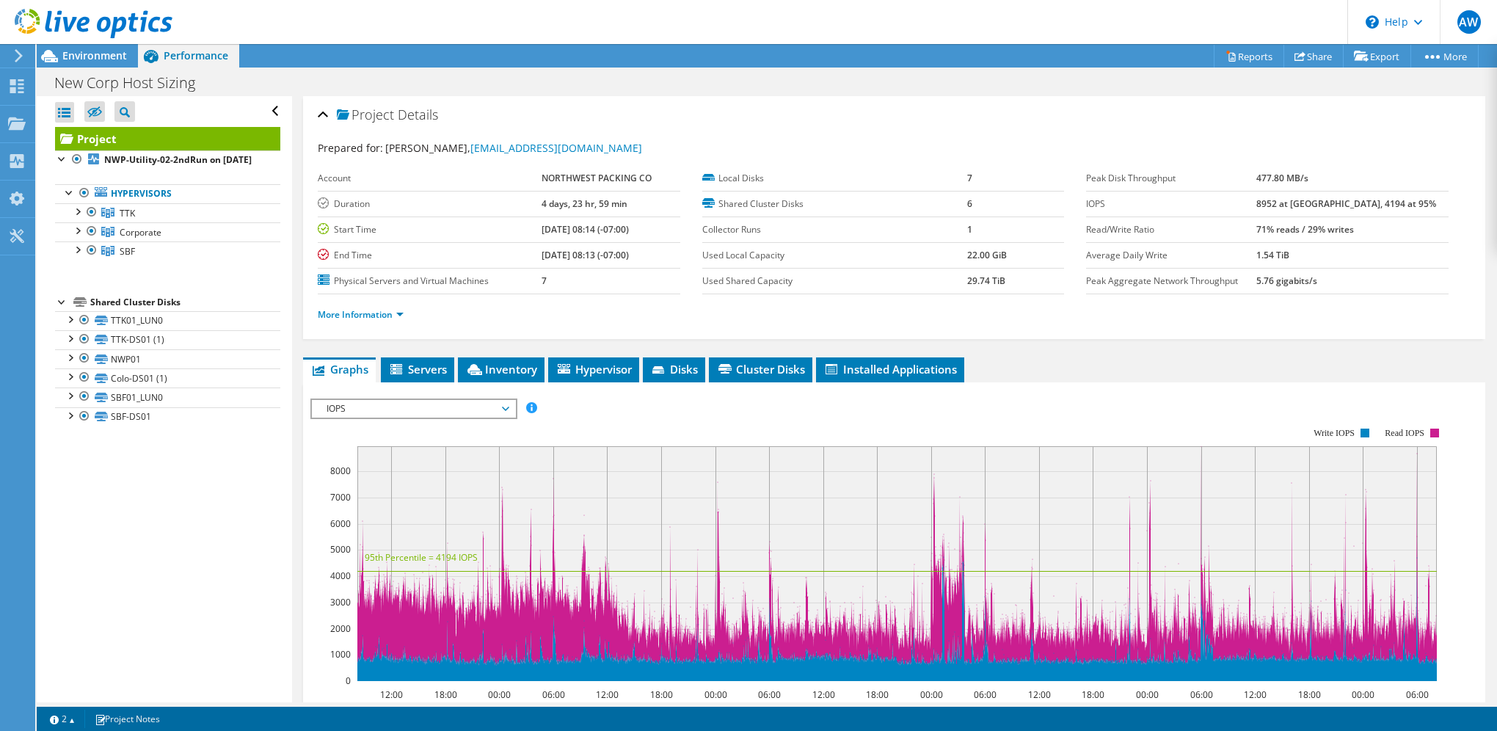
click at [507, 400] on span "IOPS" at bounding box center [413, 409] width 189 height 18
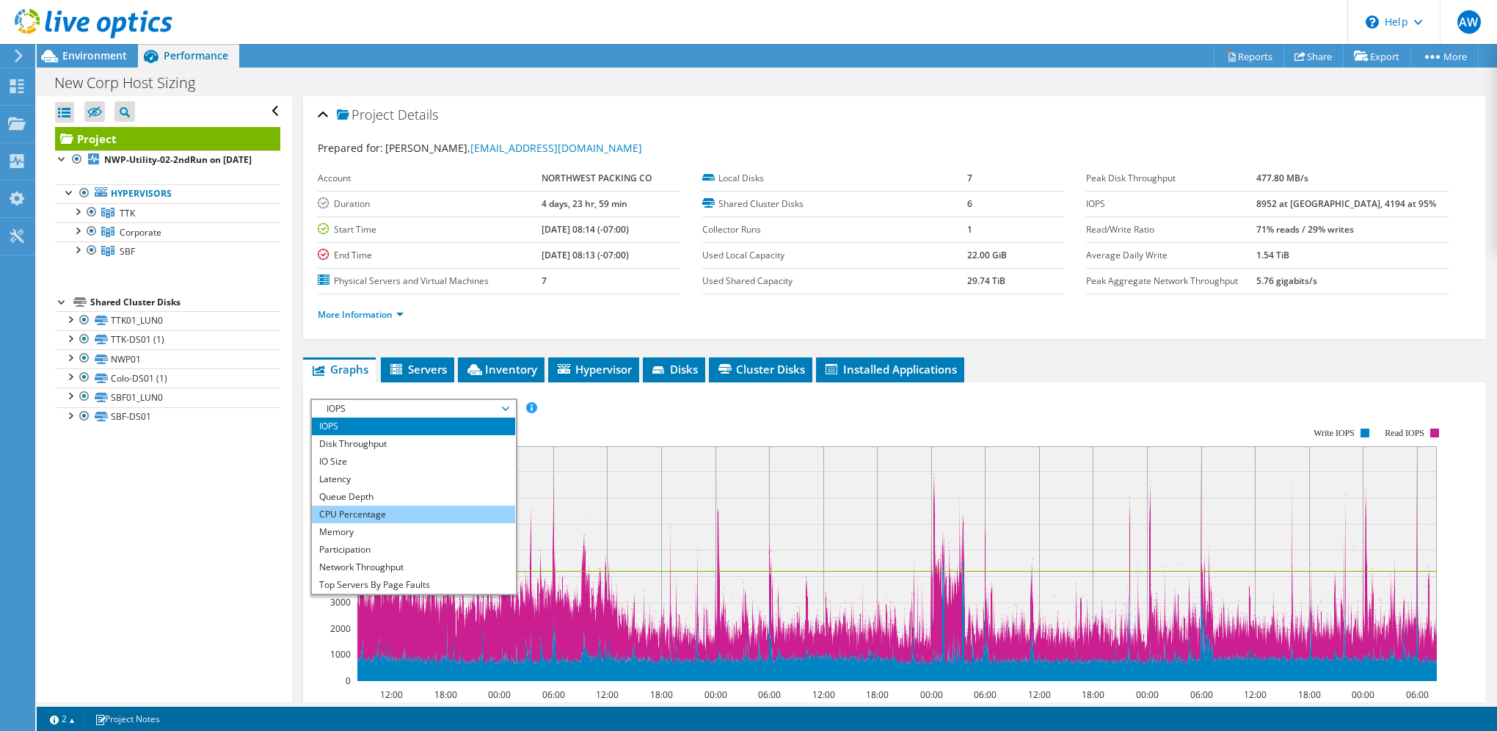
click at [426, 514] on li "CPU Percentage" at bounding box center [413, 514] width 203 height 18
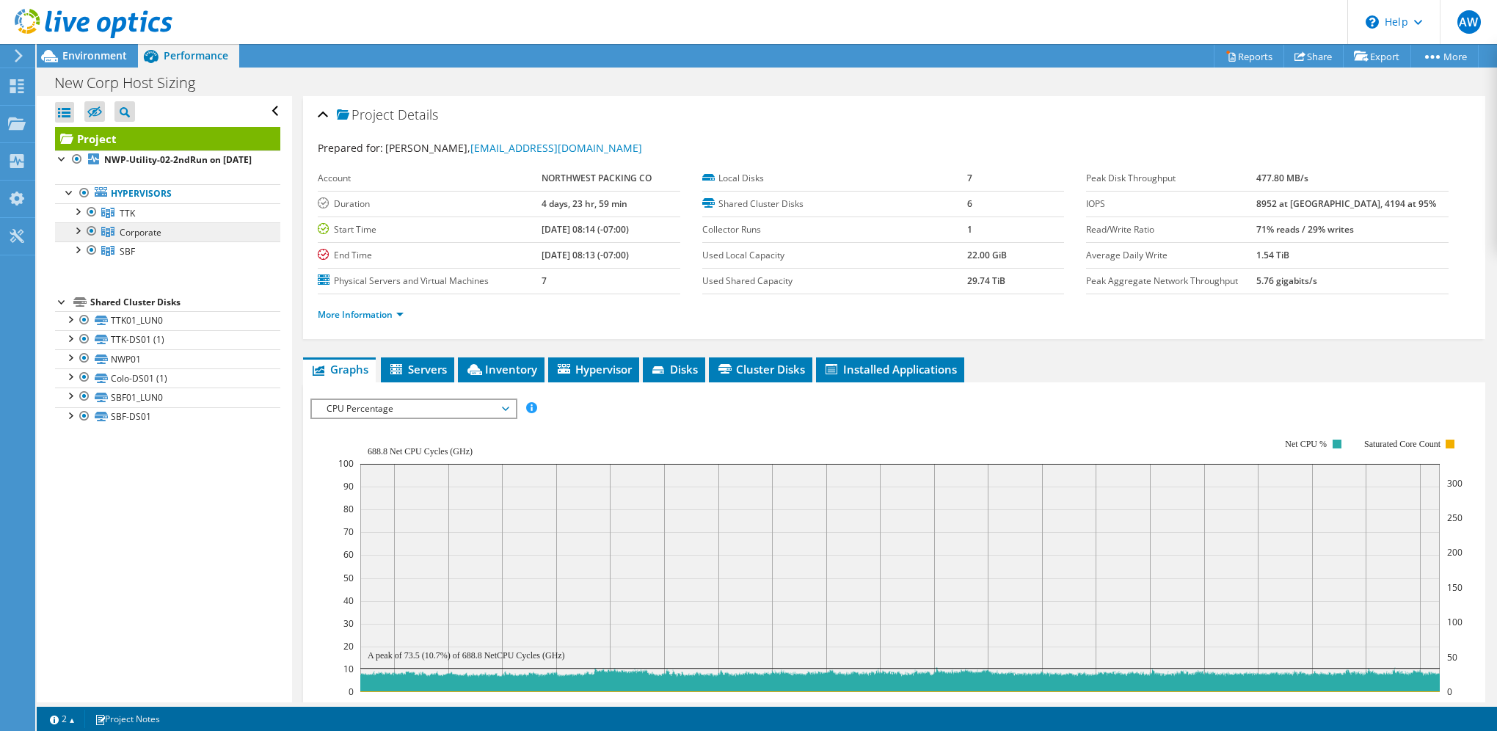
click at [134, 219] on span "Corporate" at bounding box center [127, 213] width 15 height 12
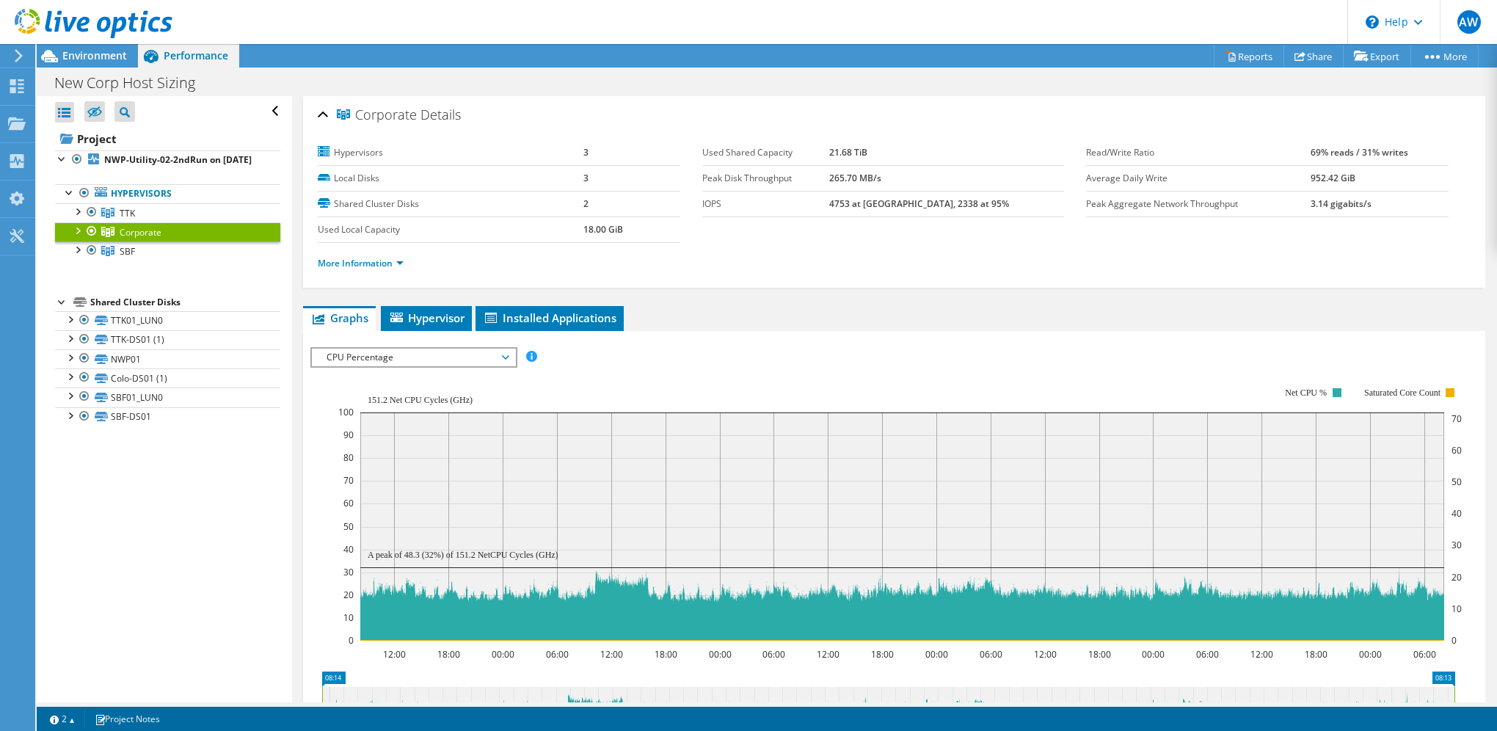
click at [505, 357] on span "CPU Percentage" at bounding box center [413, 357] width 189 height 18
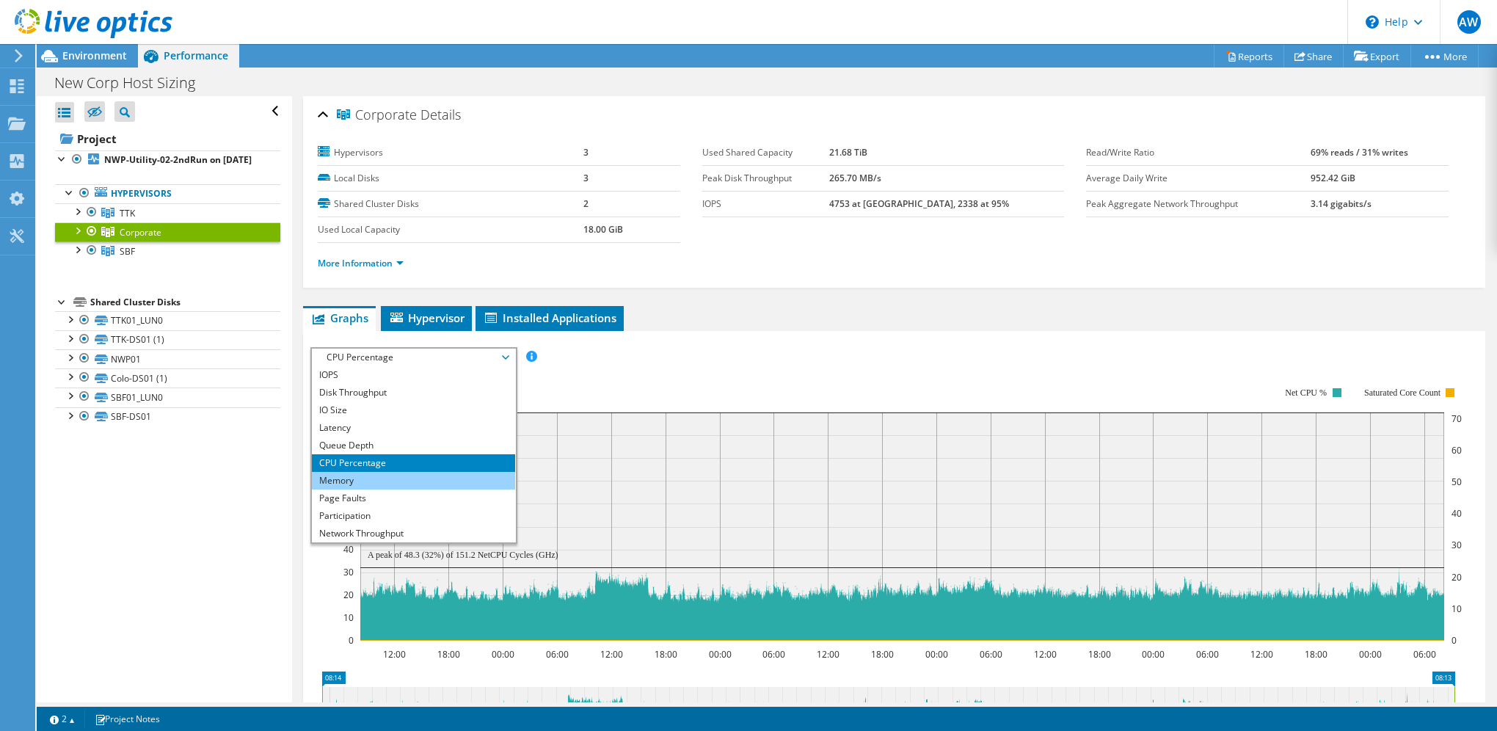
click at [426, 475] on li "Memory" at bounding box center [413, 481] width 203 height 18
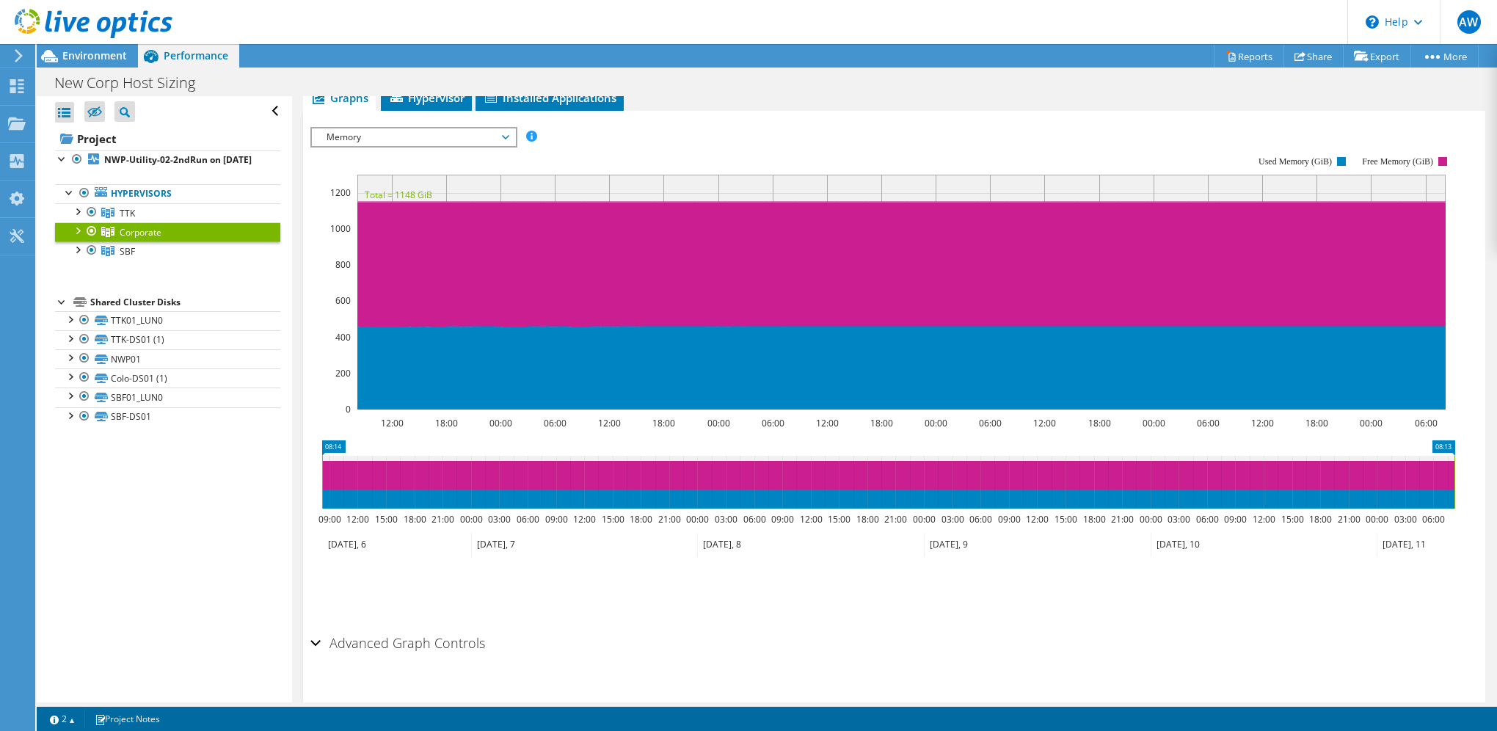
scroll to position [244, 0]
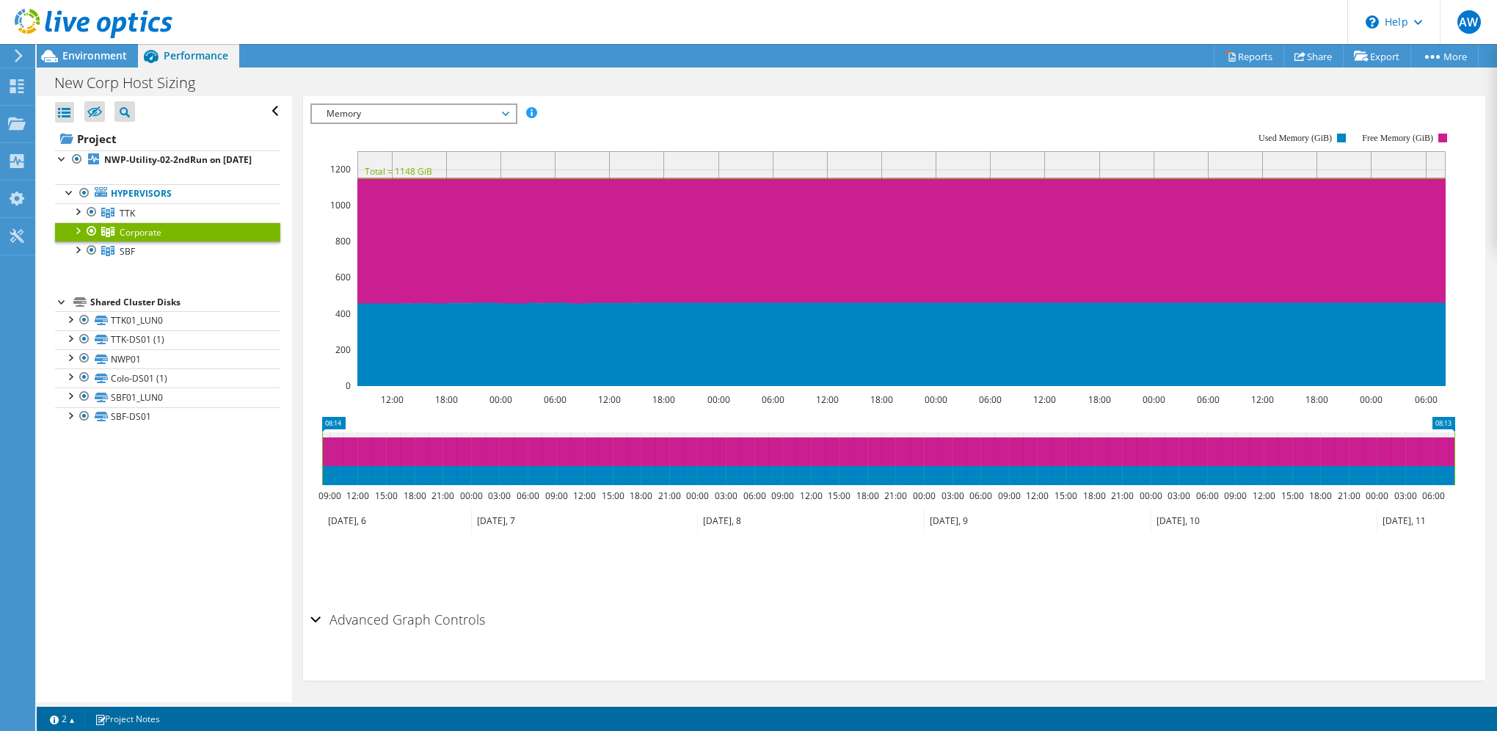
click at [320, 612] on div "Advanced Graph Controls" at bounding box center [893, 621] width 1167 height 32
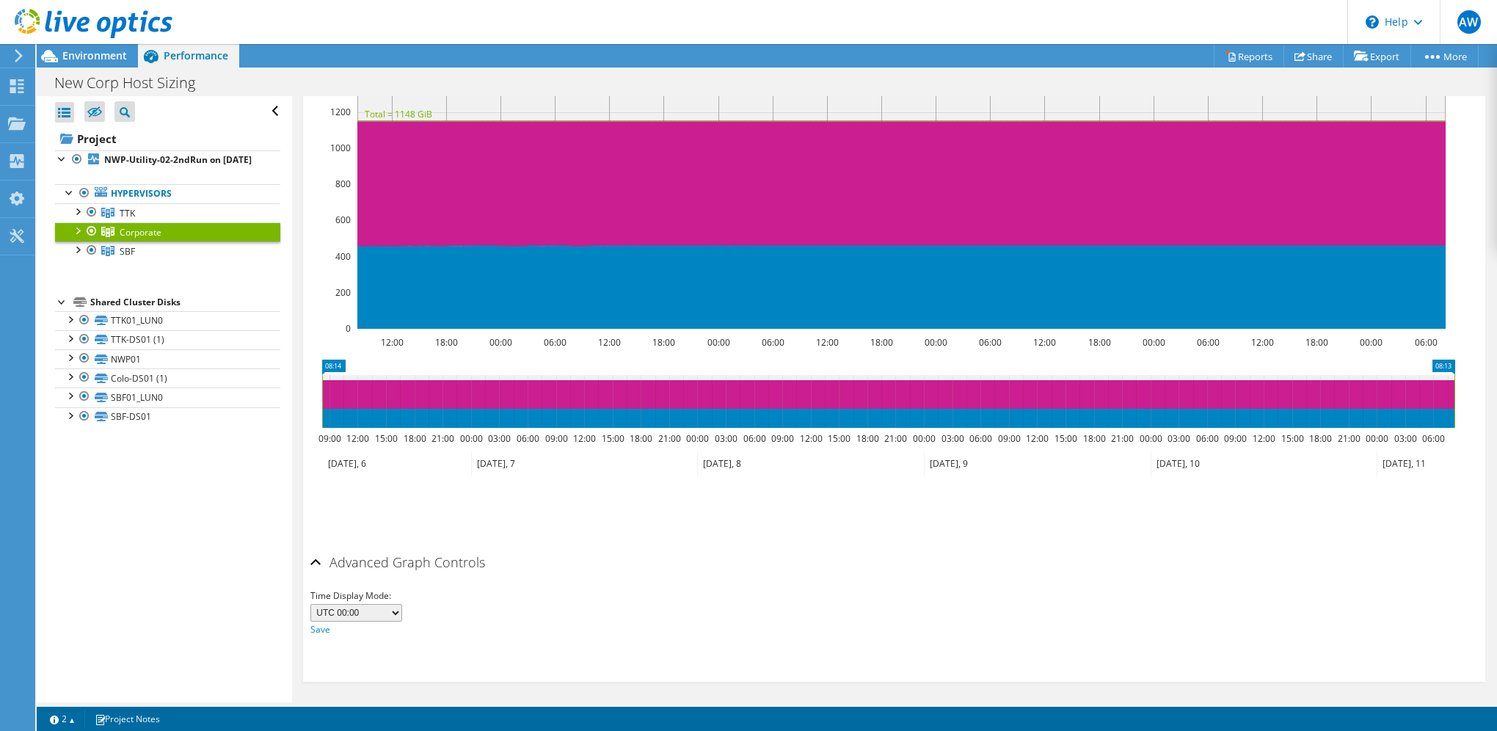
scroll to position [0, 0]
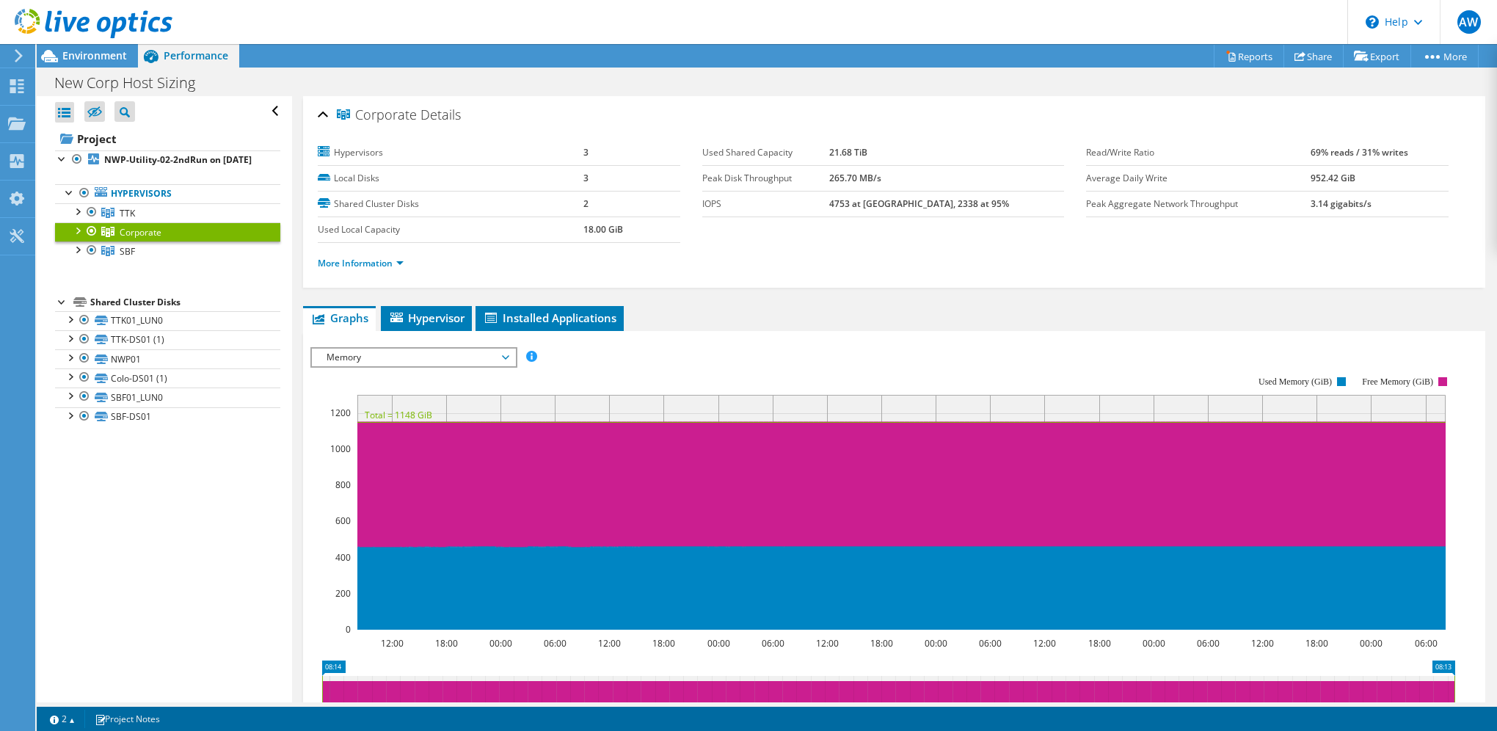
click at [503, 352] on span "Memory" at bounding box center [413, 357] width 189 height 18
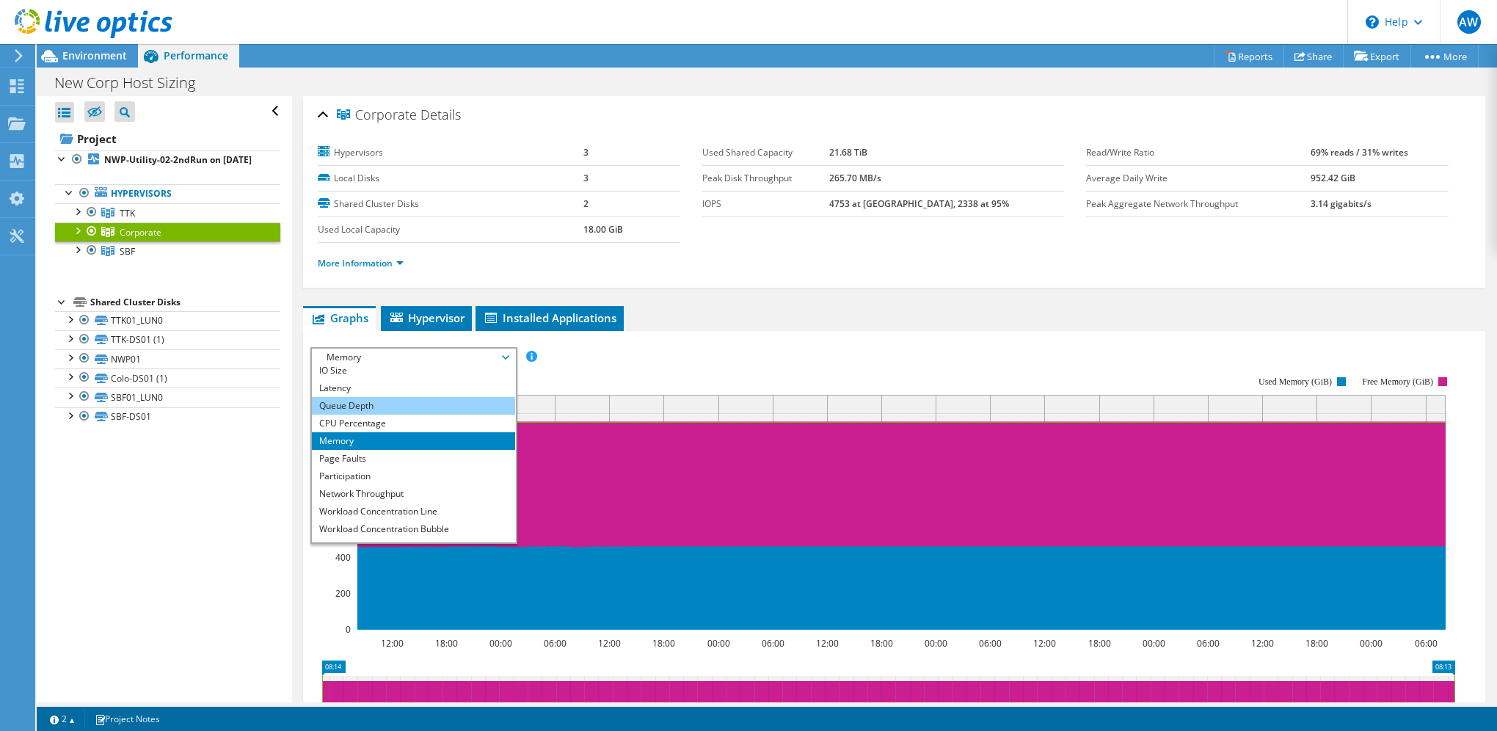
scroll to position [53, 0]
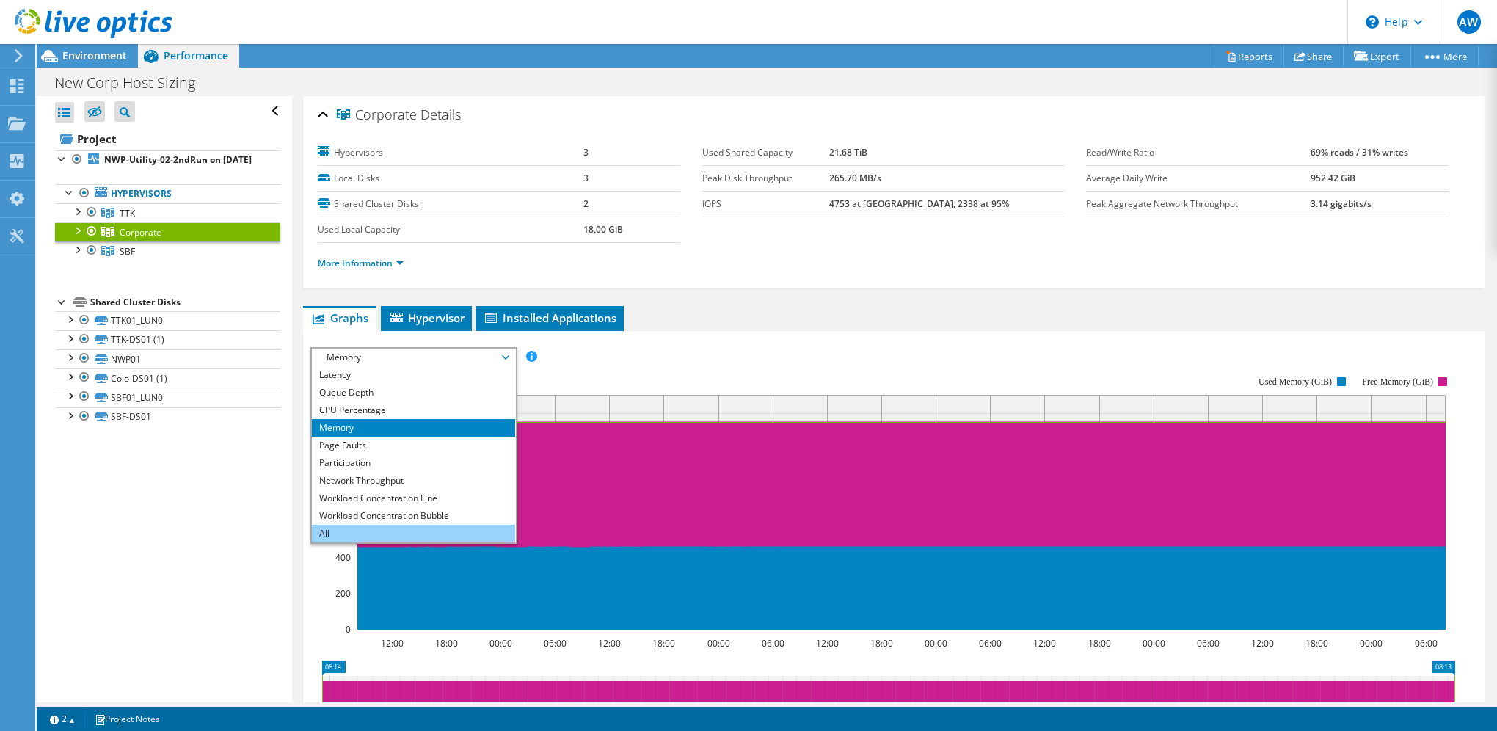
click at [370, 528] on li "All" at bounding box center [413, 534] width 203 height 18
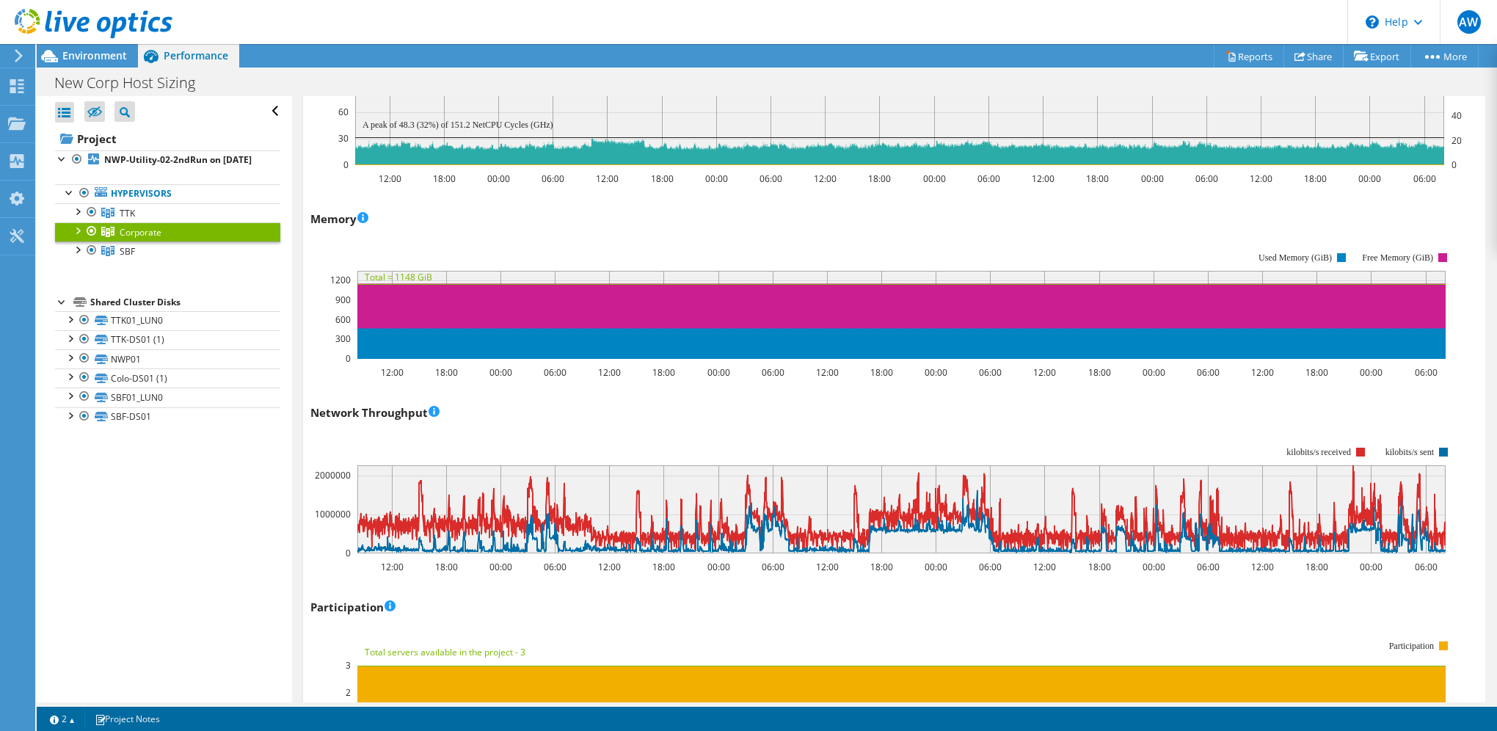
scroll to position [1174, 0]
